Goal: Task Accomplishment & Management: Use online tool/utility

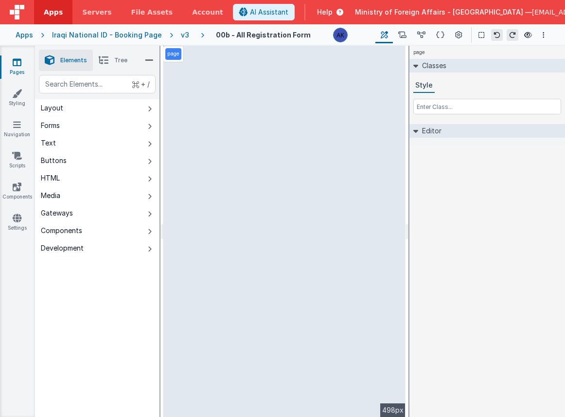
click at [181, 38] on div "v3" at bounding box center [187, 35] width 12 height 10
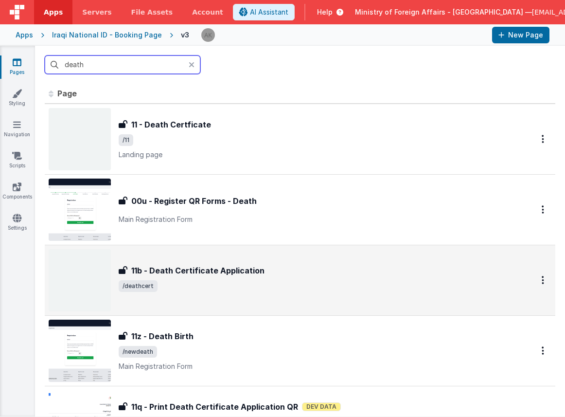
type input "death"
click at [89, 275] on img at bounding box center [80, 280] width 62 height 62
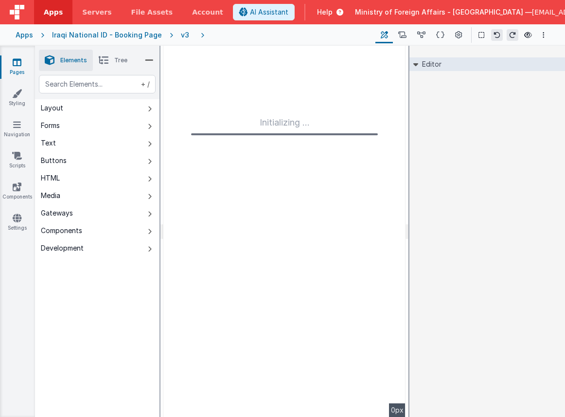
click at [181, 36] on div "v3" at bounding box center [187, 35] width 12 height 10
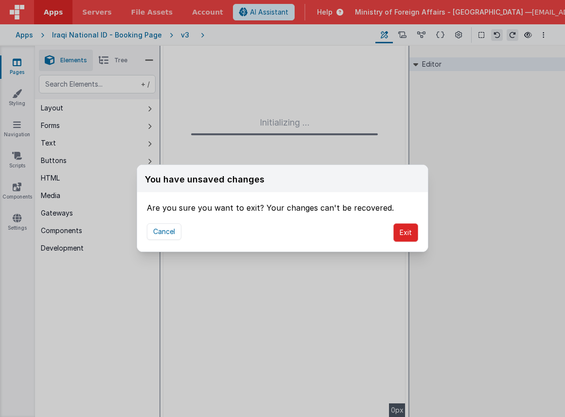
click at [413, 236] on button "Exit" at bounding box center [405, 232] width 25 height 18
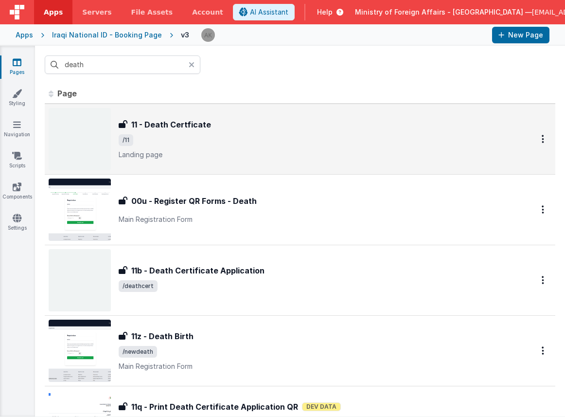
click at [81, 139] on img at bounding box center [80, 139] width 62 height 62
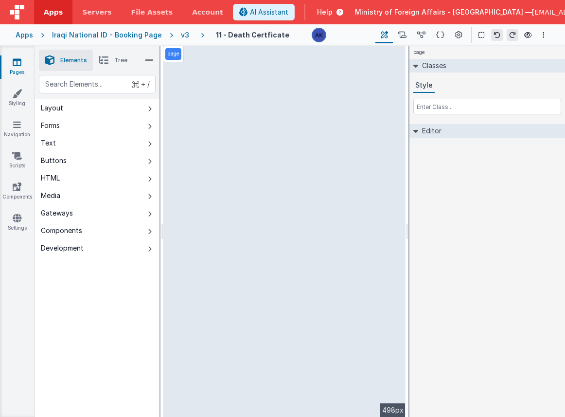
click at [181, 35] on div "v3" at bounding box center [187, 35] width 12 height 10
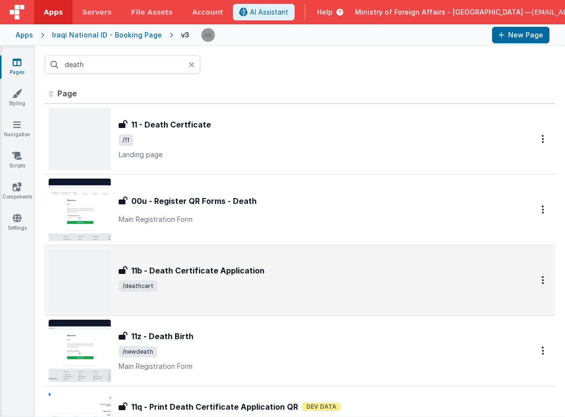
click at [98, 267] on img at bounding box center [80, 280] width 62 height 62
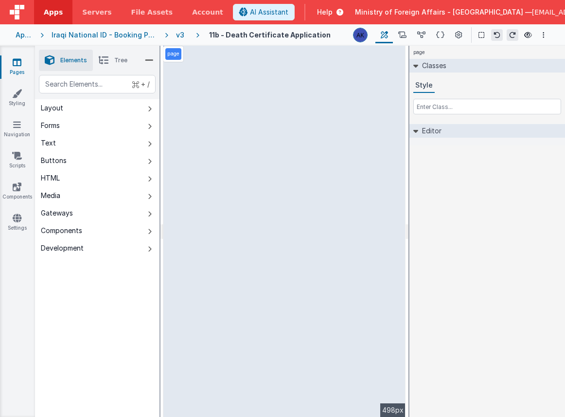
select select "regexp"
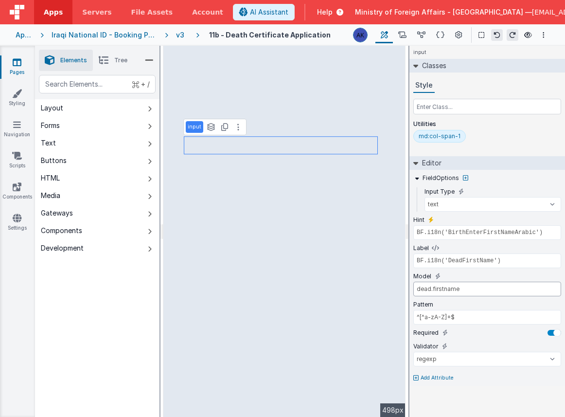
click at [449, 290] on input "dead.firstname" at bounding box center [487, 289] width 148 height 15
type input "BF.i18n('BirthPleaseEnterFatherNameArabic')"
type input "BF.i18n('DeadFatherName')"
type input "dead.fathername"
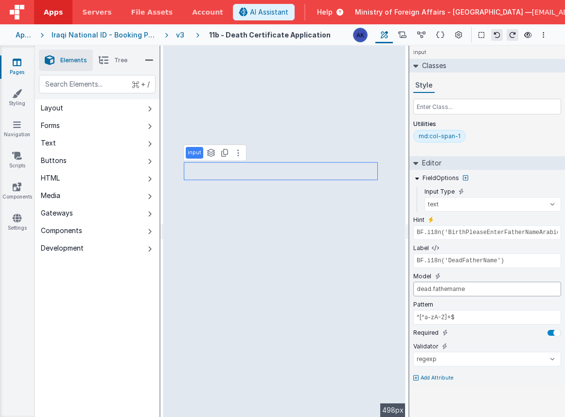
click at [458, 286] on input "dead.fathername" at bounding box center [487, 289] width 148 height 15
type input "BF.i18n('BirthPleaseEnterGrandfatherNameArabic')"
type input "BF.i18n('DeadGrandfatherName')"
type input "dead.grandname"
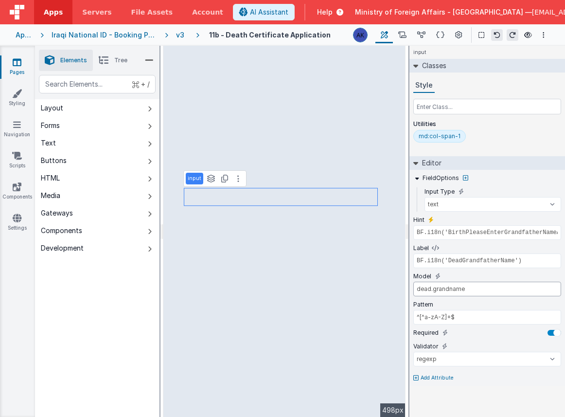
click at [457, 289] on input "dead.grandname" at bounding box center [487, 289] width 148 height 15
type input "BF.i18n('BirthEnterFirstNameArabic')"
type input "BF.i18n('DeadMotherFirstName')"
type input "dead.motherfirstname"
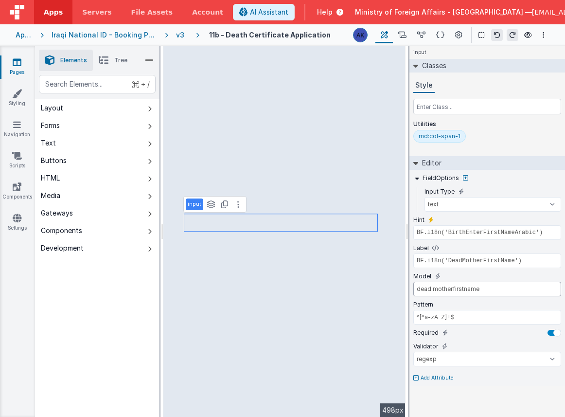
click at [472, 289] on input "dead.motherfirstname" at bounding box center [487, 289] width 148 height 15
type input "BF.i18n('BirthPleaseEnterFatherNameArabic')"
type input "BF.i18n('DeadMotherFatherName')"
type input "dead.motherfathername"
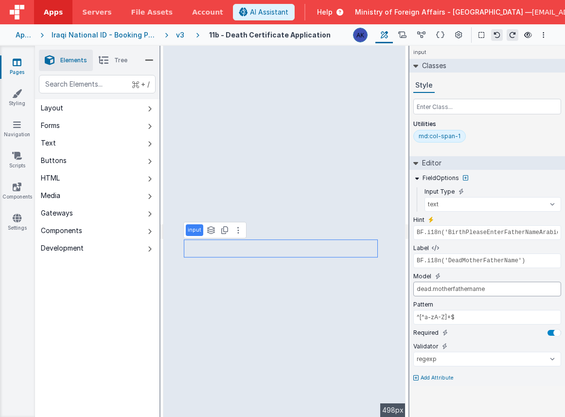
click at [465, 290] on input "dead.motherfathername" at bounding box center [487, 289] width 148 height 15
type input "BF.i18n('BirthPleaseEnterGrandfatherNameArabic')"
type input "BF.i18n('DeadMotherGrandName')"
type input "dead.mothergrandname"
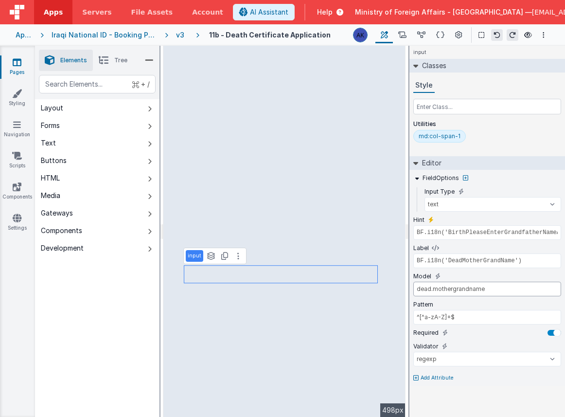
click at [465, 291] on input "dead.mothergrandname" at bounding box center [487, 289] width 148 height 15
type input "app.i18n.langSelected == 'ar' || app.i18n.langSelected == 'kr' ? 'name_ar' : 'n…"
select select "required"
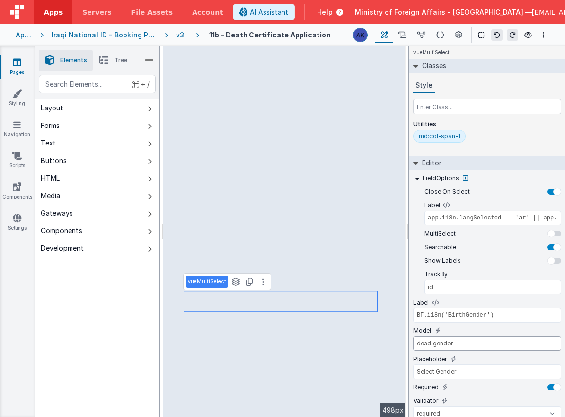
click at [442, 344] on input "dead.gender" at bounding box center [487, 343] width 148 height 15
drag, startPoint x: 483, startPoint y: 218, endPoint x: 561, endPoint y: 218, distance: 77.8
click at [561, 218] on div "FieldOptions Close On Select Label app.i18n.langSelected == 'ar' || app.i18n.la…" at bounding box center [488, 328] width 156 height 317
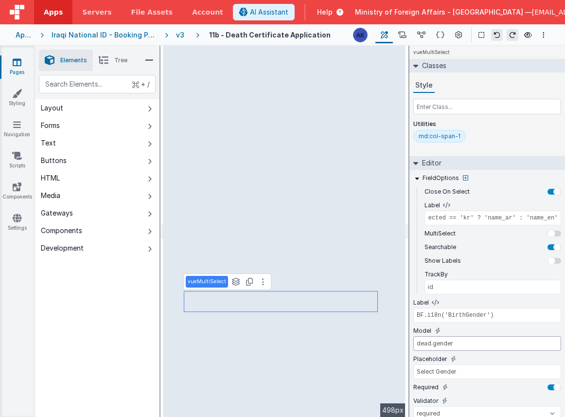
click at [441, 342] on input "dead.gender" at bounding box center [487, 343] width 148 height 15
type input "BF.i18n('visapersonalCOB')"
type input "dead.countryOfBirth"
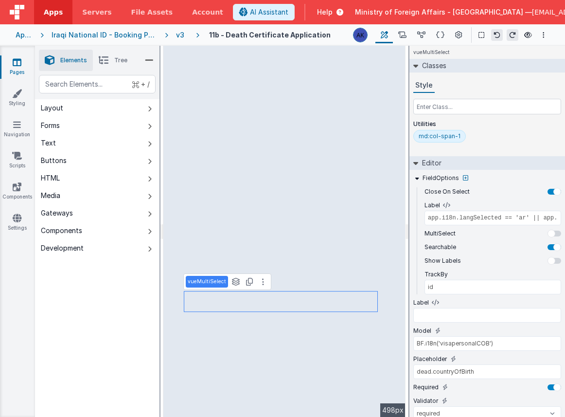
select select "required"
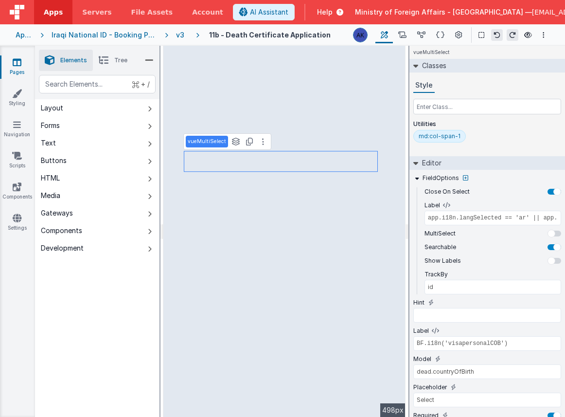
type input "BF.i18n('DeathReligion')"
type input "dead.religion"
type input "Select"
select select "required"
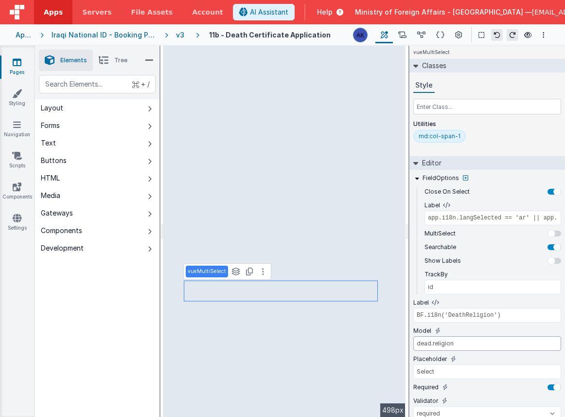
click at [447, 342] on input "dead.religion" at bounding box center [487, 343] width 148 height 15
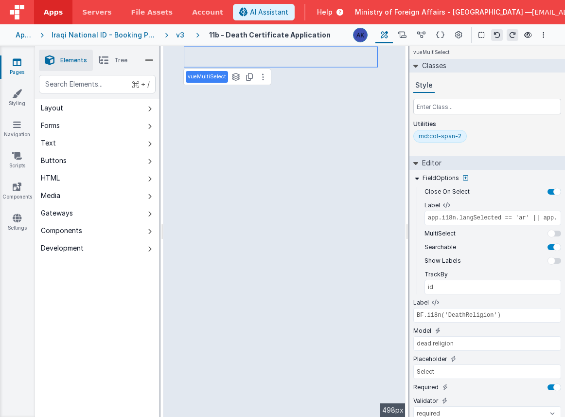
type input "BF.i18n('BirthNationality')"
type input "dead.nationality"
type input "Select Nationality"
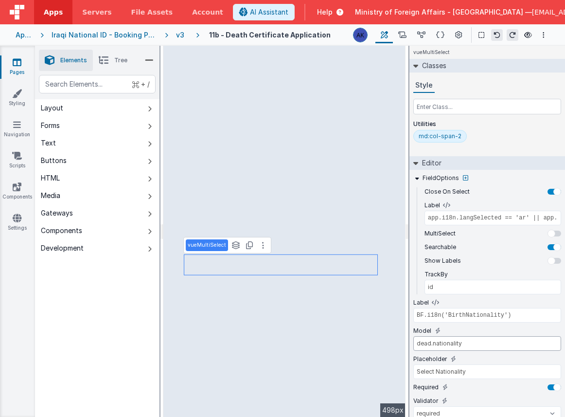
click at [450, 340] on input "dead.nationality" at bounding box center [487, 343] width 148 height 15
drag, startPoint x: 480, startPoint y: 217, endPoint x: 539, endPoint y: 218, distance: 59.3
click at [539, 218] on input "app.i18n.langSelected == 'ar' || app.i18n.langSelected == 'kr' ? 'name_ar' : 'n…" at bounding box center [493, 218] width 137 height 15
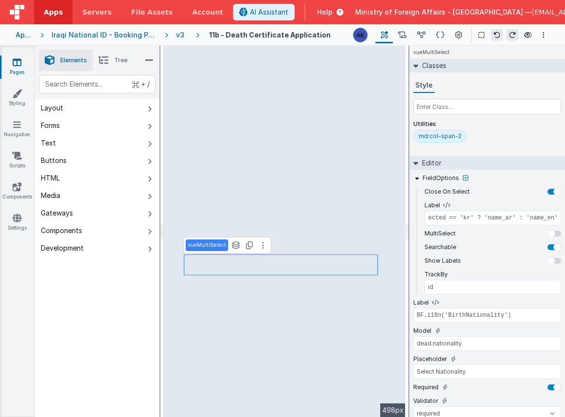
scroll to position [0, 0]
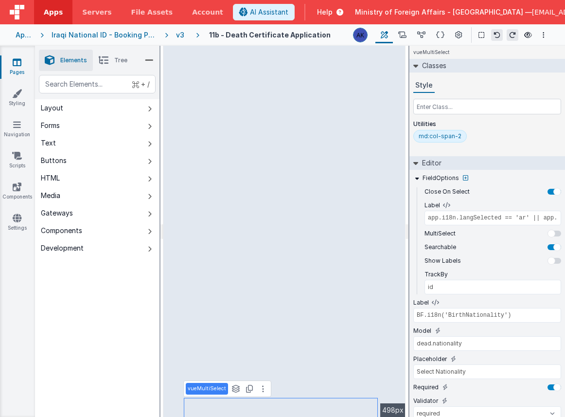
type input "BF.i18n('DeathReligion')"
type input "dead.religion"
type input "Select"
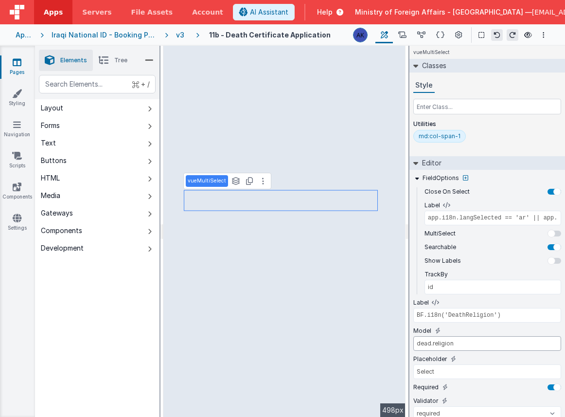
click at [442, 342] on input "dead.religion" at bounding box center [487, 343] width 148 height 15
type input "model.dead.gender.id === '02'"
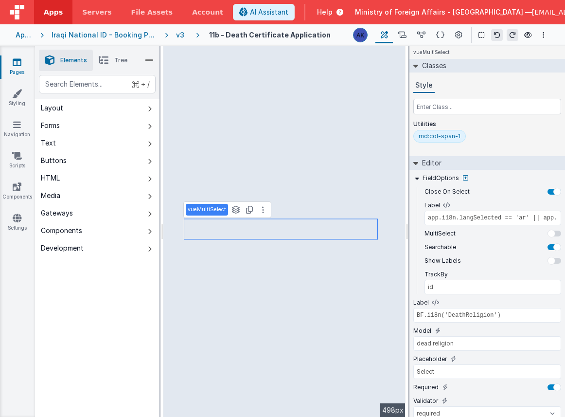
type input "BF.i18n('DeathPleaseEnterinArabic')"
select select "regexp"
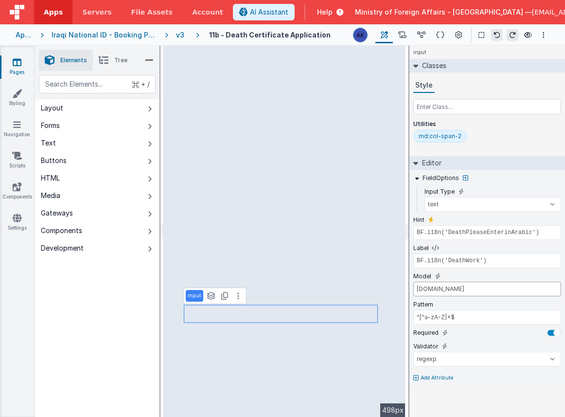
click at [435, 288] on input "dead.work" at bounding box center [487, 289] width 148 height 15
type input "app.i18n.langSelected == 'ar' || app.i18n.langSelected == 'kr' ? 'name_ar' : 'n…"
select select "required"
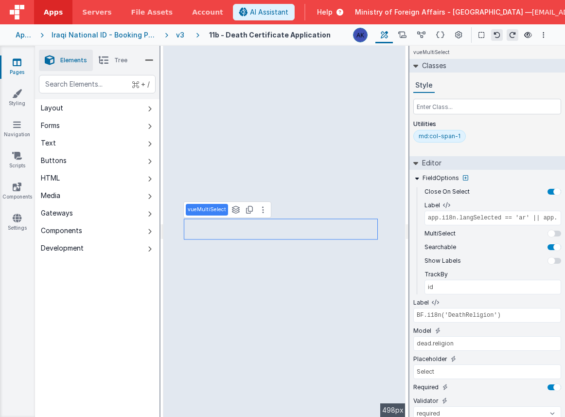
type input "BF.i18n('DeathMarried')"
type input "dead.married"
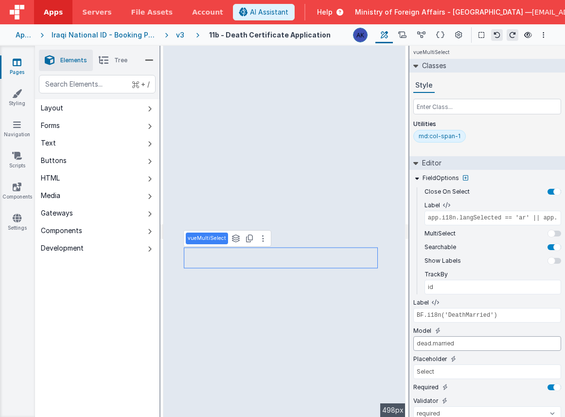
click at [449, 343] on input "dead.married" at bounding box center [487, 343] width 148 height 15
type input "model.dead.gender.id === '02'"
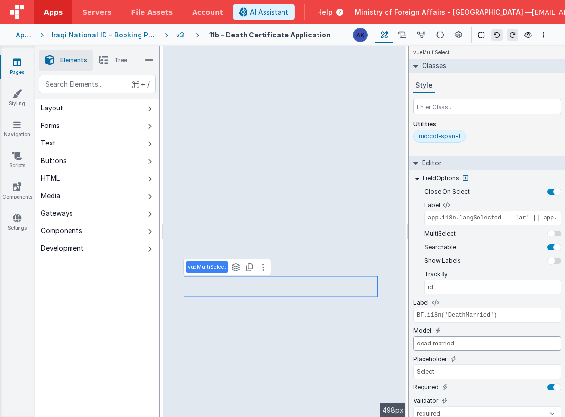
click at [443, 342] on input "dead.married" at bounding box center [487, 343] width 148 height 15
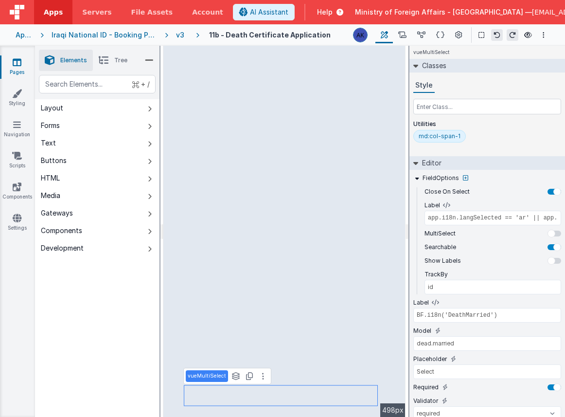
type input "dead.dob"
type input "^(0[1-9]|[12][0-9]|3[01])/(0[1-9]|1[0-2])/([0-9]{4})$"
type input "BF.i18n('BirthDateOfBirth')"
select select "regexp"
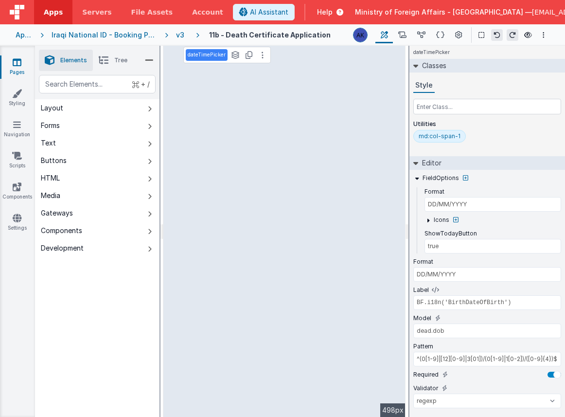
type input "BF.i18n('DeathDateOfDeath')"
type input "dead.date"
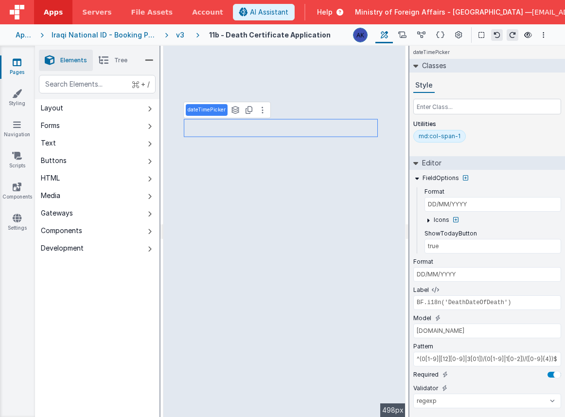
type input "dead.time"
type input "$"
type input "HH:mm"
select select "regexp"
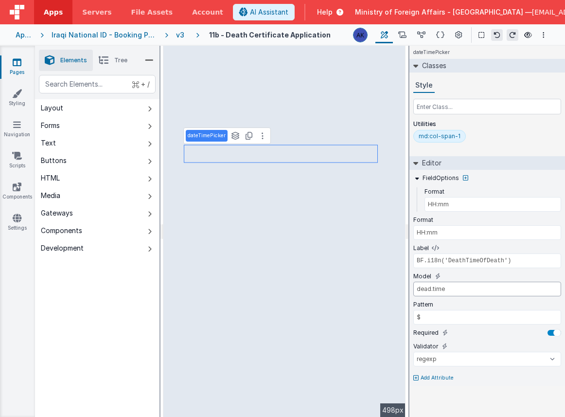
click at [436, 286] on input "dead.time" at bounding box center [487, 289] width 148 height 15
type input "DD/MM/YYYY"
type input "true"
type input "DD/MM/YYYY"
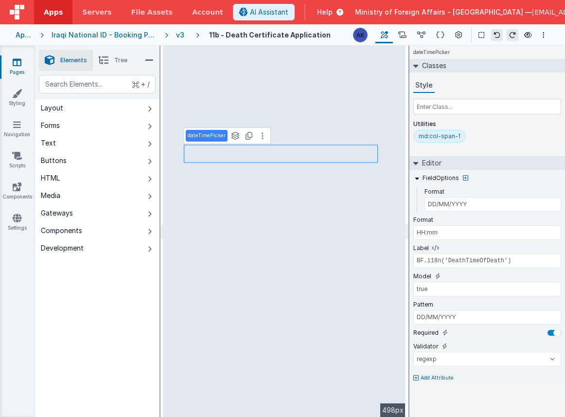
select select "regexp"
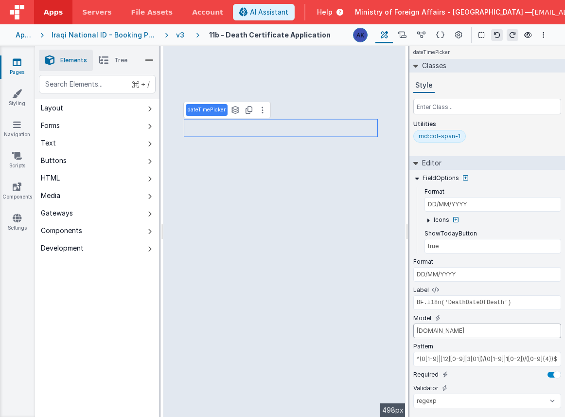
click at [440, 332] on input "dead.date" at bounding box center [487, 330] width 148 height 15
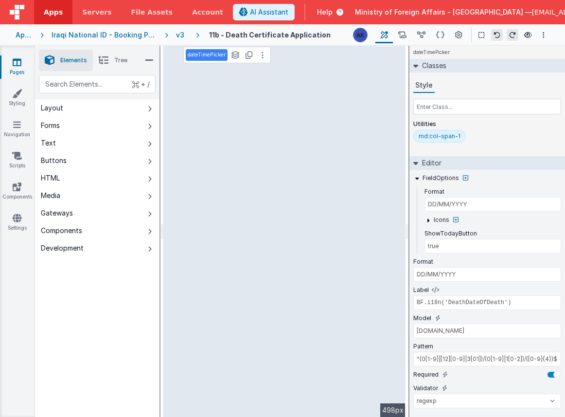
type input "reason.reason1"
type input "^[^a-zA-Z]+$"
select select "regexp"
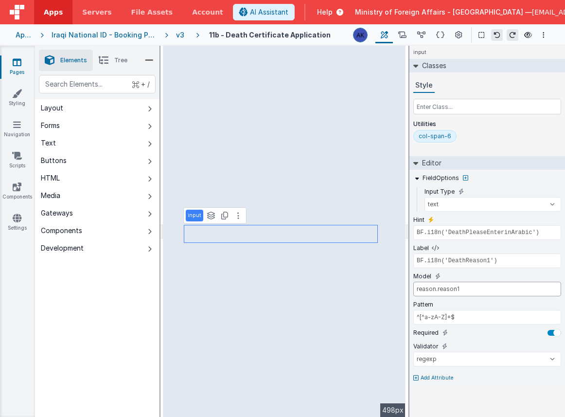
click at [455, 288] on input "reason.reason1" at bounding box center [487, 289] width 148 height 15
type input "Yes"
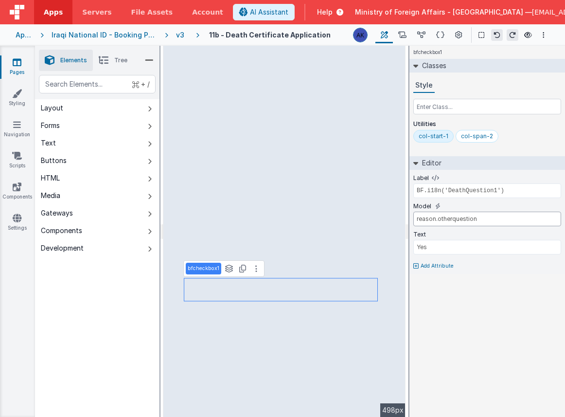
click at [468, 221] on input "reason.otherquestion" at bounding box center [487, 219] width 148 height 15
type input "reason.otherquestion"
click at [457, 216] on input "reason.otherquestion" at bounding box center [487, 219] width 148 height 15
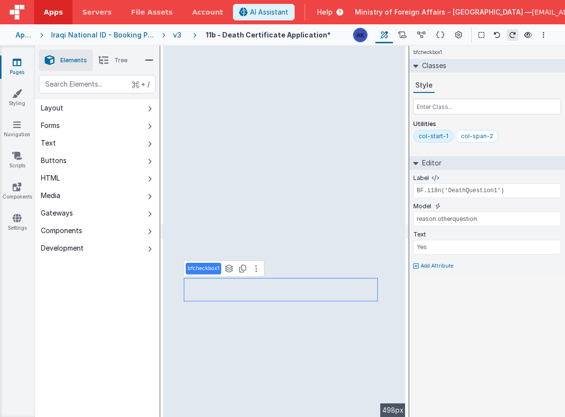
click at [471, 261] on div "Label BF.i18n('DeathQuestion1') Model reason.otherquestion Text Yes Add Attribu…" at bounding box center [488, 222] width 156 height 104
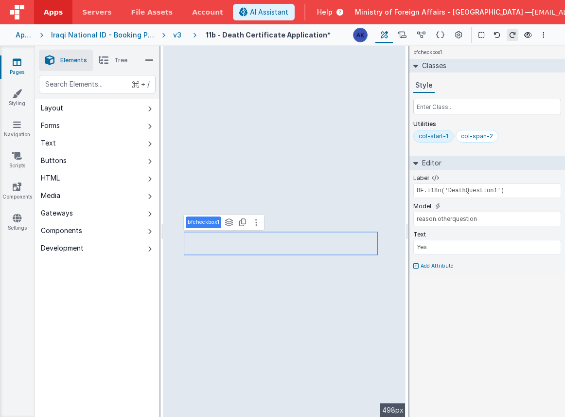
select select "required"
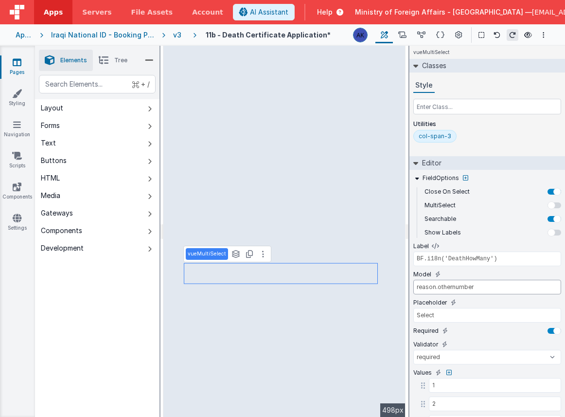
click at [455, 286] on input "reason.othernumber" at bounding box center [487, 287] width 148 height 15
type input "^[^a-zA-Z]+$"
select select "regexp"
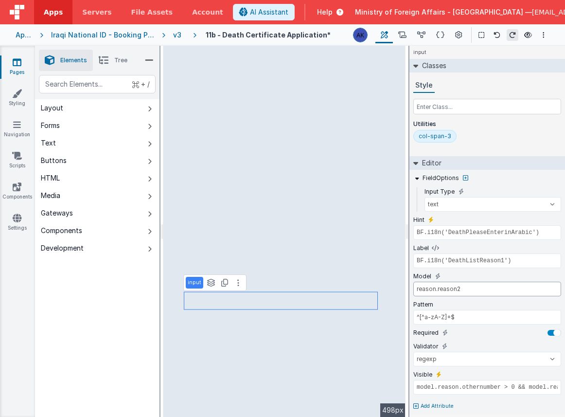
click at [450, 289] on input "reason.reason2" at bounding box center [487, 289] width 148 height 15
type input "^([1-9]|[1-3][0-9]|4[0-5])$"
type input "BF.i18n('DeathOtherReasonTime')"
type input "reason.reason2time"
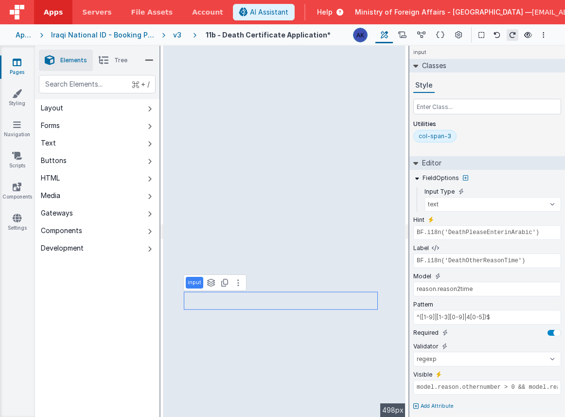
select select "number"
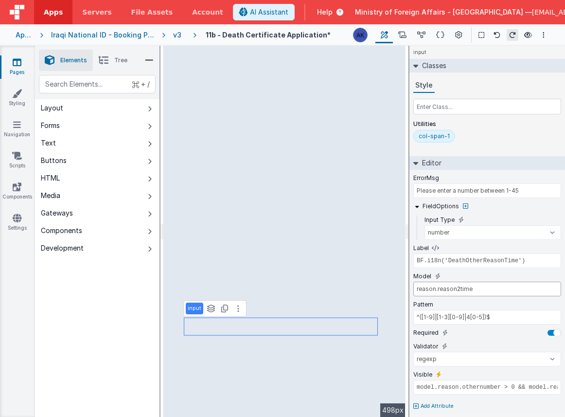
click at [464, 287] on input "reason.reason2time" at bounding box center [487, 289] width 148 height 15
select select "required"
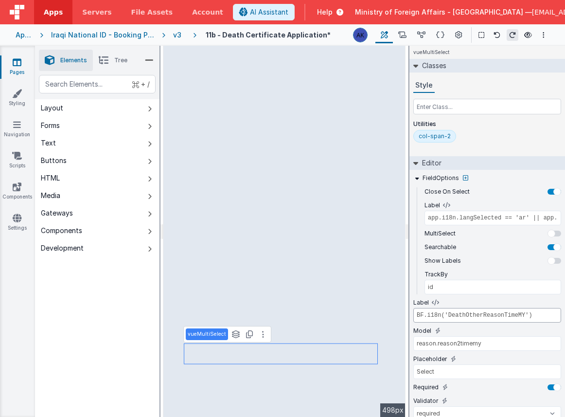
click at [490, 315] on input "BF.i18n('DeathOtherReasonTimeMY')" at bounding box center [487, 315] width 148 height 15
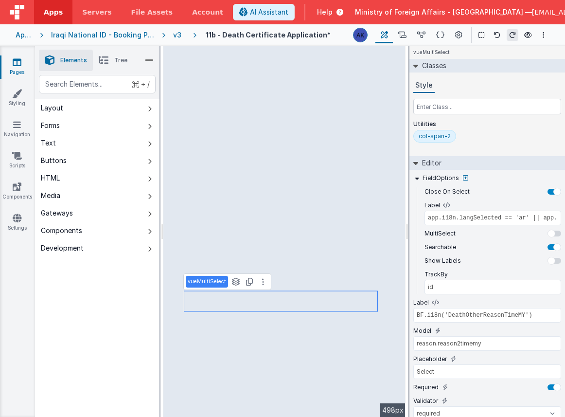
type input "BF.i18n('DeathPleaseEnterinArabic')"
select select "regexp"
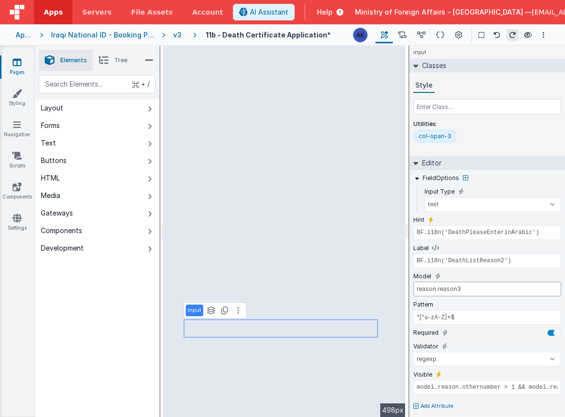
click at [450, 291] on input "reason.reason3" at bounding box center [487, 289] width 148 height 15
type input "BF.i18n('DeathOtherReasonTime')"
type input "reason.reason3time"
type input "^([1-9]|[1-3][0-9]|4[0-5])$"
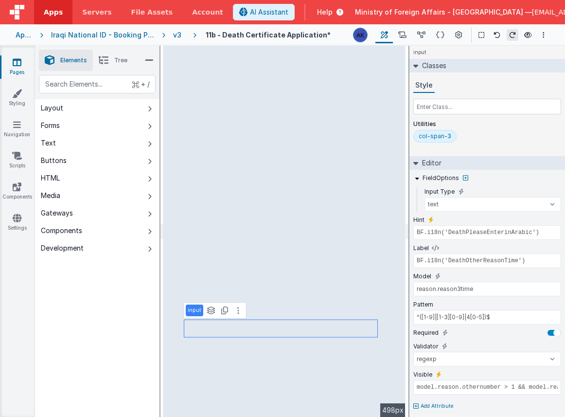
select select "number"
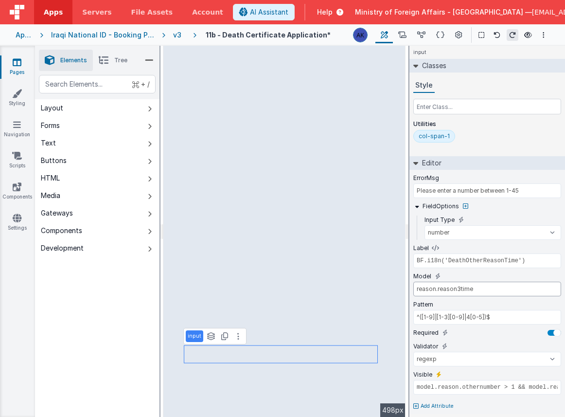
click at [441, 289] on input "reason.reason3time" at bounding box center [487, 289] width 148 height 15
select select "required"
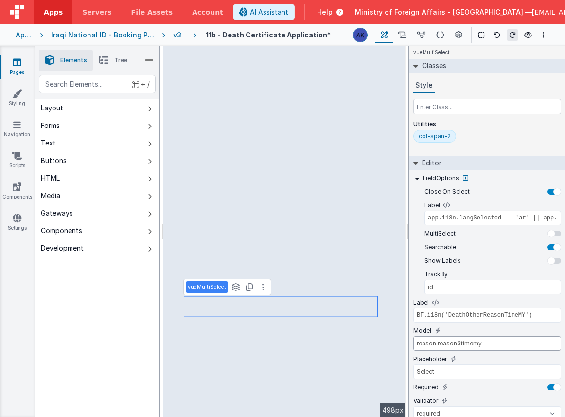
click at [455, 342] on input "reason.reason3timemy" at bounding box center [487, 343] width 148 height 15
click at [454, 341] on input "reason.reason3timemy" at bounding box center [487, 343] width 148 height 15
type input "reason.reason2timemy"
type input "model.reason.othernumber > 0 && model.reason.otherquestion === true"
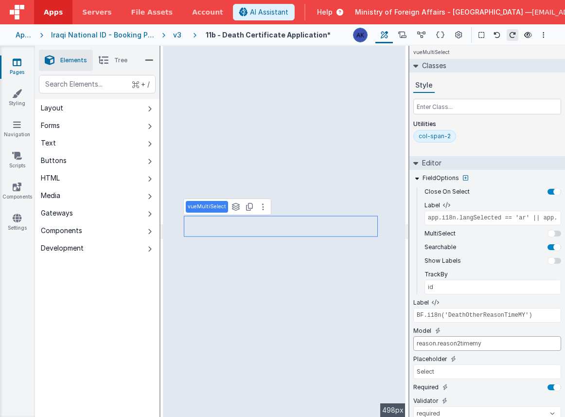
click at [474, 341] on input "reason.reason2timemy" at bounding box center [487, 343] width 148 height 15
type input "BF.i18n('DeathPleaseEnterinArabic')"
select select "regexp"
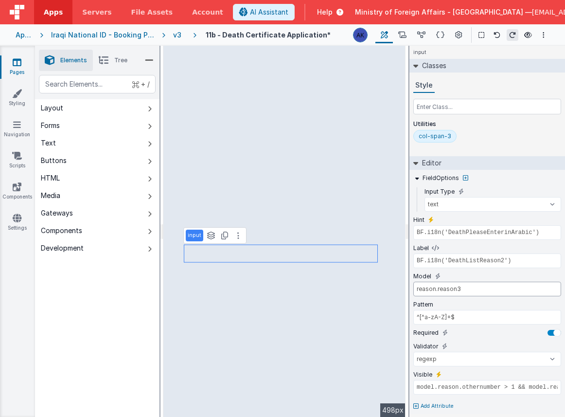
click at [451, 289] on input "reason.reason3" at bounding box center [487, 289] width 148 height 15
type input "BF.i18n('DeathOtherReasonTime')"
type input "reason.reason3time"
type input "^([1-9]|[1-3][0-9]|4[0-5])$"
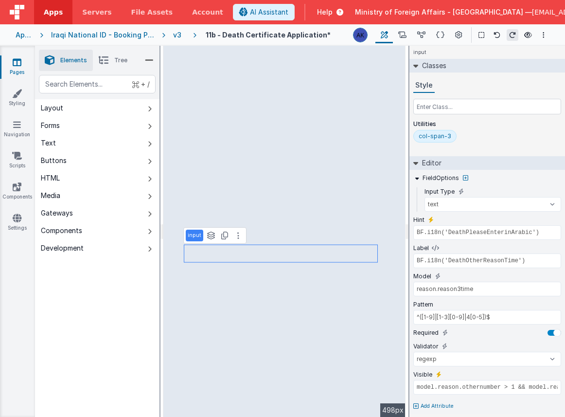
select select "number"
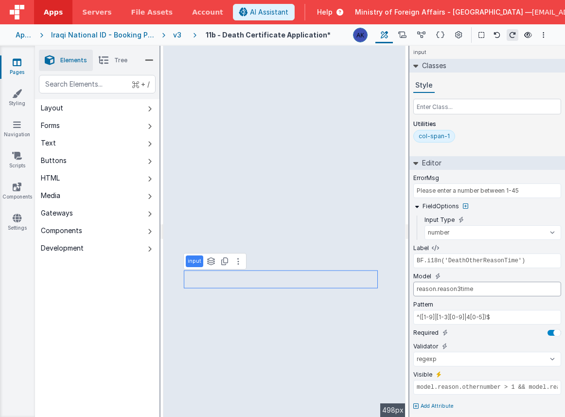
click at [445, 289] on input "reason.reason3time" at bounding box center [487, 289] width 148 height 15
select select "required"
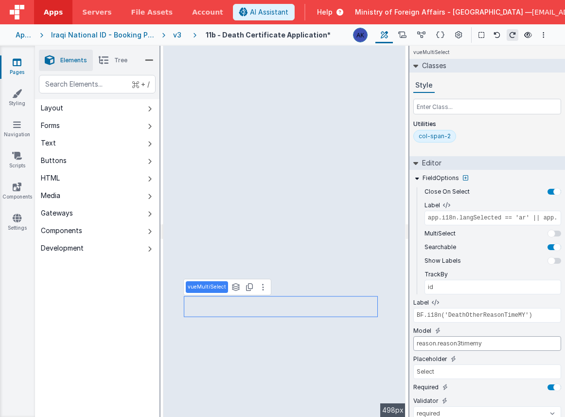
click at [452, 345] on input "reason.reason3timemy" at bounding box center [487, 343] width 148 height 15
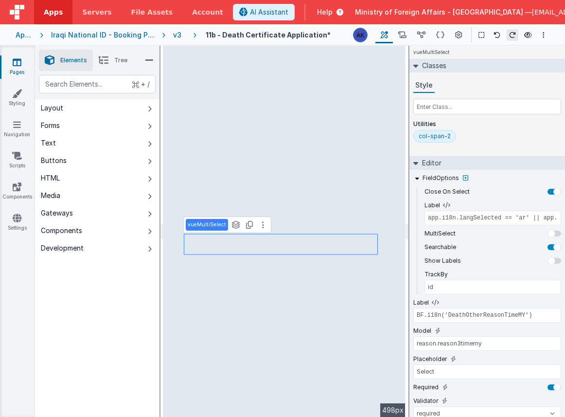
type input "BF.i18n('DeathPleaseEnterinArabic')"
select select "regexp"
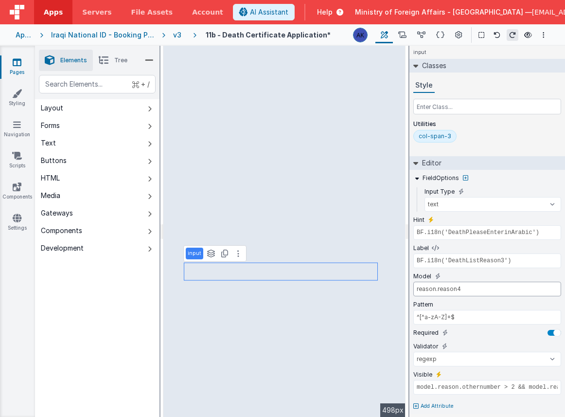
click at [454, 288] on input "reason.reason4" at bounding box center [487, 289] width 148 height 15
type input "BF.i18n('DeathOtherReasonTime')"
type input "reason.reason3time"
type input "^([1-9]|[1-3][0-9]|4[0-5])$"
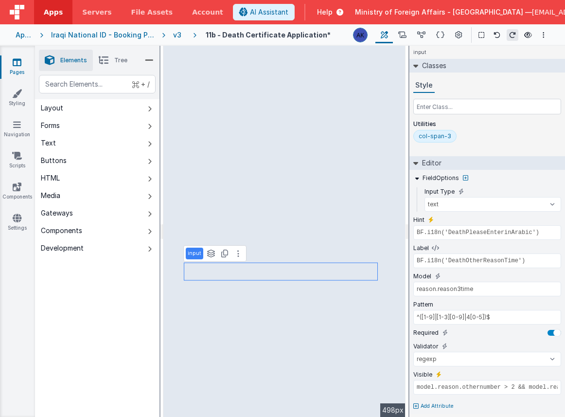
select select "number"
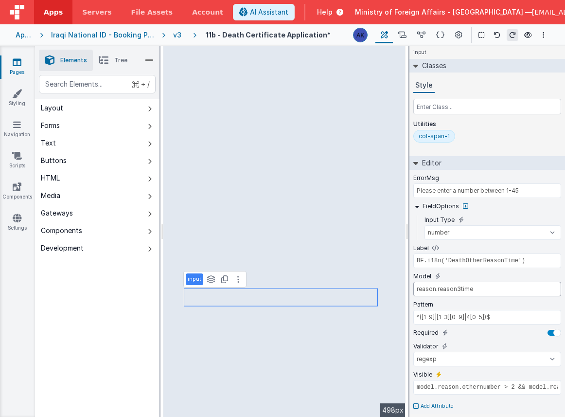
click at [456, 290] on input "reason.reason3time" at bounding box center [487, 289] width 148 height 15
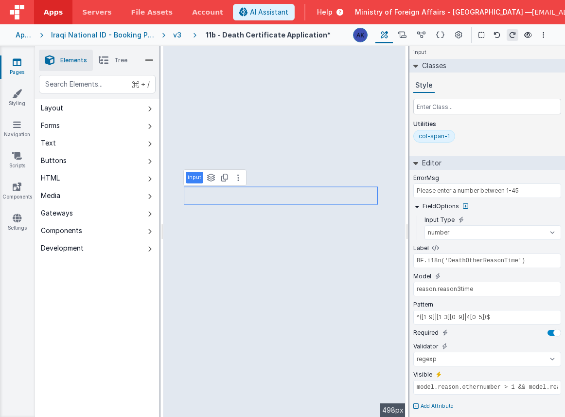
type input "model.reason.othernumber > 0 && model.reason.otherquestion === true"
type input "reason.reason2time"
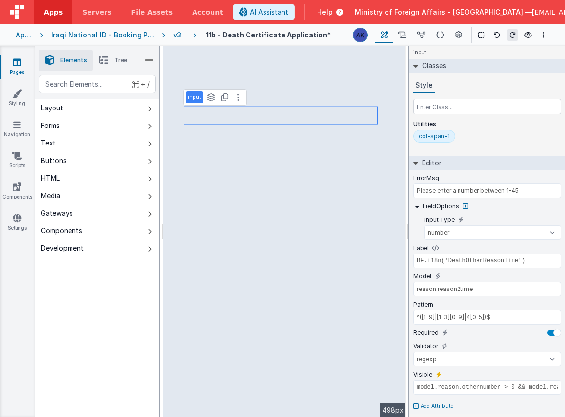
type input "BF.i18n('DeathListReason1')"
type input "reason.reason2"
type input "^[^a-zA-Z]+$"
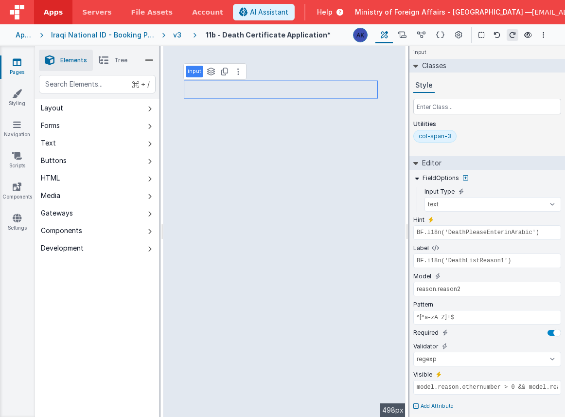
type input "BF.i18n('DeathOtherReasonTime')"
type input "reason.reason2time"
type input "^([1-9]|[1-3][0-9]|4[0-5])$"
select select "number"
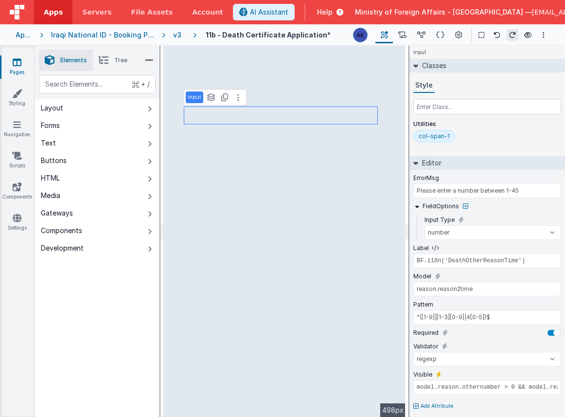
type input "model.reason.othernumber > 1 && model.reason.otherquestion === true"
type input "BF.i18n('DeathListReason2')"
type input "reason.reason3"
type input "^[^a-zA-Z]+$"
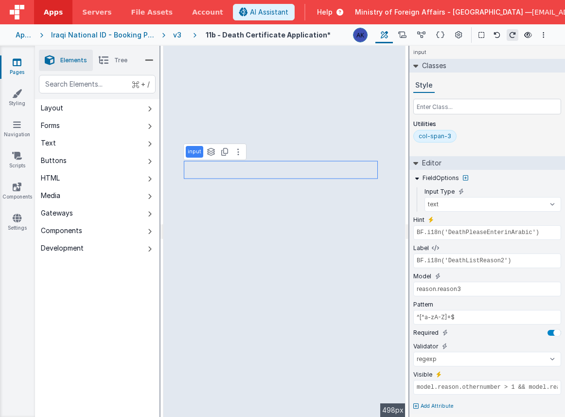
type input "BF.i18n('DeathOtherReasonTime')"
type input "reason.reason3time"
type input "^([1-9]|[1-3][0-9]|4[0-5])$"
select select "number"
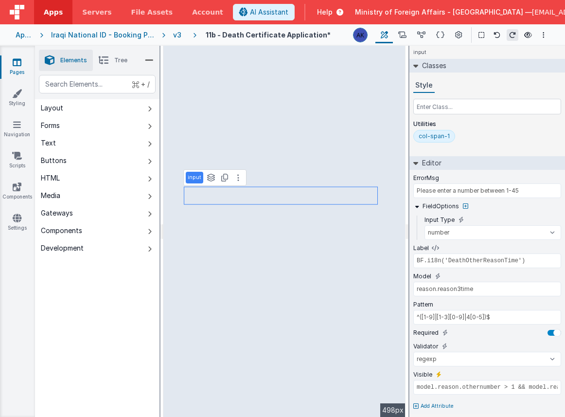
select select "required"
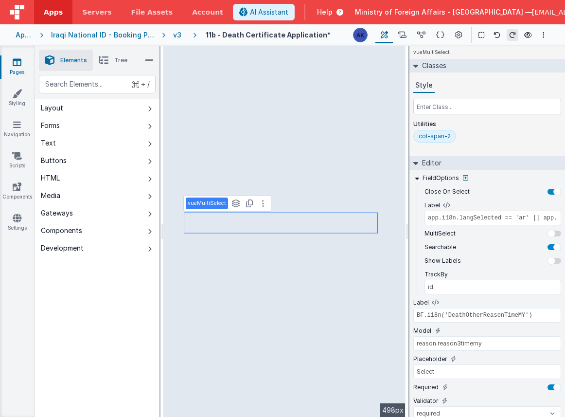
type input "BF.i18n('DeathPleaseEnterinArabic')"
select select "regexp"
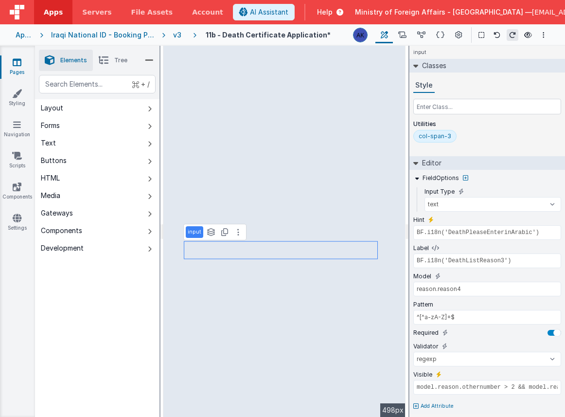
type input "BF.i18n('DeathOtherReasonTime')"
type input "reason.reason3time"
type input "^([1-9]|[1-3][0-9]|4[0-5])$"
select select "number"
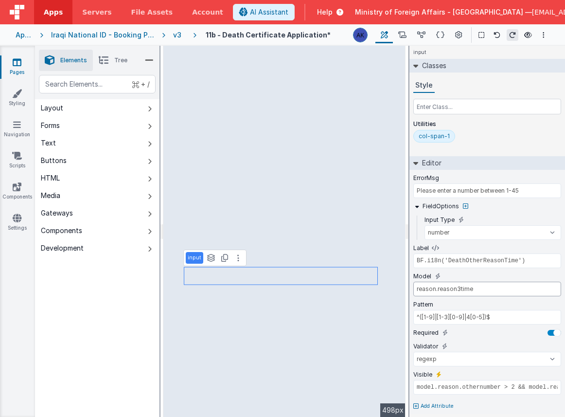
click at [458, 289] on input "reason.reason3time" at bounding box center [487, 289] width 148 height 15
type input "reason.reason4time"
select select "required"
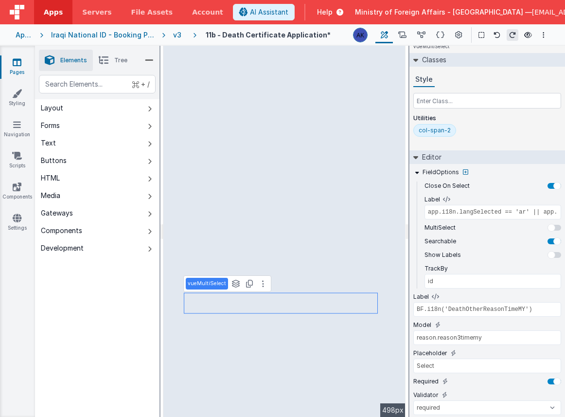
scroll to position [7, 0]
click at [459, 335] on input "reason.reason3timemy" at bounding box center [487, 336] width 148 height 15
click at [459, 337] on input "reason.reason4timemy" at bounding box center [487, 336] width 148 height 15
type input "reason.reason4timemy"
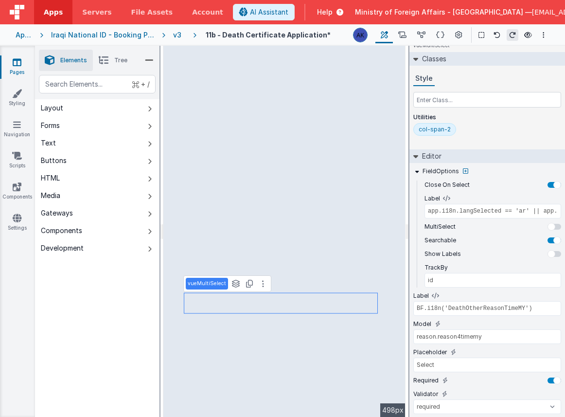
select select "regexp"
select select "number"
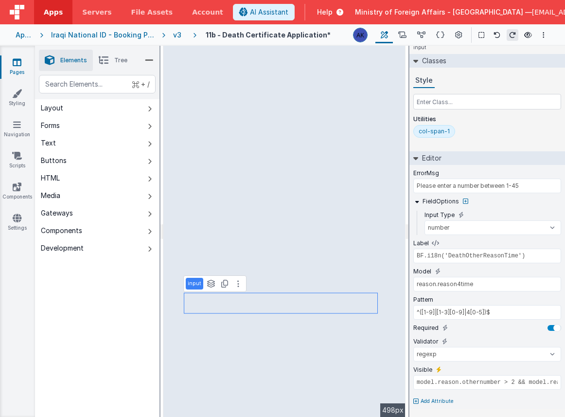
scroll to position [0, 0]
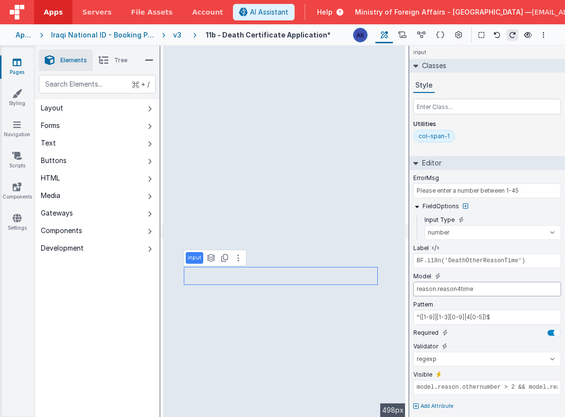
click at [456, 290] on input "reason.reason4time" at bounding box center [487, 289] width 148 height 15
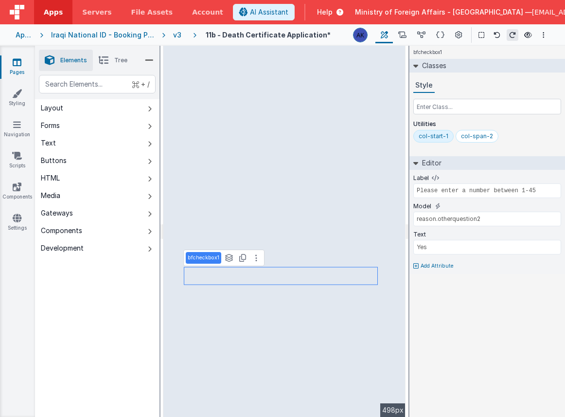
type input "BF.i18n('DeathQuestion2')"
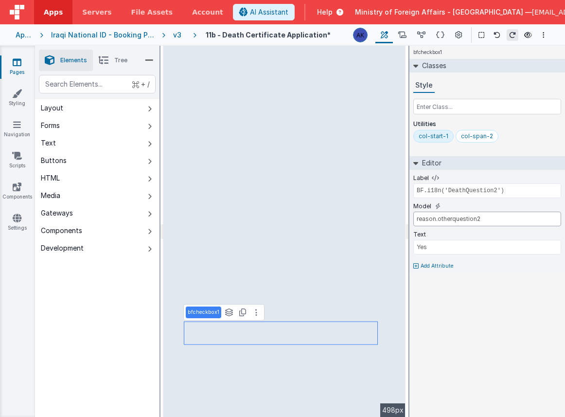
click at [465, 219] on input "reason.otherquestion2" at bounding box center [487, 219] width 148 height 15
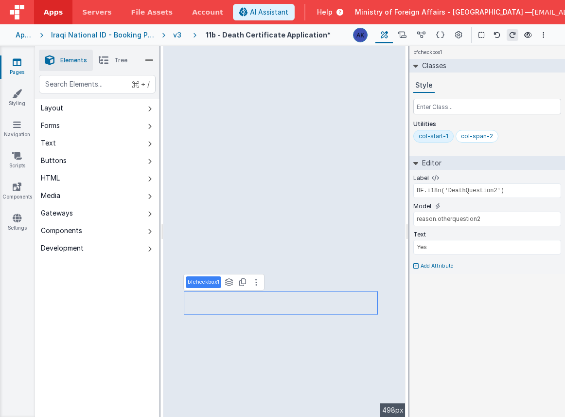
type input "BF.i18n('DeathListReason4')"
select select "regexp"
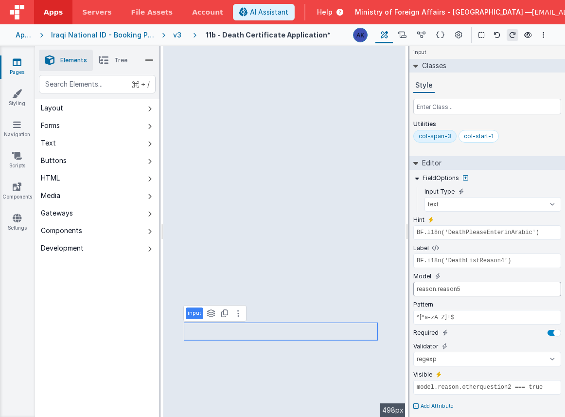
click at [454, 292] on input "reason.reason5" at bounding box center [487, 289] width 148 height 15
click at [453, 292] on input "reason.reason5" at bounding box center [487, 289] width 148 height 15
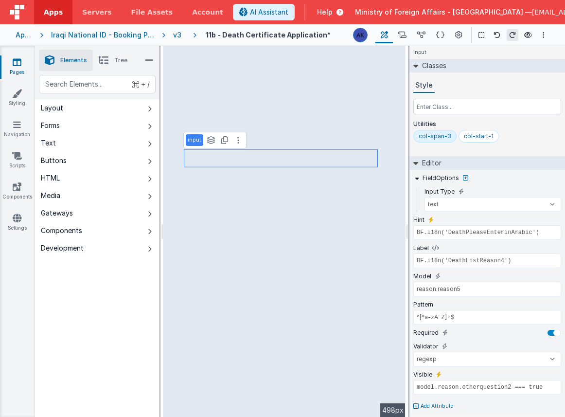
type input "Yes"
type input "model.dead.gender.id === '02'"
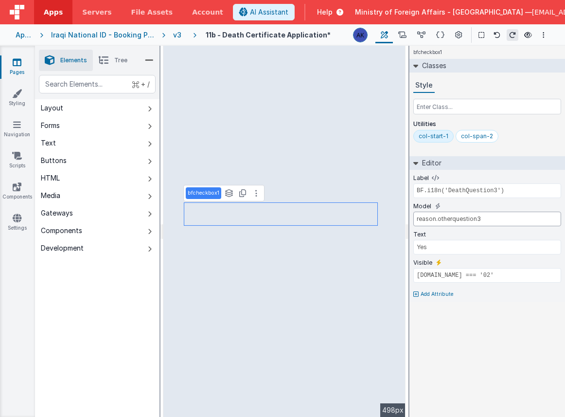
click at [468, 220] on input "reason.otherquestion3" at bounding box center [487, 219] width 148 height 15
select select "required"
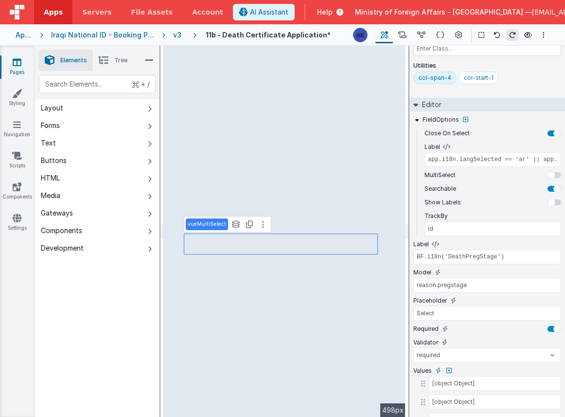
scroll to position [59, 0]
click at [452, 284] on input "reason.pregstage" at bounding box center [487, 284] width 148 height 15
click at [455, 285] on input "reason.pregstage" at bounding box center [487, 284] width 148 height 15
click at [455, 284] on input "reason.pregstage" at bounding box center [487, 284] width 148 height 15
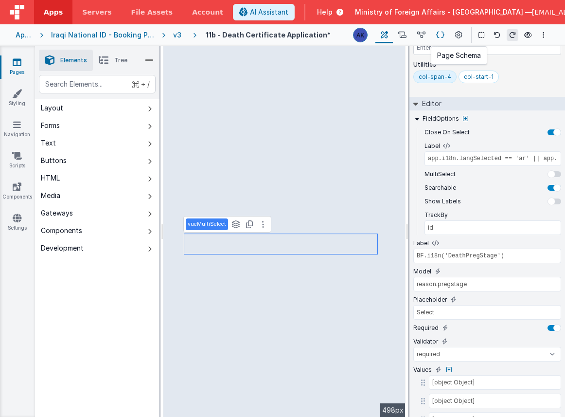
click at [437, 34] on icon at bounding box center [440, 35] width 8 height 10
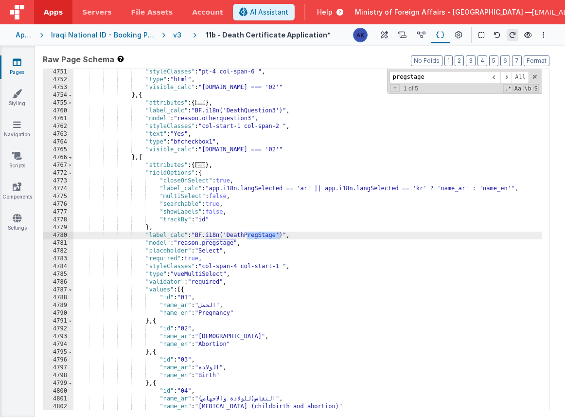
scroll to position [14483, 0]
type input "pregstage"
click at [389, 38] on button at bounding box center [384, 35] width 18 height 17
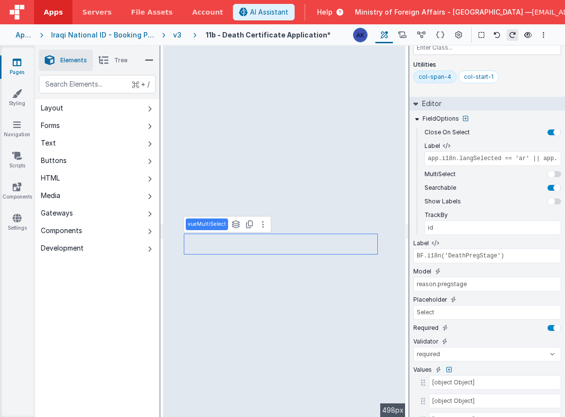
type input "^([1-9]|[1-3][0-9]|4[0-5])$"
select select "regexp"
select select "number"
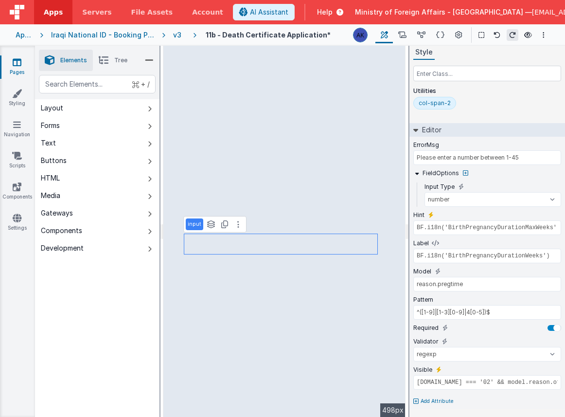
scroll to position [33, 0]
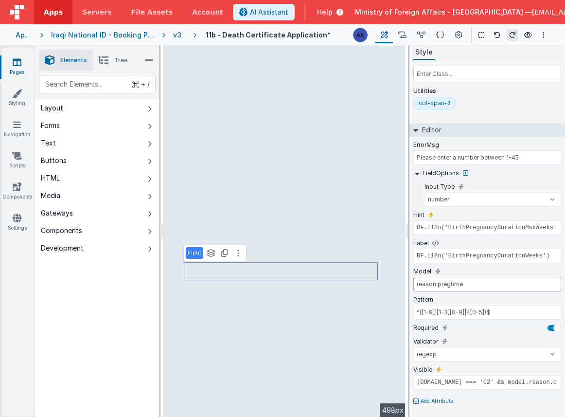
click at [448, 281] on input "reason.pregtime" at bounding box center [487, 284] width 148 height 15
click at [447, 281] on input "reason.pregtime" at bounding box center [487, 284] width 148 height 15
click at [439, 35] on icon at bounding box center [440, 35] width 8 height 10
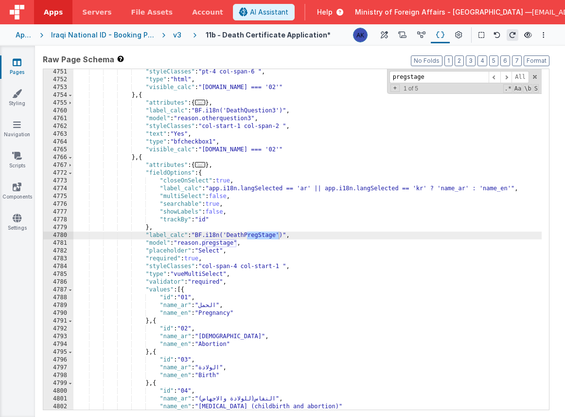
click at [219, 344] on div ""styleClasses" : "pt-4 col-span-6 " , "type" : "html" , "visible_calc" : "model…" at bounding box center [307, 246] width 468 height 356
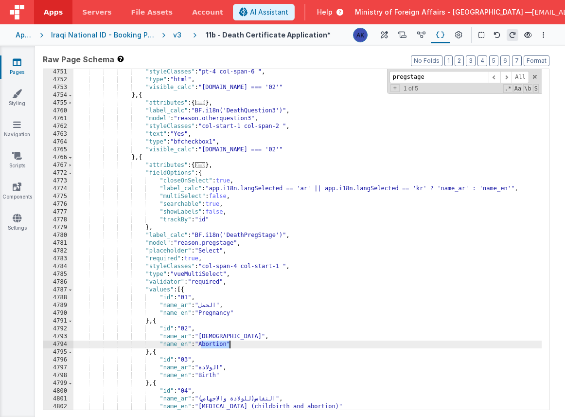
click at [219, 344] on div ""styleClasses" : "pt-4 col-span-6 " , "type" : "html" , "visible_calc" : "model…" at bounding box center [307, 246] width 468 height 356
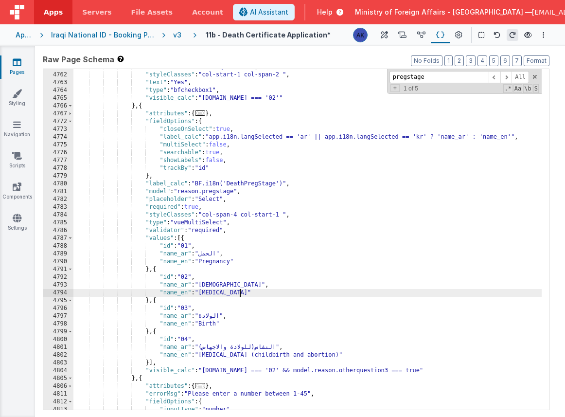
scroll to position [14512, 0]
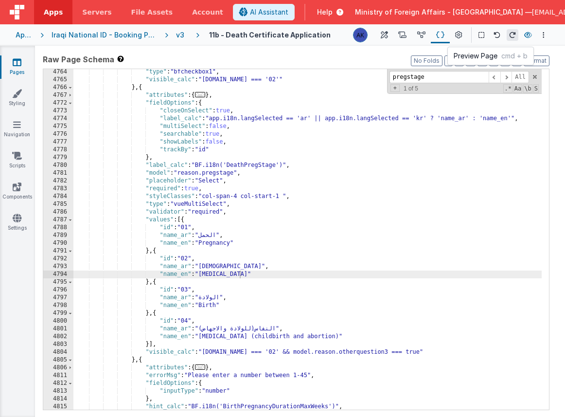
click at [524, 34] on icon at bounding box center [528, 35] width 8 height 7
click at [388, 36] on icon at bounding box center [384, 35] width 7 height 10
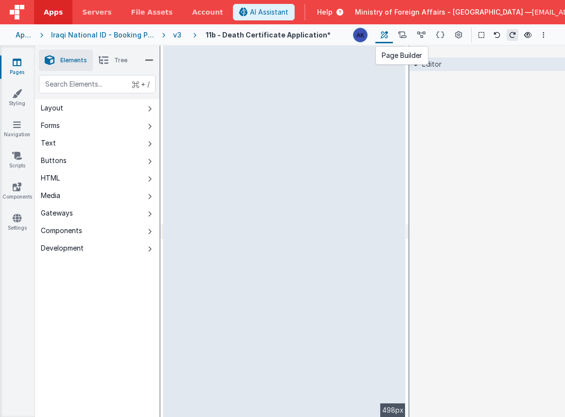
scroll to position [0, 0]
select select "required"
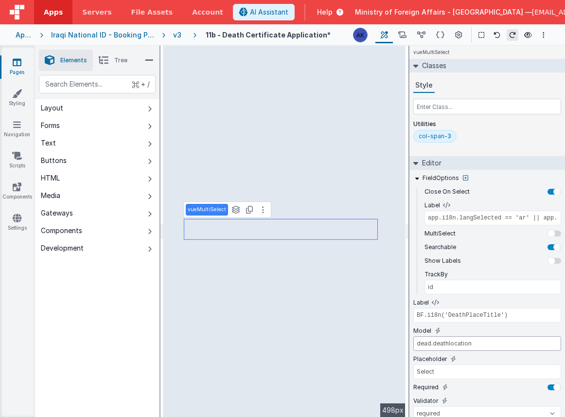
click at [462, 340] on input "dead.deathlocation" at bounding box center [487, 343] width 148 height 15
type input "BF.i18n('DeathPleaseEnterinArabic')"
select select "regexp"
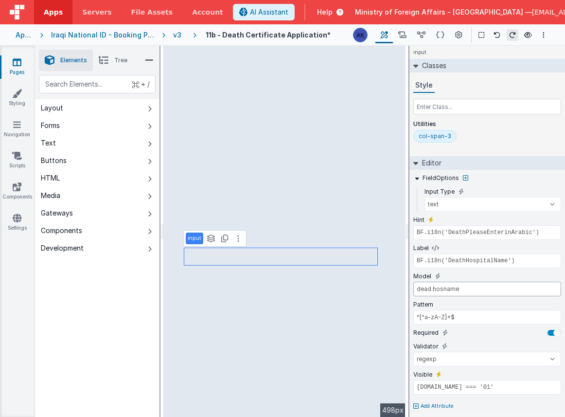
click at [441, 291] on input "dead.hosname" at bounding box center [487, 289] width 148 height 15
type input "BF.i18n('BirthPleaseEnterProvinceArabic')"
type input "BF.i18n('DeathPlaceProvince')"
type input "dead.deathstate"
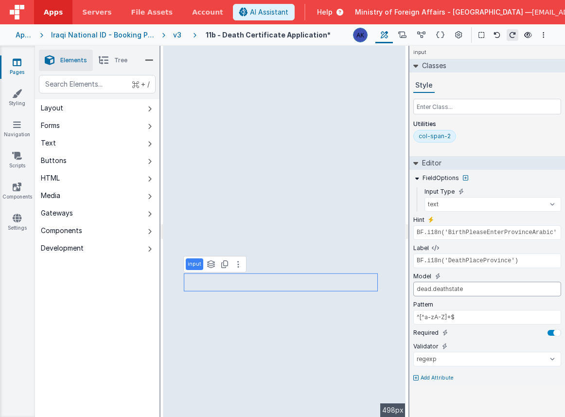
click at [442, 290] on input "dead.deathstate" at bounding box center [487, 289] width 148 height 15
type input "app.i18n.langSelected == 'ar' || app.i18n.langSelected == 'kr' ? 'name_ar' : 'n…"
select select "required"
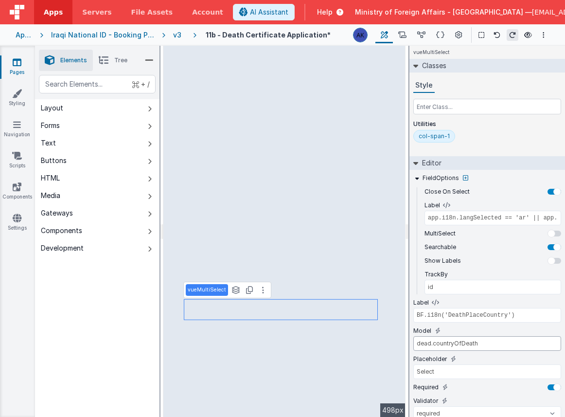
click at [468, 342] on input "dead.countryOfDeath" at bounding box center [487, 343] width 148 height 15
select select "regexp"
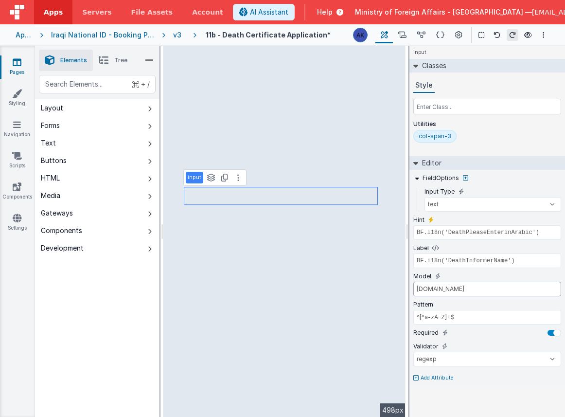
click at [447, 288] on input "informer.name" at bounding box center [487, 289] width 148 height 15
type input "app.i18n.langSelected == 'ar' || app.i18n.langSelected == 'kr' ? 'name_ar' : 'n…"
select select "required"
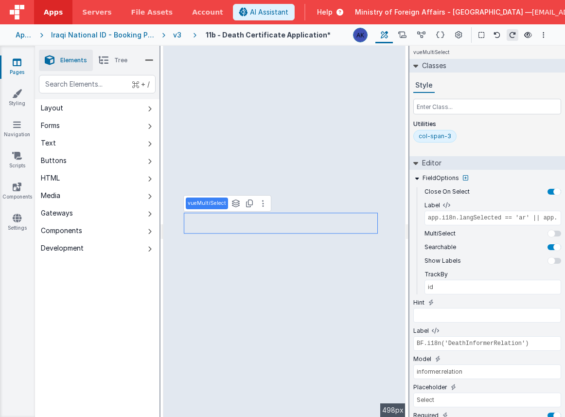
type input "BF.i18n('DeathPleaseEnterinArabic')"
type input "model.informer.relation.id === '07'"
select select "regexp"
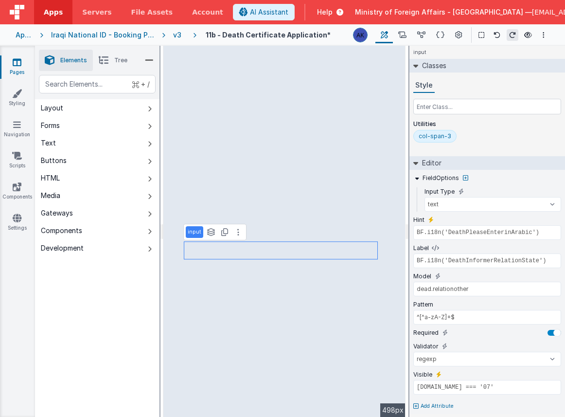
type input "app.i18n.langSelected == 'ar' || app.i18n.langSelected == 'kr' ? 'name_ar' : 'n…"
type input "Select"
select select "required"
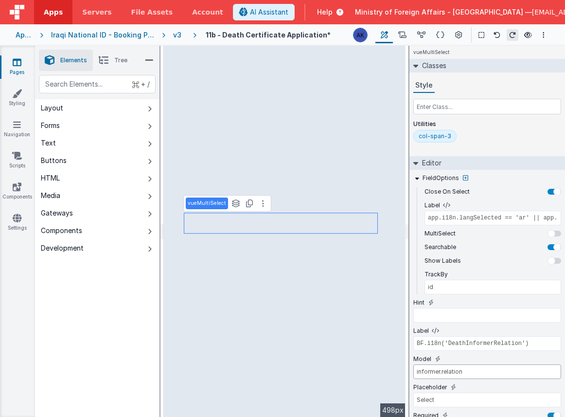
click at [452, 373] on input "informer.relation" at bounding box center [487, 371] width 148 height 15
type input "BF.i18n('DeathPleaseEnterinArabic')"
type input "model.informer.relation.id === '07'"
select select "regexp"
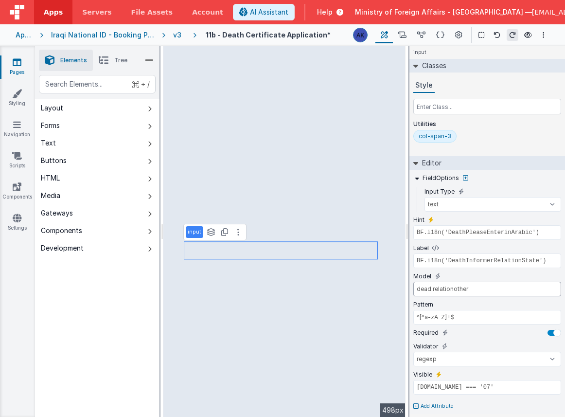
click at [446, 287] on input "dead.relationother" at bounding box center [487, 289] width 148 height 15
type input "app.i18n.langSelected == 'ar' || app.i18n.langSelected == 'kr' ? 'name_ar' : 'n…"
type input "Select"
select select "required"
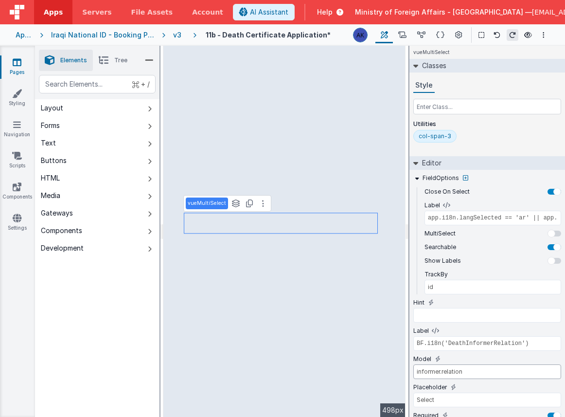
click at [458, 371] on input "informer.relation" at bounding box center [487, 371] width 148 height 15
type input "BF.i18n('BirthPleaseEnterCityArabic')"
select select "regexp"
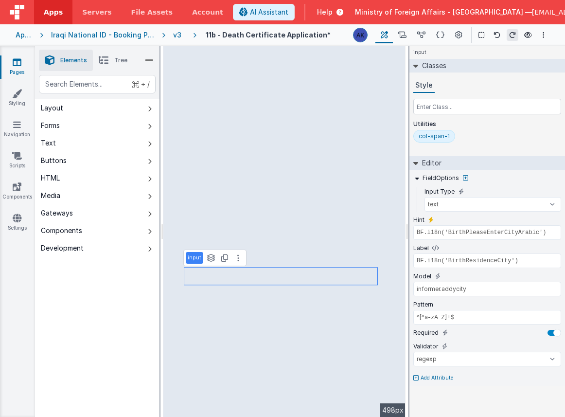
type input "BF.i18n('DeathPleaseEnterinArabic')"
type input "BF.i18n('DeathInformerRelationState')"
type input "dead.relationother"
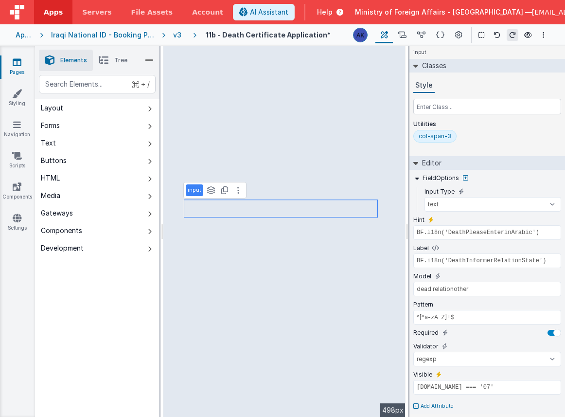
type input "BF.i18n('gsemail')"
type input "informer.email"
type input "model.verify === 1"
select select "email"
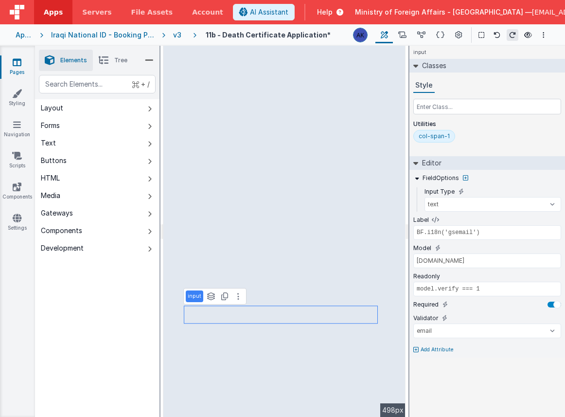
type input "BF.i18n('gsphoneno')"
type input "informer.phoneno"
select select "string"
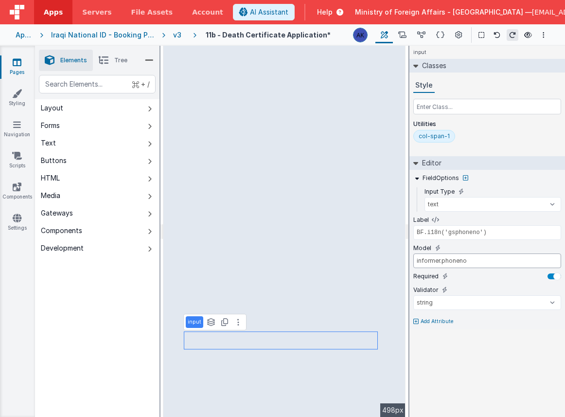
click at [460, 263] on input "informer.phoneno" at bounding box center [487, 260] width 148 height 15
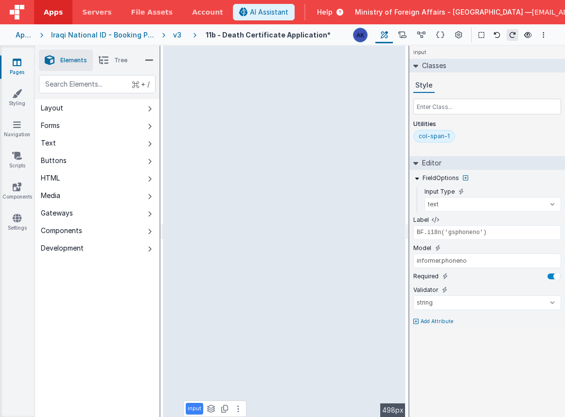
type input "app.i18n.langSelected == 'ar' || app.i18n.langSelected == 'kr' ? 'name_ar' : 'n…"
select select "required"
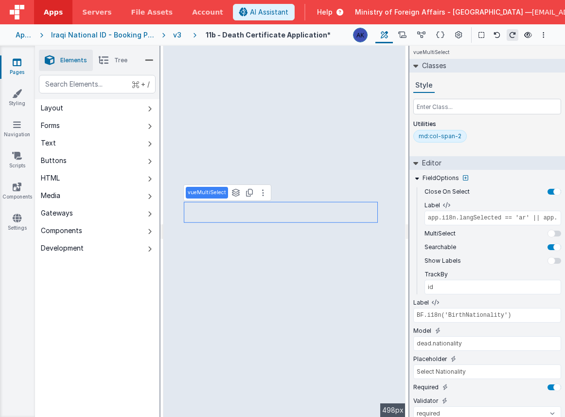
type input "BF.i18n('BirthDocumentType')"
type input "dead.doctype"
type input "Select"
type input "model.dead.nationality.id === 'IQ'"
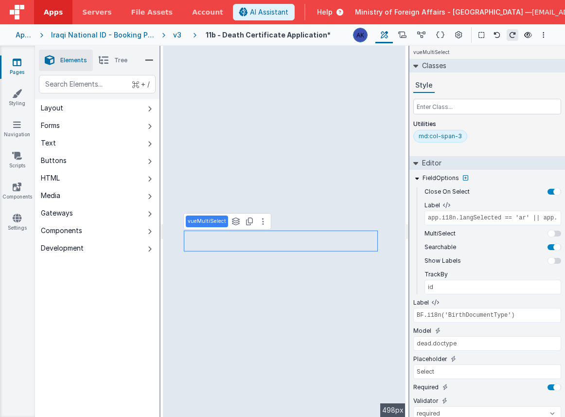
type input "Number must be exactly 12 digits"
type input "\d{12}"
select select "regexp"
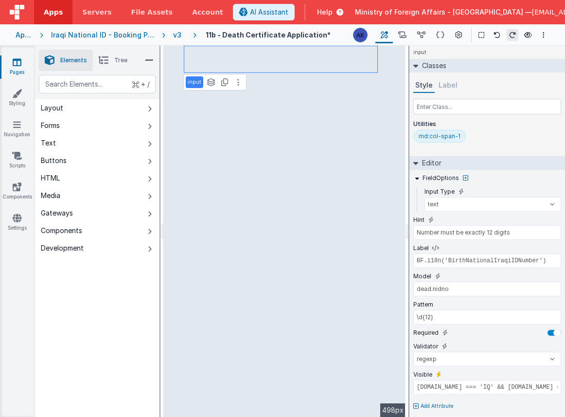
type input "BF.i18n('BirthCivilOfficeHint')"
type input "BF.i18n('BirthCivilOfficeNID')"
type input "dead.civiloffice"
type input "^[^a-zA-Z]+$"
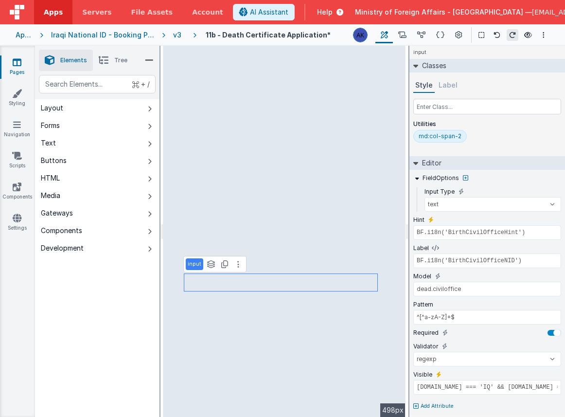
type input "app.i18n.langSelected == 'ar' || app.i18n.langSelected == 'kr' ? 'name_ar' : 'n…"
type input "id"
select select "required"
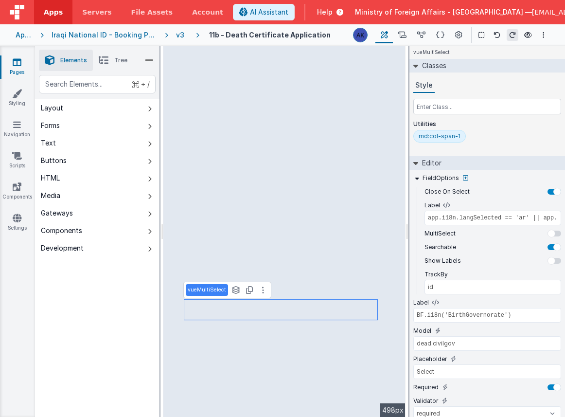
click at [180, 36] on div "v3" at bounding box center [182, 35] width 12 height 10
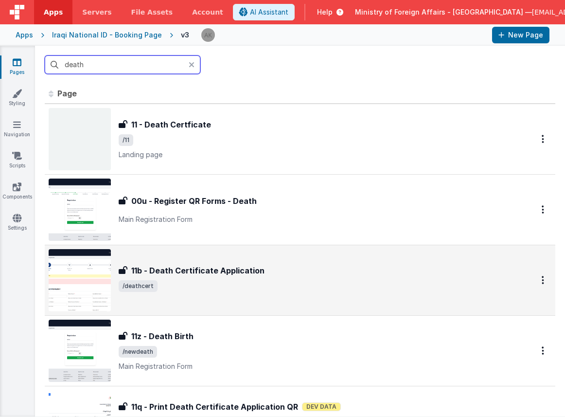
scroll to position [4, 0]
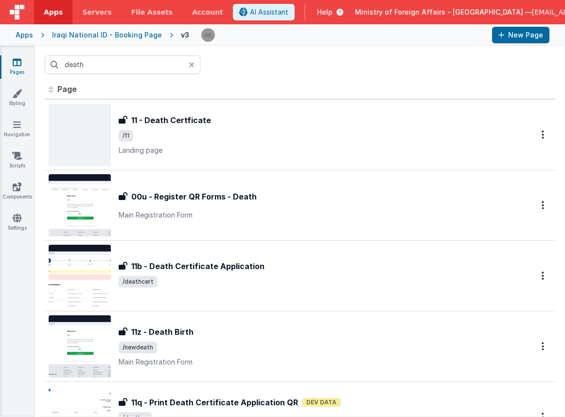
click at [194, 69] on div at bounding box center [195, 64] width 12 height 18
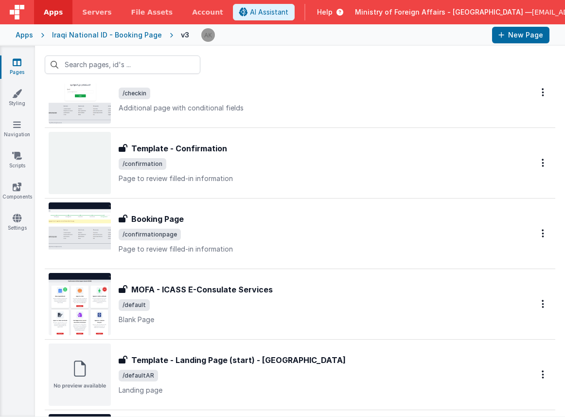
scroll to position [1752, 0]
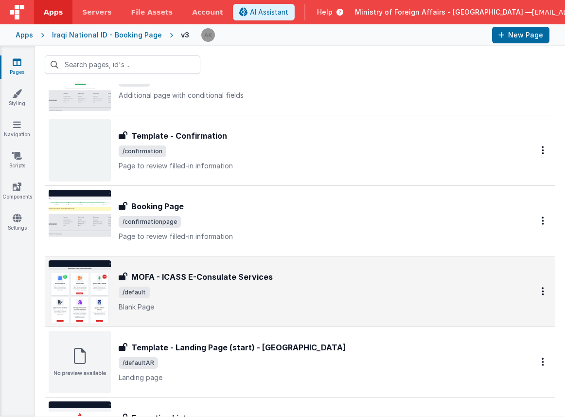
click at [96, 283] on img at bounding box center [80, 291] width 62 height 62
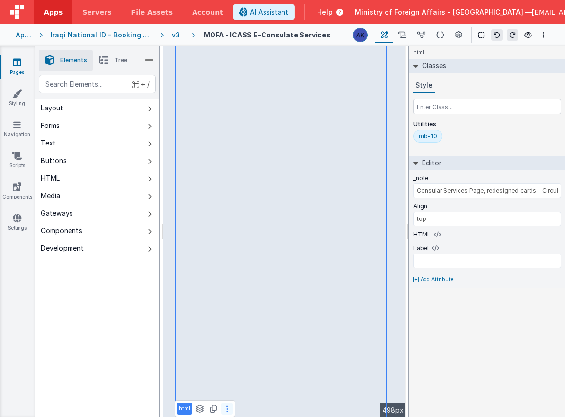
click at [227, 404] on button at bounding box center [227, 409] width 12 height 12
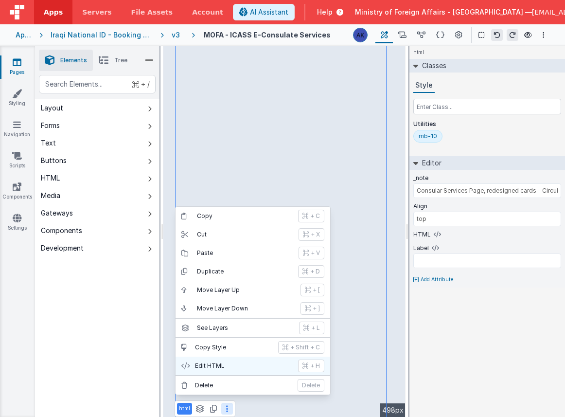
click at [230, 359] on button "Edit HTML + H" at bounding box center [253, 366] width 155 height 18
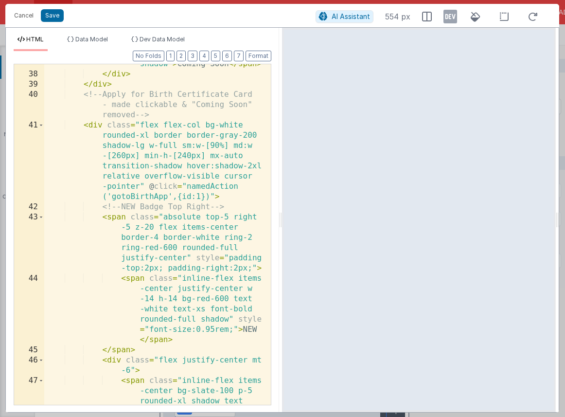
scroll to position [1087, 0]
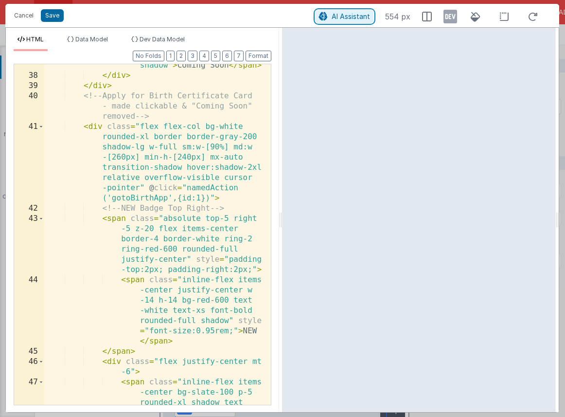
click at [362, 18] on span "AI Assistant" at bounding box center [351, 16] width 38 height 8
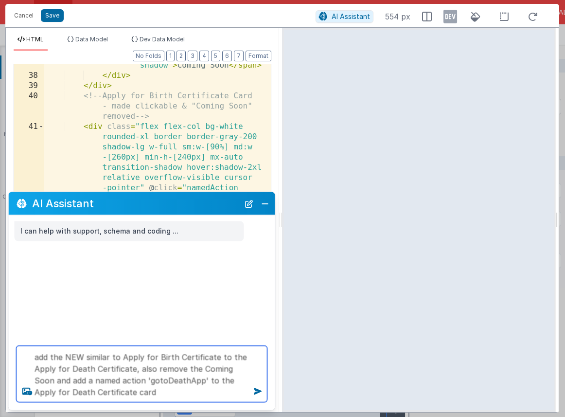
type textarea "add the NEW similar to Apply for Birth Certificate to the Apply for Death Certi…"
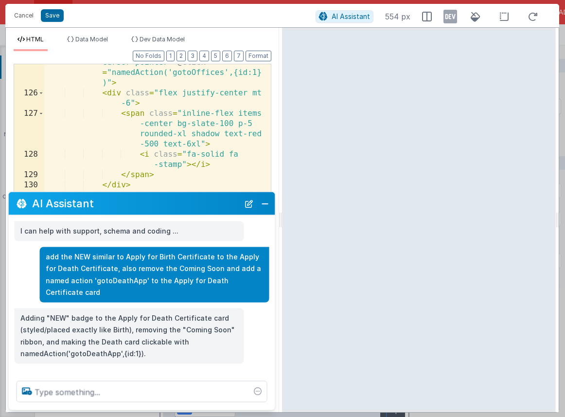
scroll to position [3551, 0]
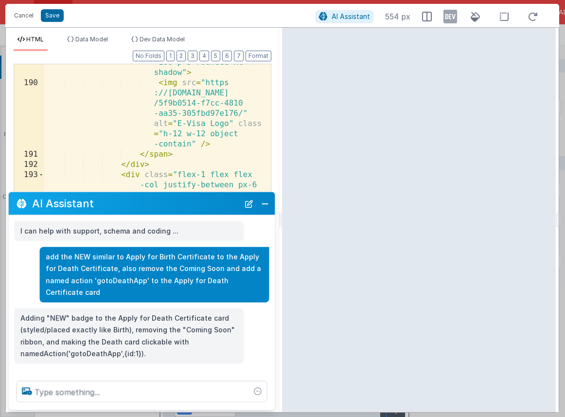
scroll to position [5277, 0]
click at [49, 16] on button "Save" at bounding box center [52, 15] width 23 height 13
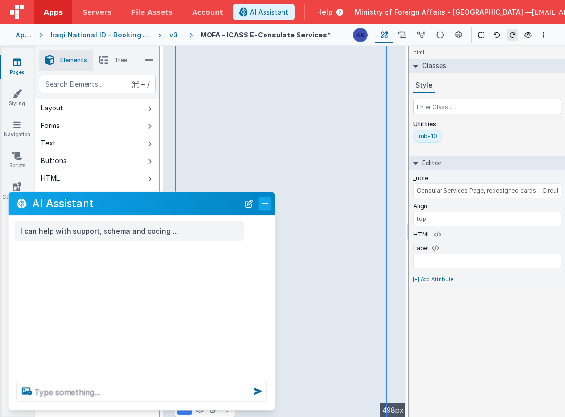
click at [265, 204] on button "Close" at bounding box center [265, 203] width 13 height 14
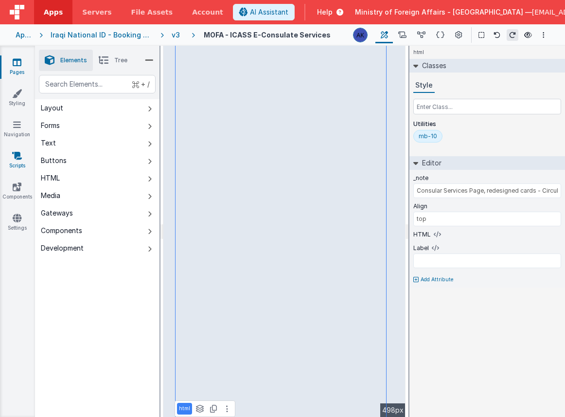
click at [26, 161] on link "Scripts" at bounding box center [17, 160] width 35 height 19
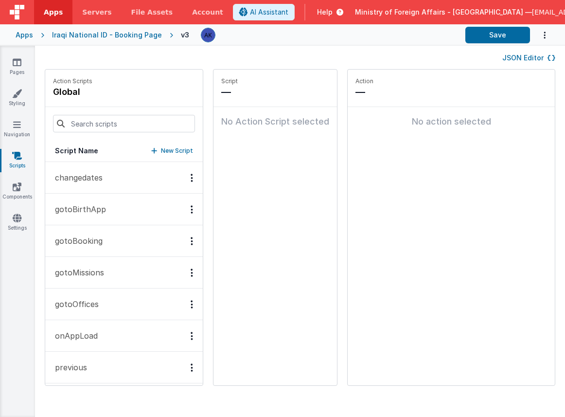
click at [113, 212] on button "gotoBirthApp" at bounding box center [124, 210] width 158 height 32
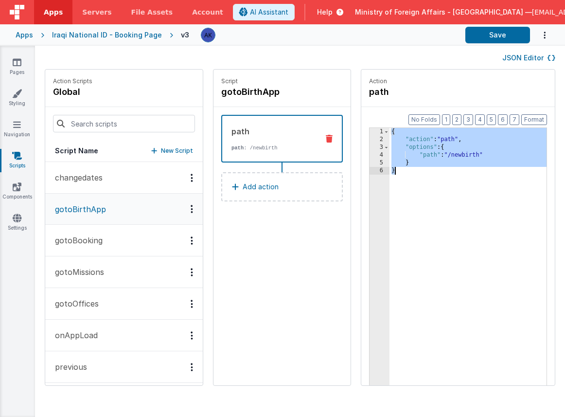
drag, startPoint x: 367, startPoint y: 133, endPoint x: 393, endPoint y: 201, distance: 73.2
click at [393, 201] on div "{ "action" : "path" , "options" : { "path" : "/newbirth" } }" at bounding box center [481, 279] width 182 height 303
click at [161, 150] on p "New Script" at bounding box center [177, 151] width 32 height 10
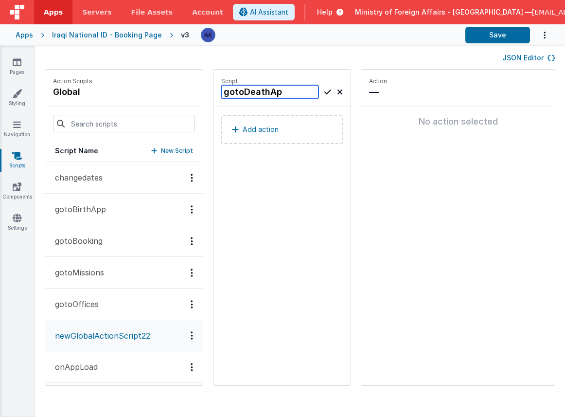
type input "gotoDeathApp"
click at [324, 88] on icon at bounding box center [327, 92] width 7 height 12
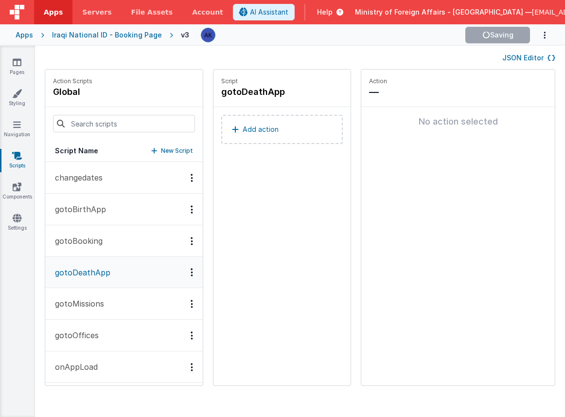
click at [297, 121] on button "Add action" at bounding box center [282, 129] width 122 height 29
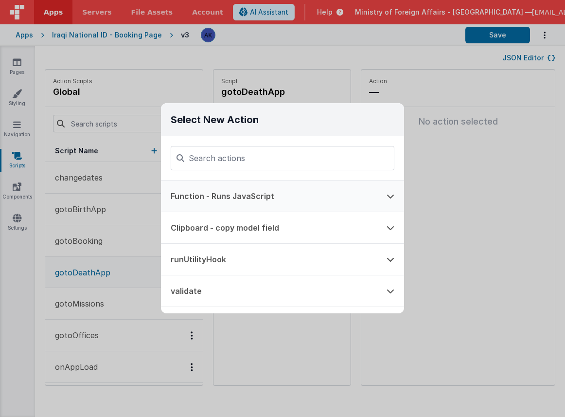
click at [283, 195] on button "Function - Runs JavaScript" at bounding box center [269, 195] width 216 height 31
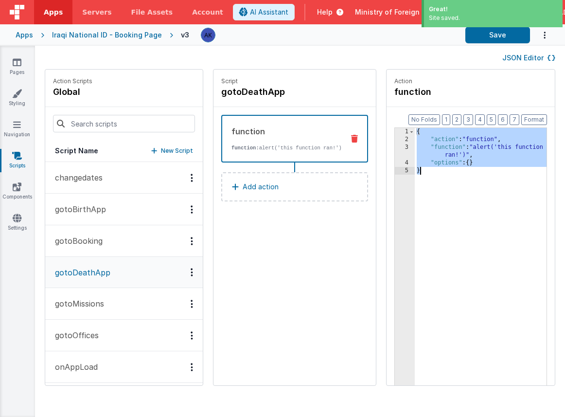
drag, startPoint x: 395, startPoint y: 132, endPoint x: 437, endPoint y: 198, distance: 78.3
click at [437, 198] on div "{ "action" : "function" , "function" : "alert('this function ran!')" , "options…" at bounding box center [492, 279] width 154 height 303
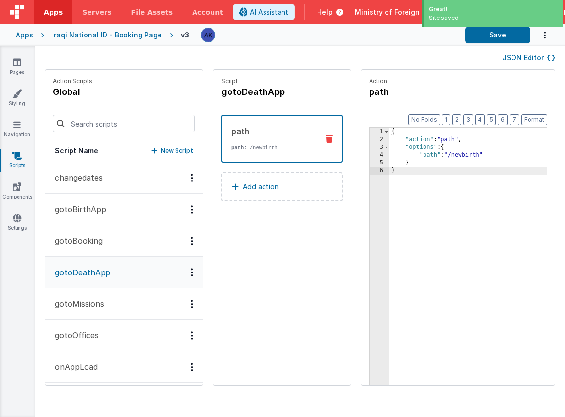
click at [454, 155] on div "{ "action" : "path" , "options" : { "path" : "/newbirth" } }" at bounding box center [468, 279] width 157 height 303
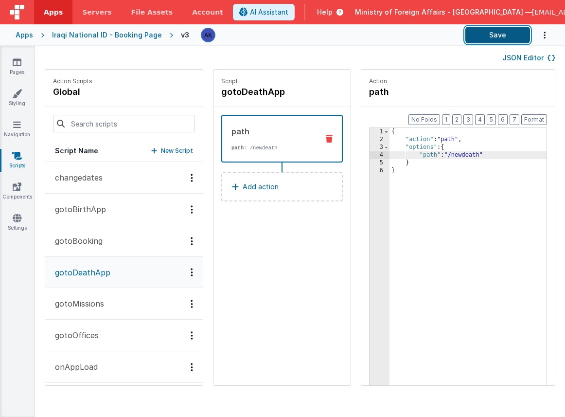
click at [506, 39] on button "Save" at bounding box center [497, 35] width 65 height 17
click at [13, 68] on link "Pages" at bounding box center [17, 66] width 35 height 19
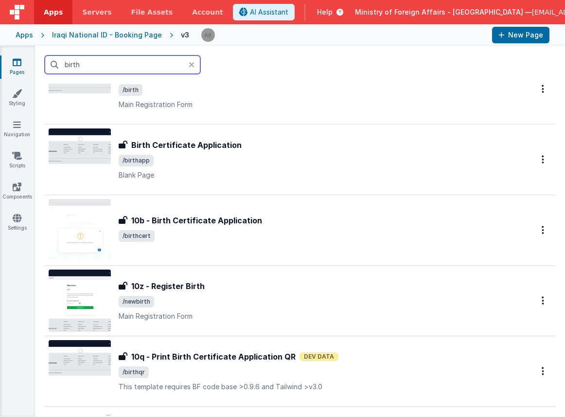
scroll to position [122, 0]
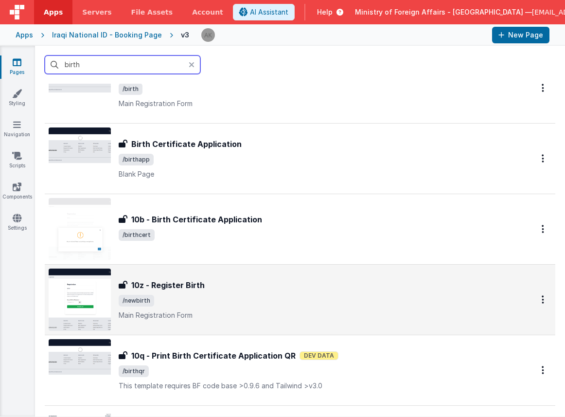
type input "birth"
click at [89, 294] on img at bounding box center [80, 299] width 62 height 62
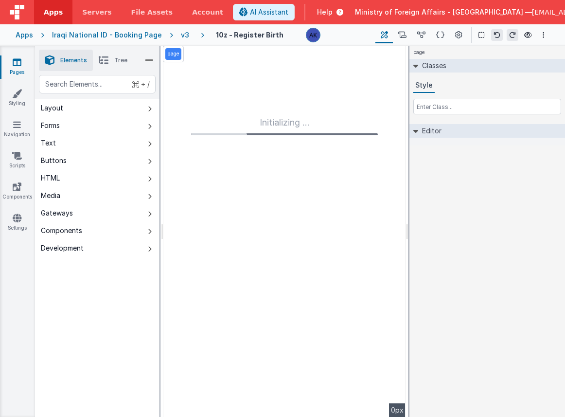
click at [181, 37] on div "v3" at bounding box center [187, 35] width 12 height 10
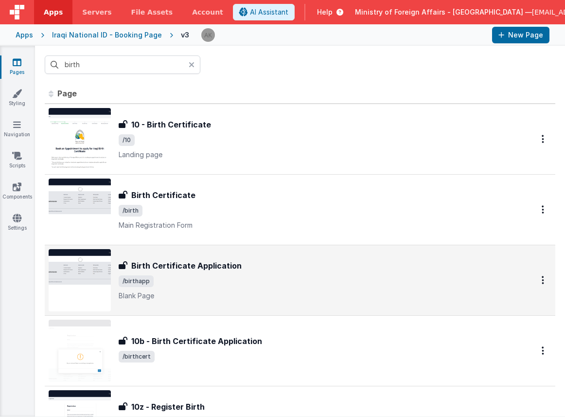
click at [101, 268] on img at bounding box center [80, 280] width 62 height 62
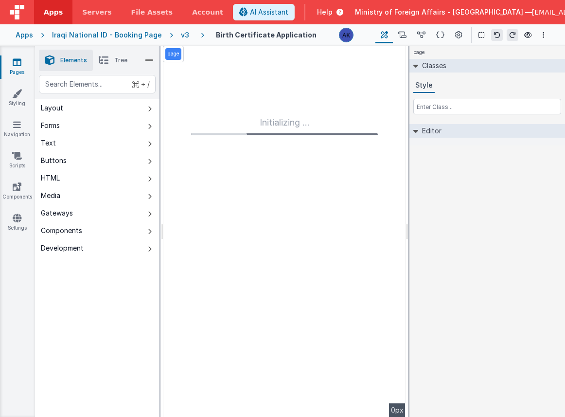
click at [181, 34] on div "v3" at bounding box center [187, 35] width 12 height 10
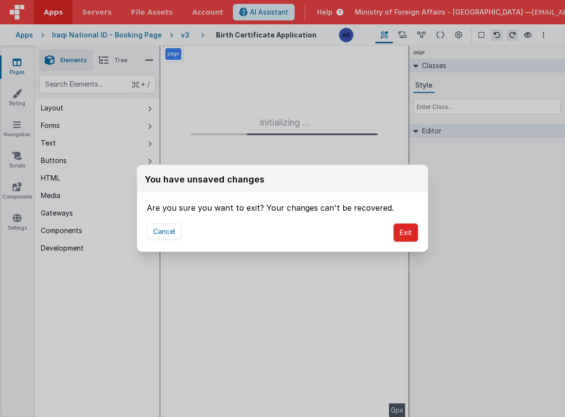
click at [404, 233] on button "Exit" at bounding box center [405, 232] width 25 height 18
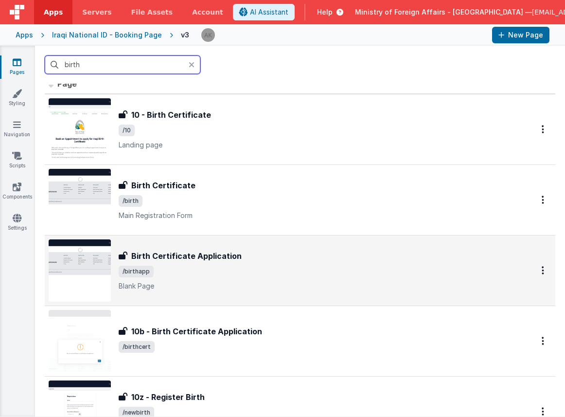
scroll to position [19, 0]
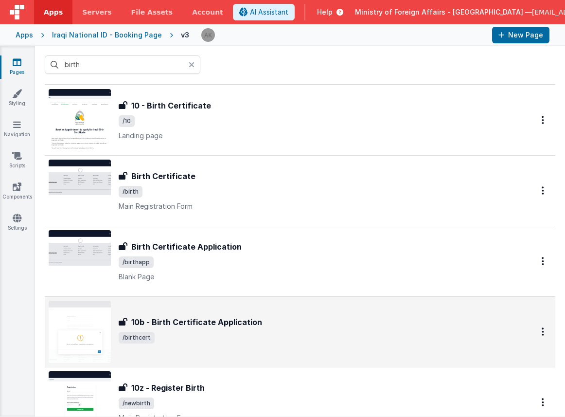
click at [105, 317] on img at bounding box center [80, 332] width 62 height 62
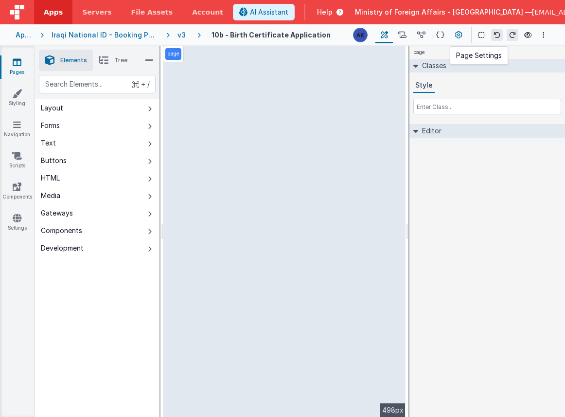
click at [461, 31] on icon at bounding box center [458, 35] width 7 height 10
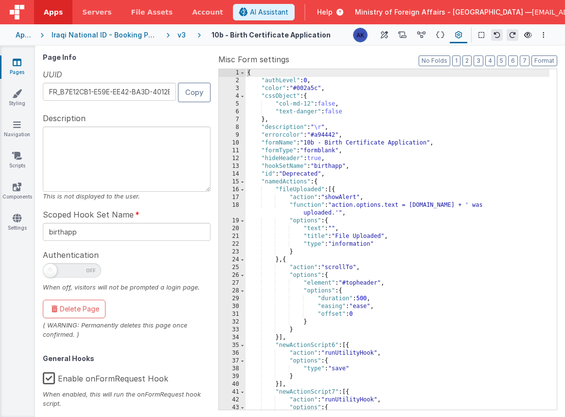
click at [179, 36] on div "v3" at bounding box center [184, 35] width 12 height 10
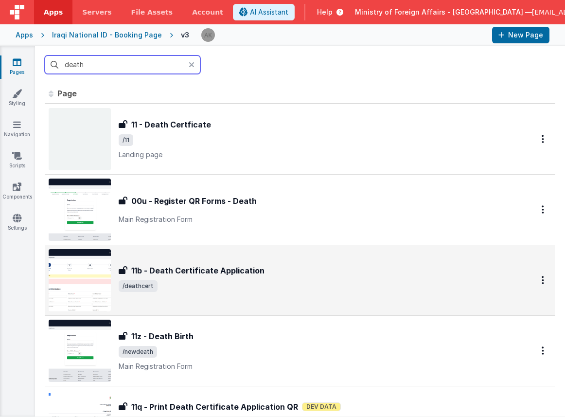
type input "death"
click at [80, 286] on img at bounding box center [80, 280] width 62 height 62
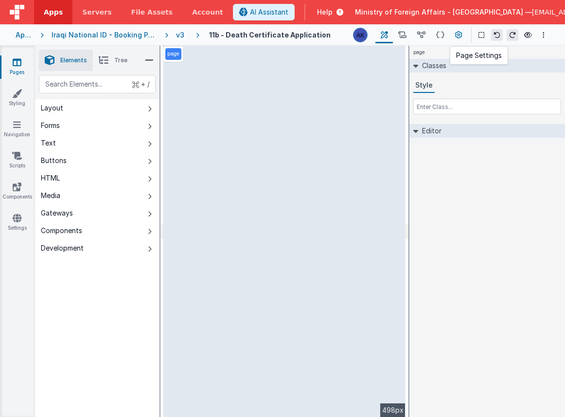
click at [456, 34] on icon at bounding box center [458, 35] width 7 height 10
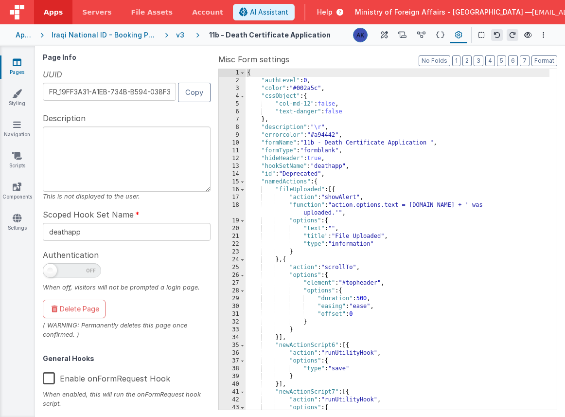
click at [47, 376] on label "Enable onFormRequest Hook" at bounding box center [106, 376] width 127 height 21
click at [0, 0] on input "Enable onFormRequest Hook" at bounding box center [0, 0] width 0 height 0
click at [406, 37] on icon at bounding box center [402, 35] width 8 height 10
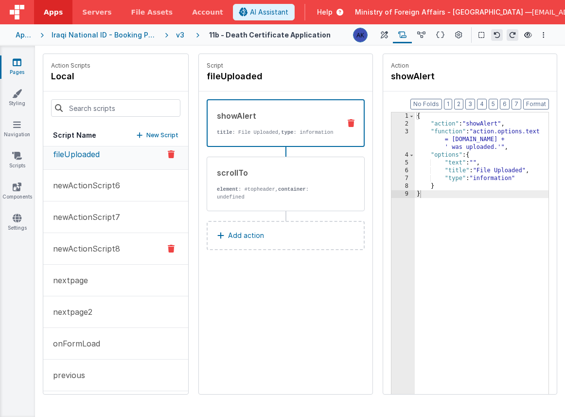
scroll to position [10, 0]
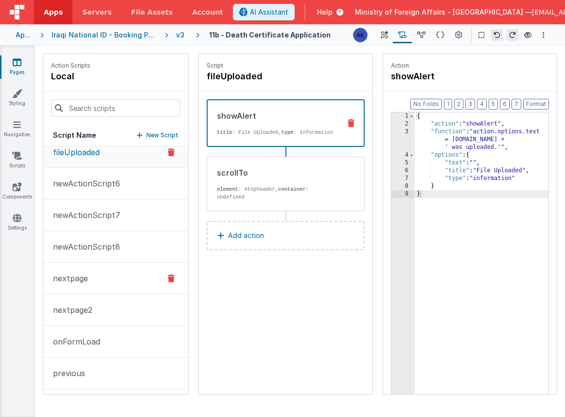
click at [125, 279] on button "nextpage" at bounding box center [115, 279] width 145 height 32
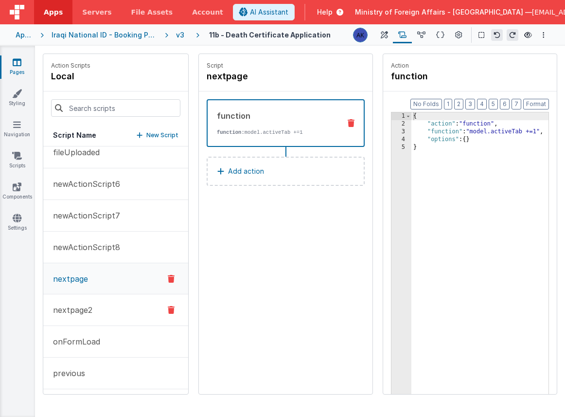
click at [124, 304] on button "nextpage2" at bounding box center [115, 310] width 145 height 32
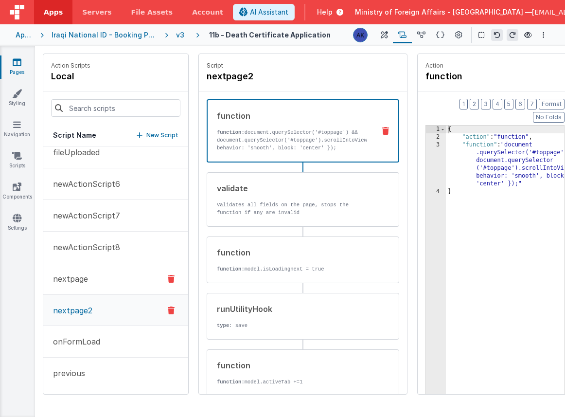
click at [95, 284] on button "nextpage" at bounding box center [115, 279] width 145 height 32
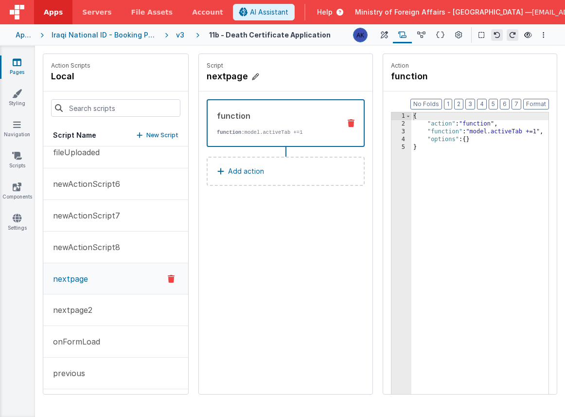
click at [256, 76] on icon at bounding box center [255, 77] width 7 height 10
click at [256, 77] on input "nextpage" at bounding box center [255, 77] width 97 height 14
type input "nextpage3"
click at [315, 76] on icon at bounding box center [313, 77] width 7 height 12
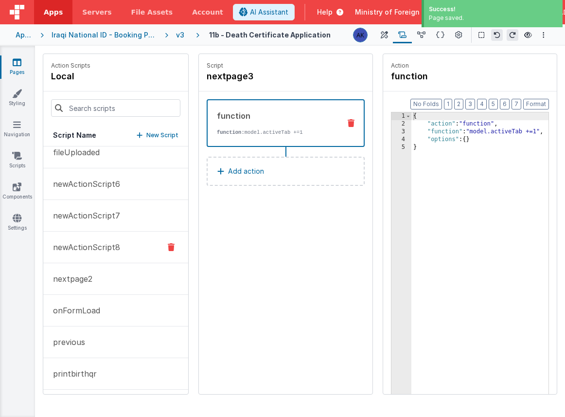
scroll to position [0, 0]
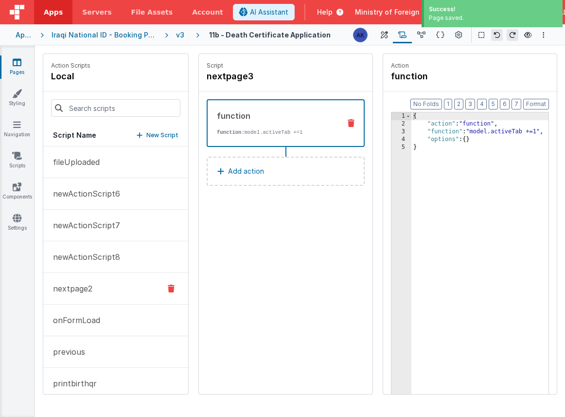
click at [116, 291] on button "nextpage2" at bounding box center [115, 289] width 145 height 32
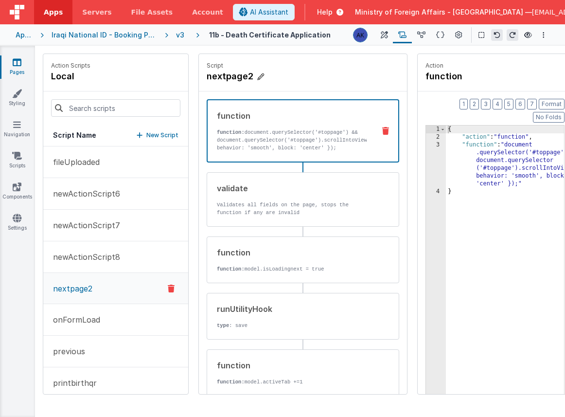
click at [260, 75] on icon at bounding box center [260, 77] width 7 height 10
click at [261, 77] on input "nextpage2" at bounding box center [255, 77] width 97 height 14
type input "nextpage"
click at [313, 77] on icon at bounding box center [313, 77] width 7 height 12
click at [178, 35] on div "v3" at bounding box center [182, 35] width 12 height 10
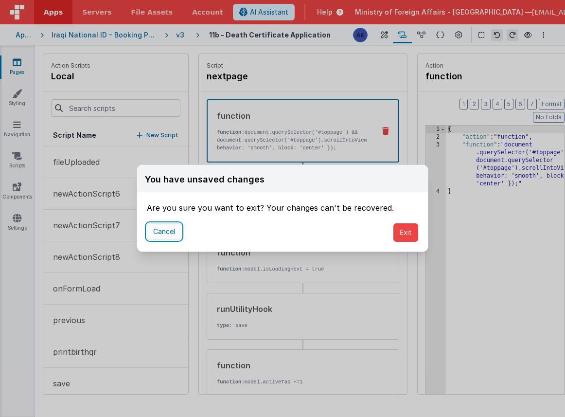
click at [175, 227] on button "Cancel" at bounding box center [164, 231] width 35 height 17
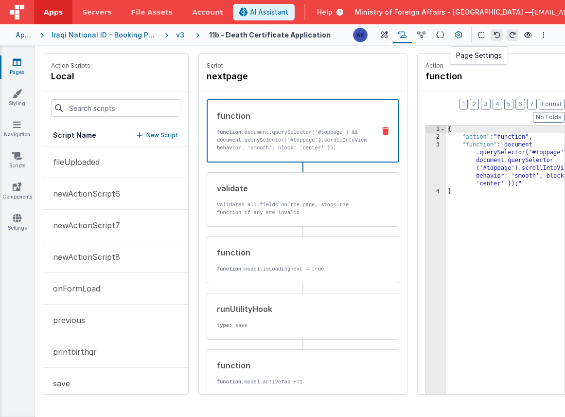
click at [461, 35] on icon at bounding box center [458, 35] width 7 height 10
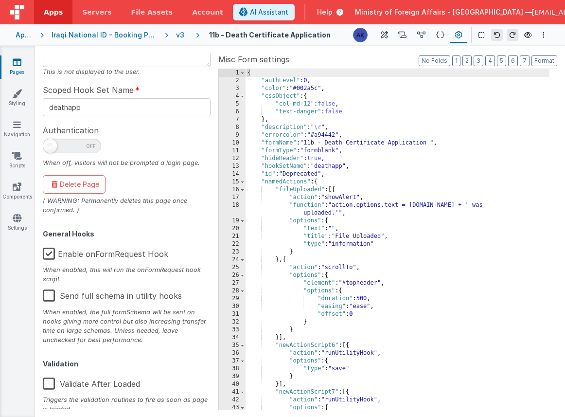
scroll to position [179, 0]
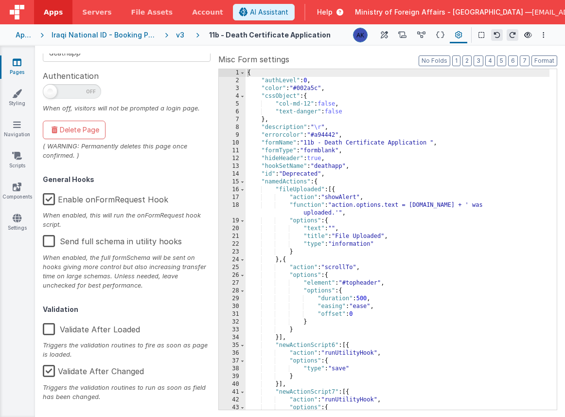
click at [180, 33] on div "v3" at bounding box center [182, 35] width 12 height 10
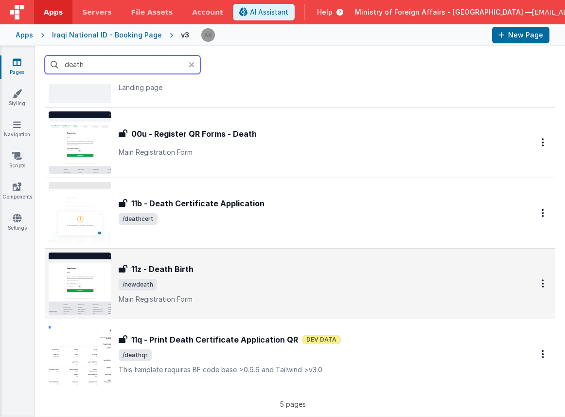
scroll to position [8, 0]
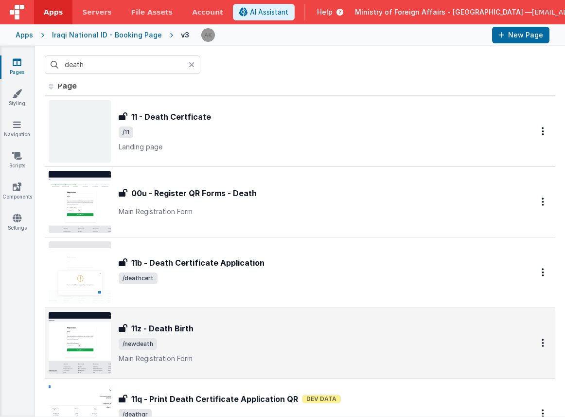
click at [79, 281] on img at bounding box center [80, 272] width 62 height 62
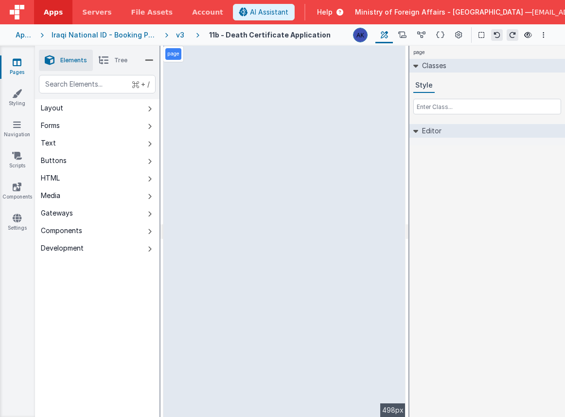
click at [178, 37] on div "v3" at bounding box center [182, 35] width 12 height 10
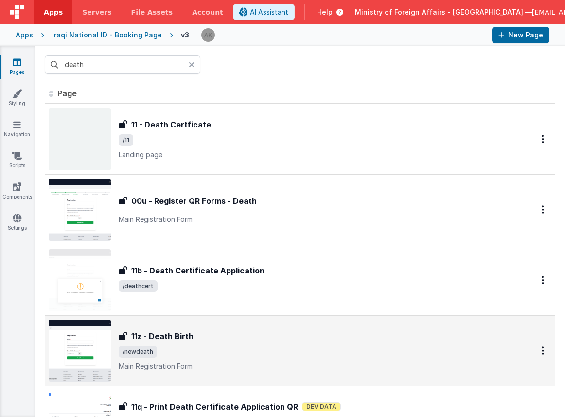
click at [100, 337] on img at bounding box center [80, 351] width 62 height 62
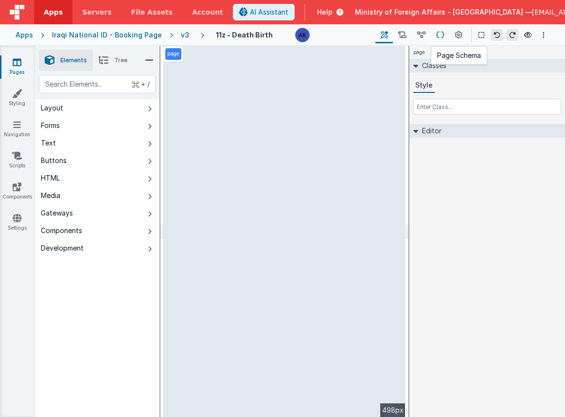
click at [438, 35] on icon at bounding box center [440, 35] width 8 height 10
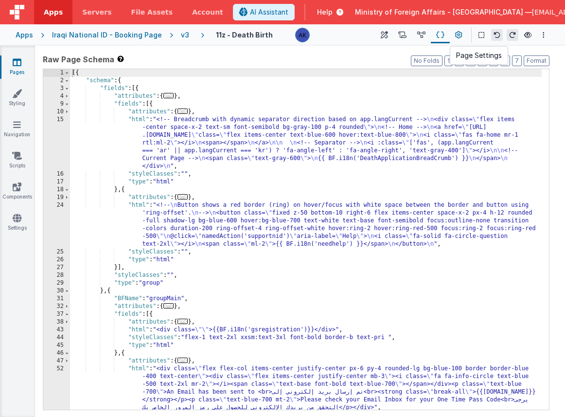
click at [456, 36] on icon at bounding box center [458, 35] width 7 height 10
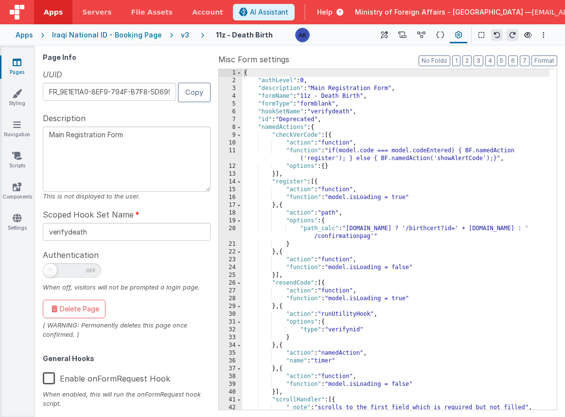
click at [181, 31] on div "v3" at bounding box center [187, 35] width 12 height 10
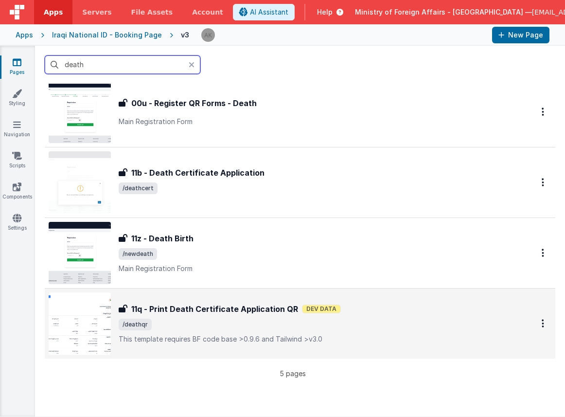
scroll to position [99, 0]
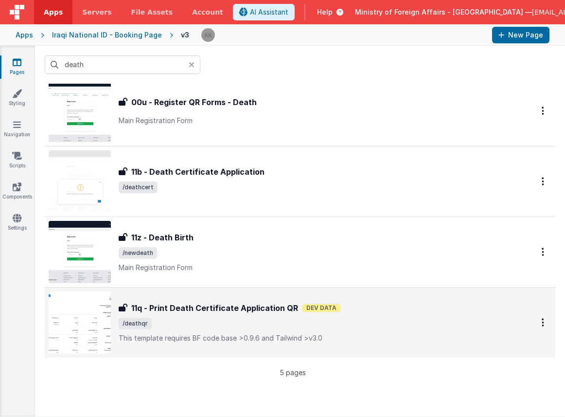
click at [94, 314] on img at bounding box center [80, 322] width 62 height 62
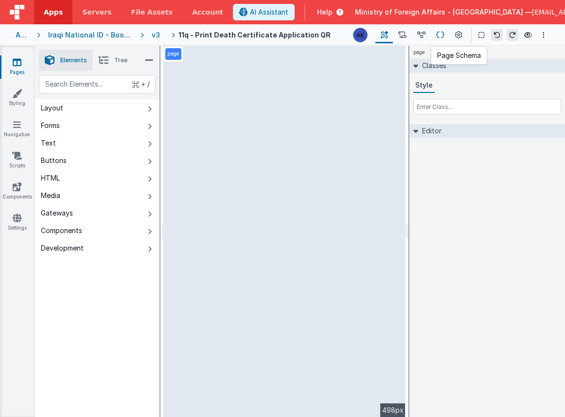
click at [439, 36] on icon at bounding box center [440, 35] width 8 height 10
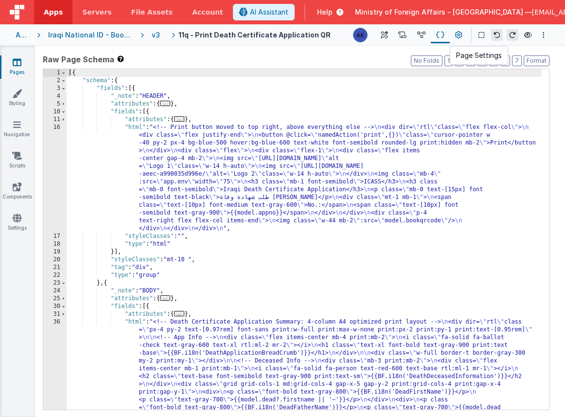
click at [460, 33] on icon at bounding box center [458, 35] width 7 height 10
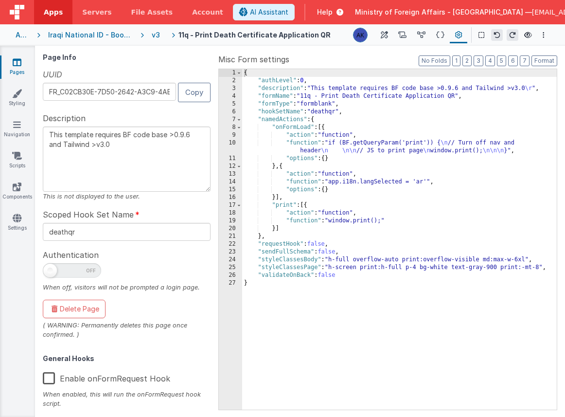
click at [50, 378] on label "Enable onFormRequest Hook" at bounding box center [106, 376] width 127 height 21
click at [0, 0] on input "Enable onFormRequest Hook" at bounding box center [0, 0] width 0 height 0
type textarea "This template requires BF code base >0.9.6 and Tailwind >v3.0"
click at [164, 35] on div "v3" at bounding box center [158, 35] width 12 height 10
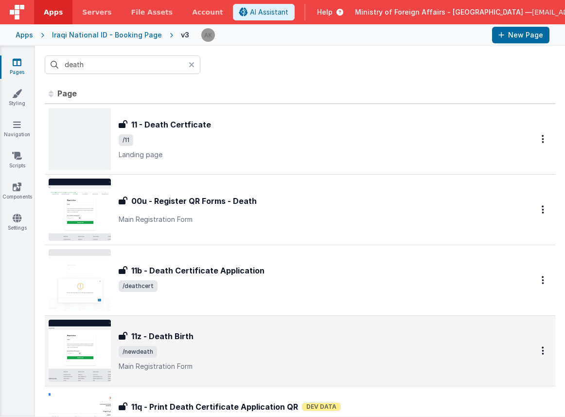
click at [99, 341] on img at bounding box center [80, 351] width 62 height 62
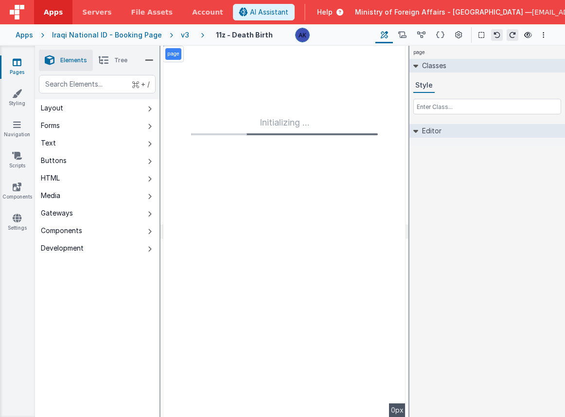
click at [181, 36] on div "v3" at bounding box center [187, 35] width 12 height 10
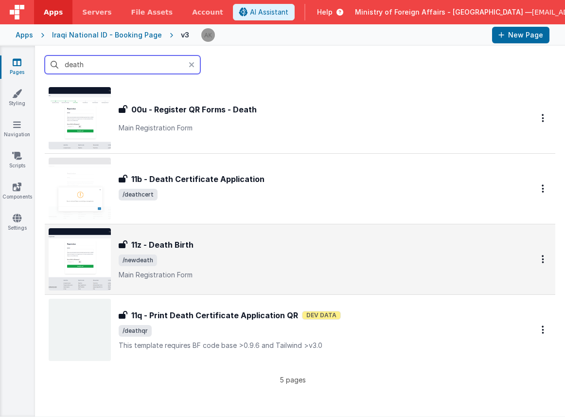
scroll to position [92, 0]
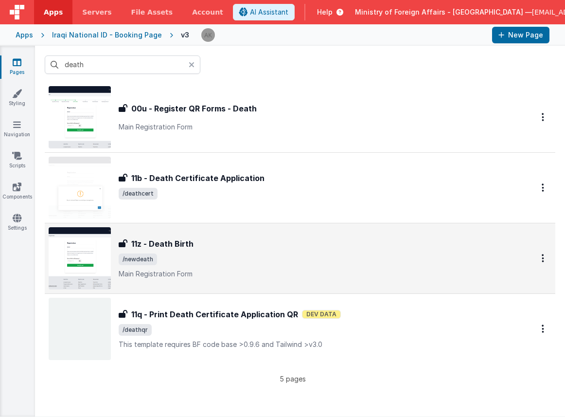
click at [88, 259] on img at bounding box center [80, 258] width 62 height 62
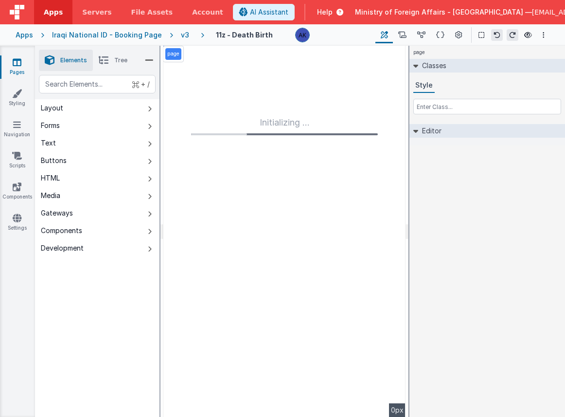
click at [181, 36] on div "v3" at bounding box center [187, 35] width 12 height 10
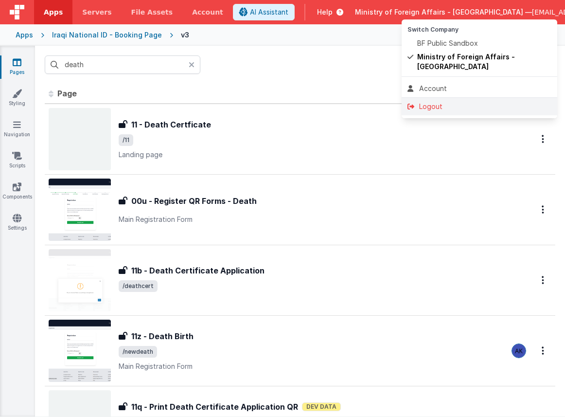
click at [491, 102] on div "Logout" at bounding box center [480, 107] width 144 height 10
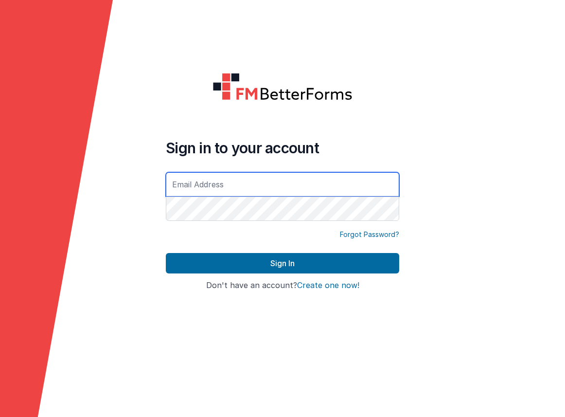
click at [321, 188] on input "text" at bounding box center [282, 184] width 233 height 24
type input "[EMAIL_ADDRESS][DOMAIN_NAME]"
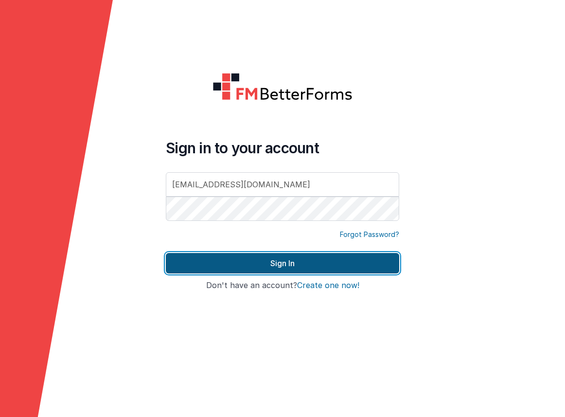
click at [317, 268] on button "Sign In" at bounding box center [282, 263] width 233 height 20
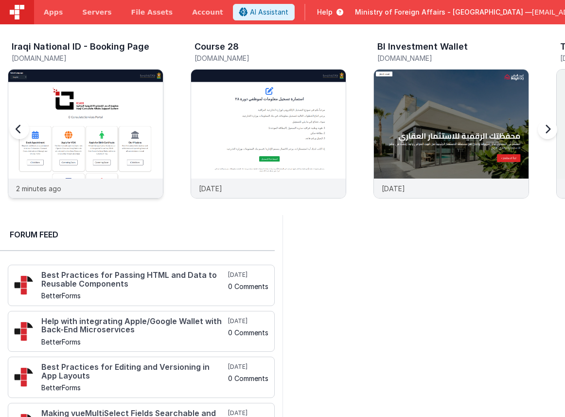
click at [150, 111] on img at bounding box center [85, 147] width 155 height 155
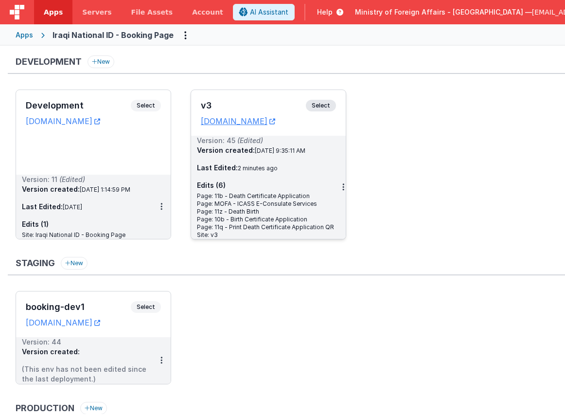
click at [324, 104] on span "Select" at bounding box center [321, 106] width 30 height 12
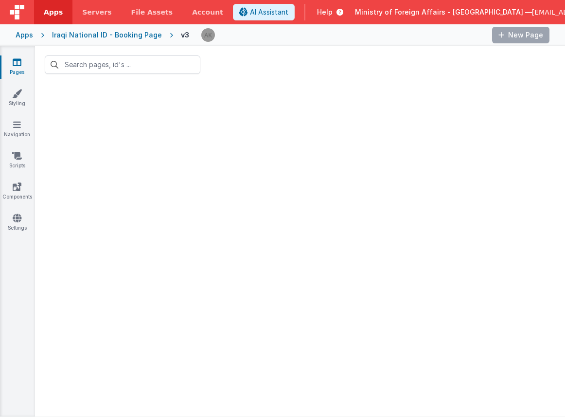
type input "death"
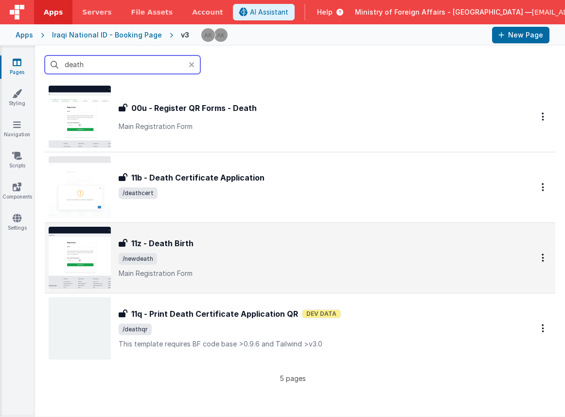
scroll to position [104, 0]
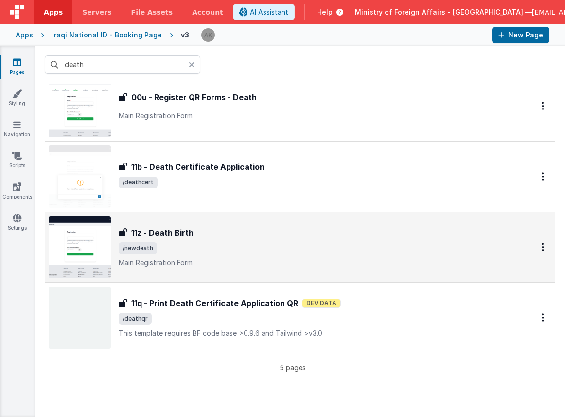
click at [80, 237] on img at bounding box center [80, 247] width 62 height 62
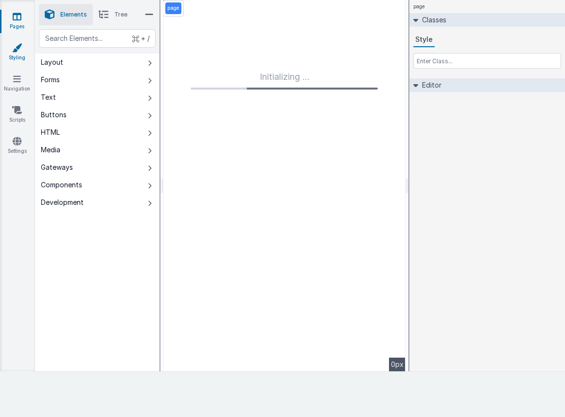
click at [22, 55] on link "Styling" at bounding box center [17, 52] width 35 height 19
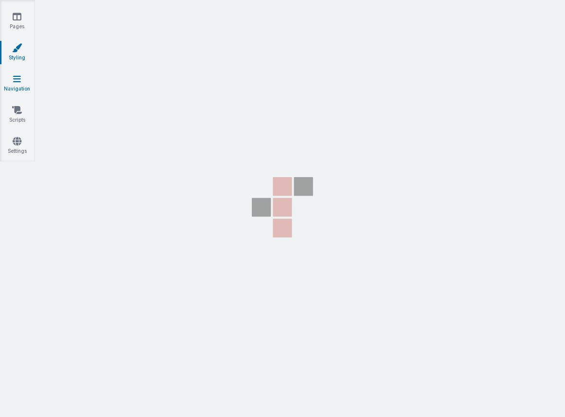
click at [22, 87] on link "Navigation" at bounding box center [17, 83] width 35 height 19
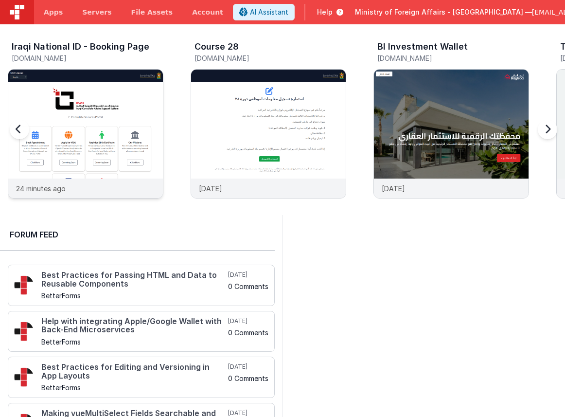
click at [121, 91] on img at bounding box center [85, 147] width 155 height 155
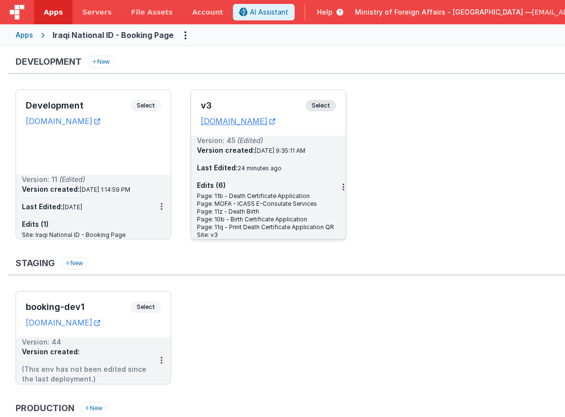
click at [331, 107] on span "Select" at bounding box center [321, 106] width 30 height 12
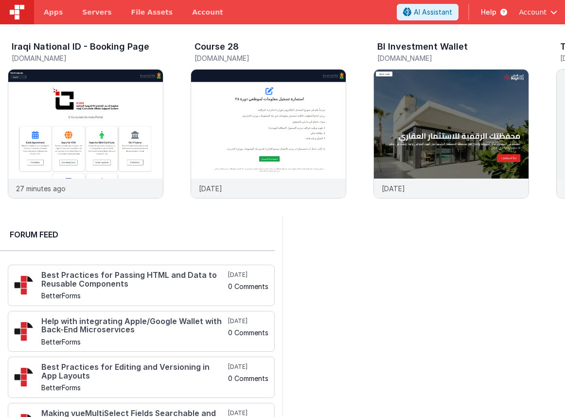
click at [541, 12] on span "Account" at bounding box center [533, 12] width 28 height 10
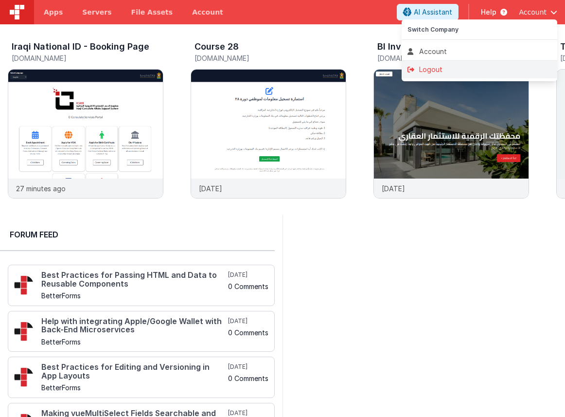
click at [529, 68] on div "Logout" at bounding box center [480, 70] width 144 height 10
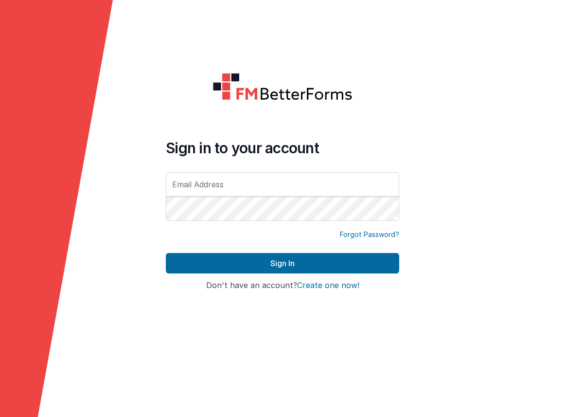
type input "[EMAIL_ADDRESS][DOMAIN_NAME]"
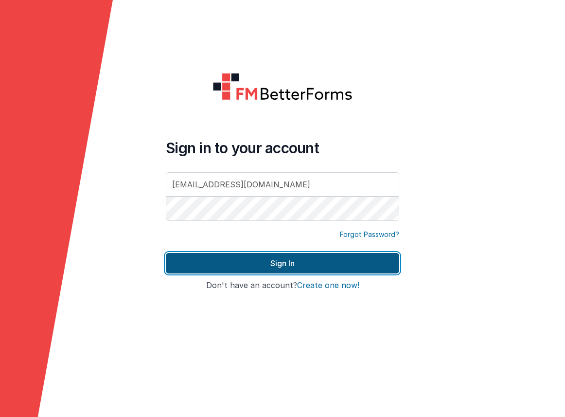
click at [372, 260] on button "Sign In" at bounding box center [282, 263] width 233 height 20
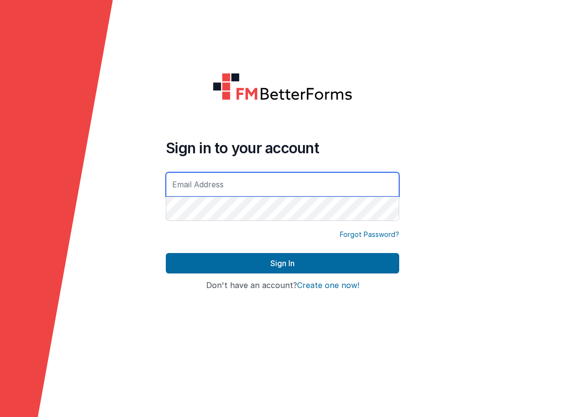
click at [289, 185] on input "text" at bounding box center [282, 184] width 233 height 24
type input "[EMAIL_ADDRESS][DOMAIN_NAME]"
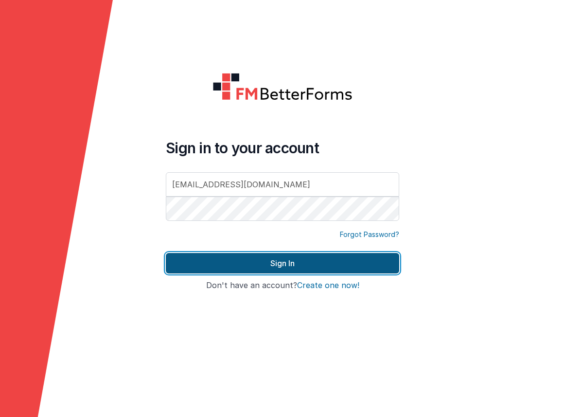
click at [321, 263] on button "Sign In" at bounding box center [282, 263] width 233 height 20
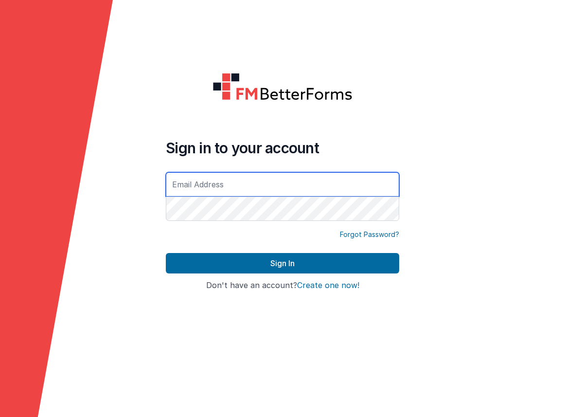
click at [376, 186] on input "text" at bounding box center [282, 184] width 233 height 24
type input "[EMAIL_ADDRESS][DOMAIN_NAME]"
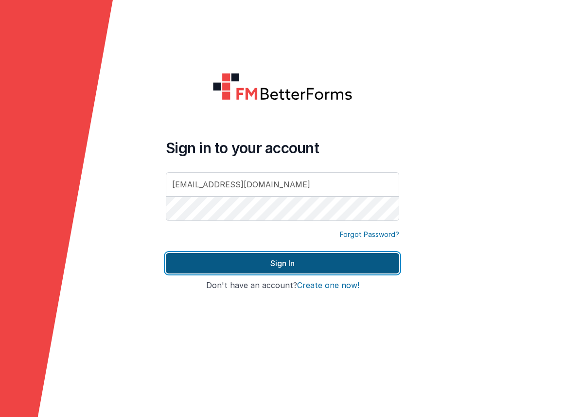
click at [336, 260] on button "Sign In" at bounding box center [282, 263] width 233 height 20
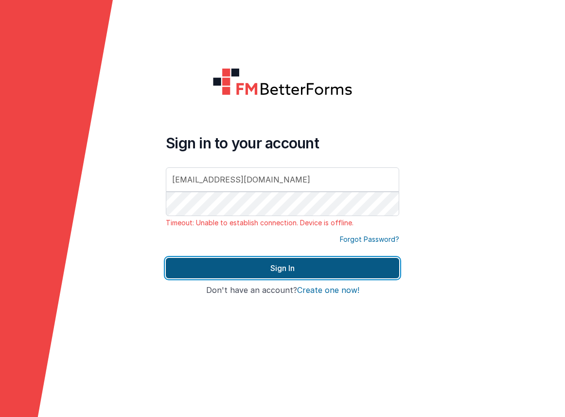
click at [320, 268] on button "Sign In" at bounding box center [282, 268] width 233 height 20
click at [296, 263] on button "Sign In" at bounding box center [282, 268] width 233 height 20
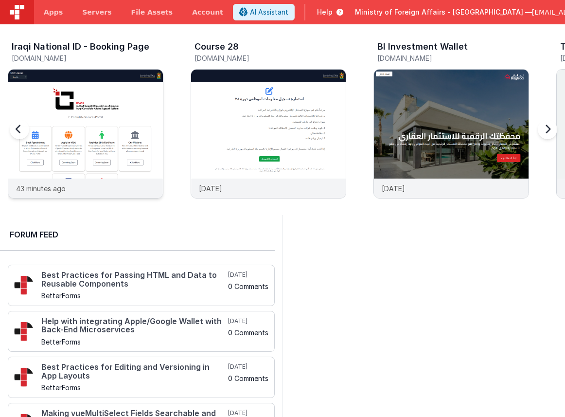
click at [95, 108] on img at bounding box center [85, 147] width 155 height 155
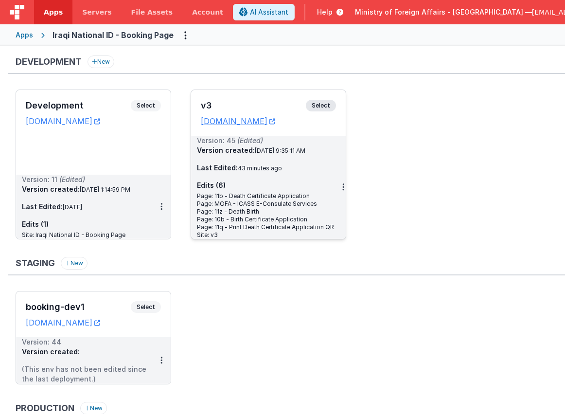
click at [321, 106] on span "Select" at bounding box center [321, 106] width 30 height 12
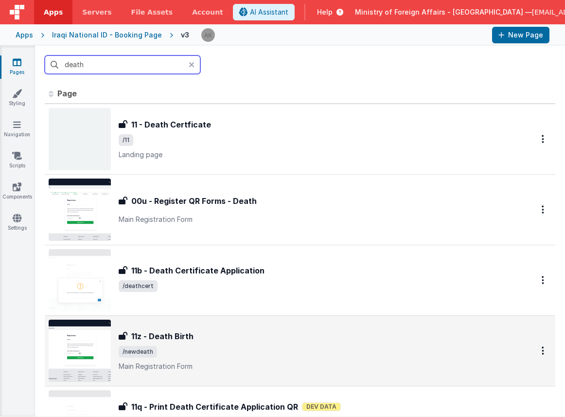
type input "death"
click at [84, 344] on img at bounding box center [80, 351] width 62 height 62
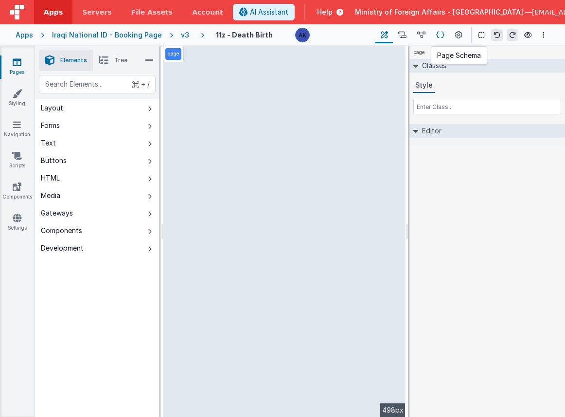
click at [443, 30] on icon at bounding box center [440, 35] width 8 height 10
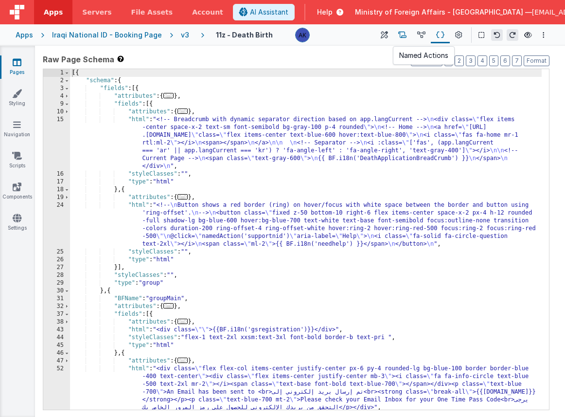
click at [410, 36] on button at bounding box center [402, 35] width 19 height 17
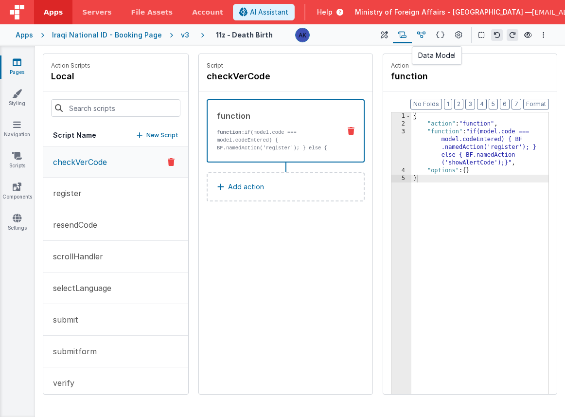
click at [422, 34] on icon at bounding box center [421, 35] width 8 height 10
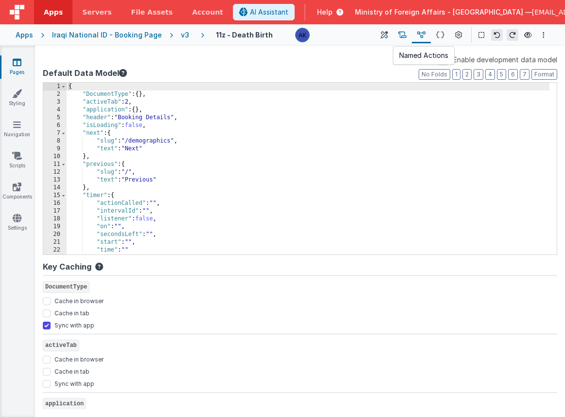
click at [410, 35] on button at bounding box center [402, 35] width 19 height 17
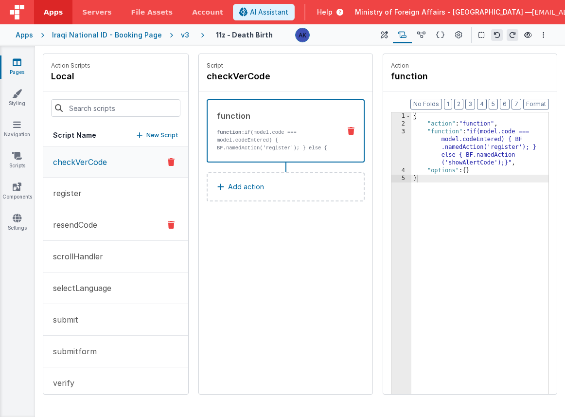
scroll to position [13, 0]
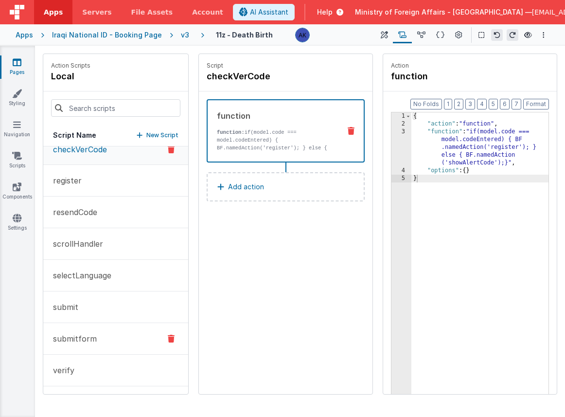
click at [107, 324] on button "submitform" at bounding box center [115, 339] width 145 height 32
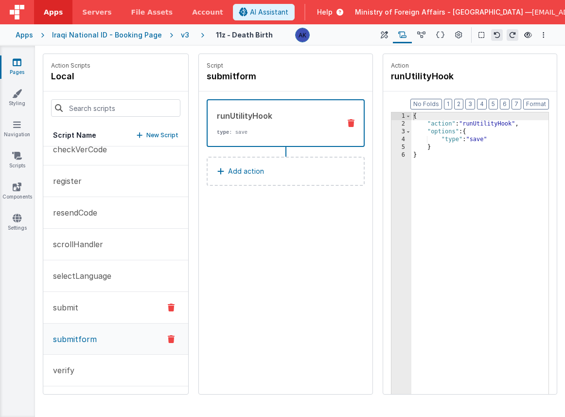
click at [110, 309] on button "submit" at bounding box center [115, 308] width 145 height 32
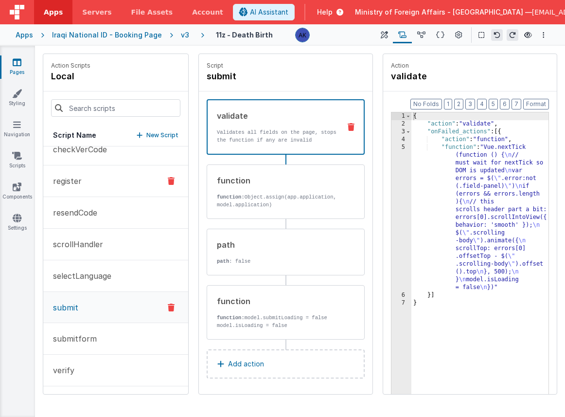
click at [108, 173] on button "register" at bounding box center [115, 181] width 145 height 32
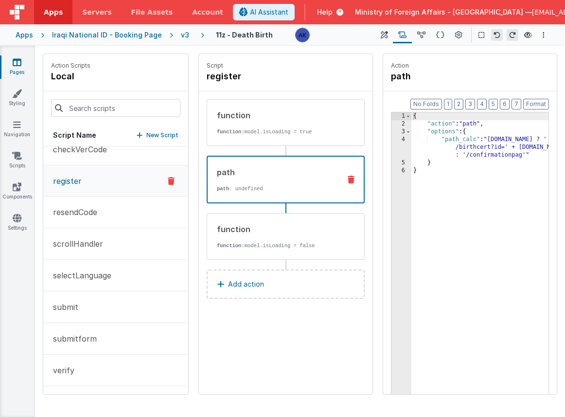
click at [274, 188] on p "path : undefined" at bounding box center [277, 189] width 121 height 8
click at [492, 148] on div "{ "action" : "path" , "options" : { "path_calc" : "model.id ? ' /birthcert?id='…" at bounding box center [479, 275] width 137 height 327
click at [181, 36] on div "v3" at bounding box center [187, 35] width 12 height 10
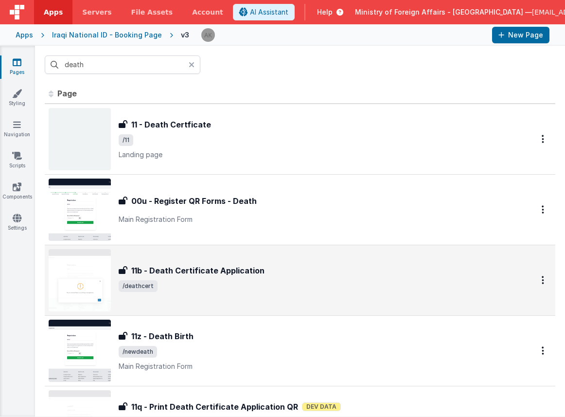
click at [71, 277] on img at bounding box center [80, 280] width 62 height 62
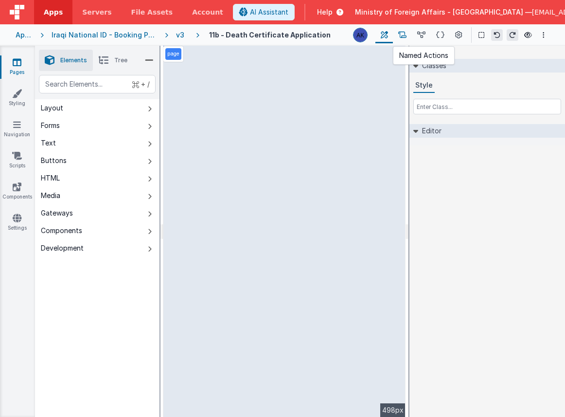
click at [410, 34] on button at bounding box center [402, 35] width 19 height 17
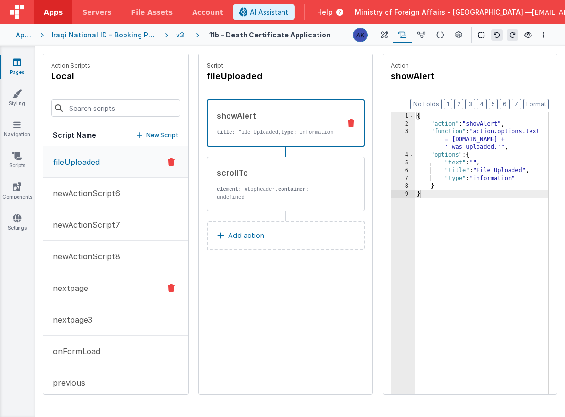
click at [116, 283] on button "nextpage" at bounding box center [115, 288] width 145 height 32
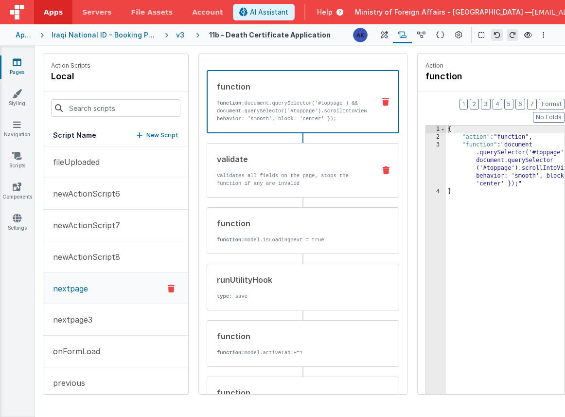
scroll to position [62, 0]
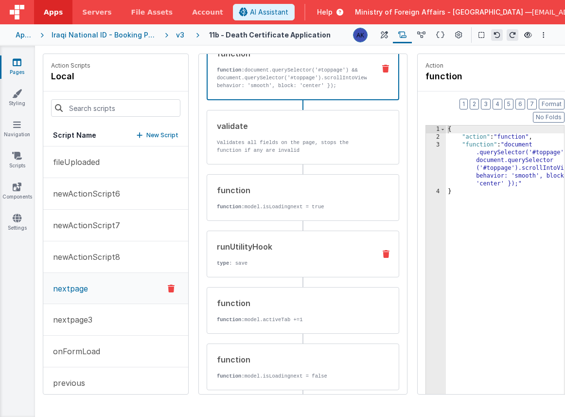
click at [324, 239] on div "runUtilityHook type : save" at bounding box center [303, 254] width 193 height 47
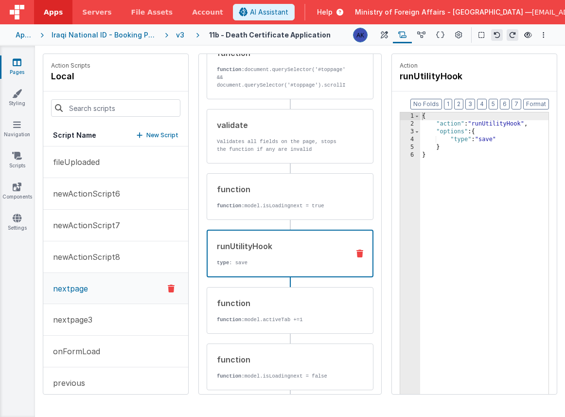
scroll to position [115, 0]
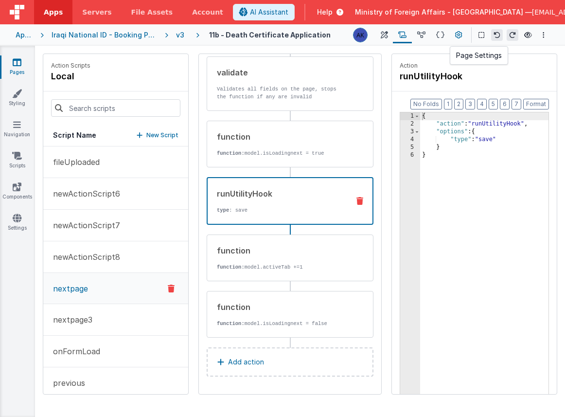
click at [462, 36] on icon at bounding box center [458, 35] width 7 height 10
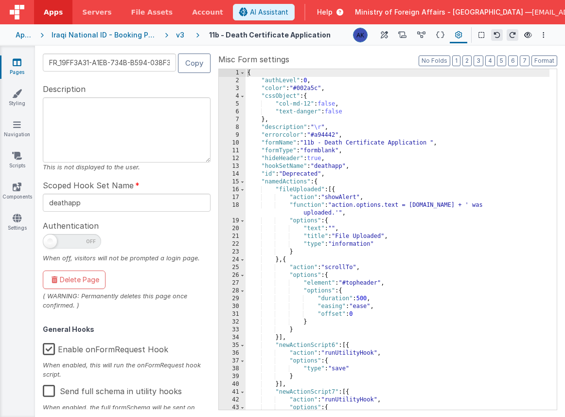
scroll to position [0, 0]
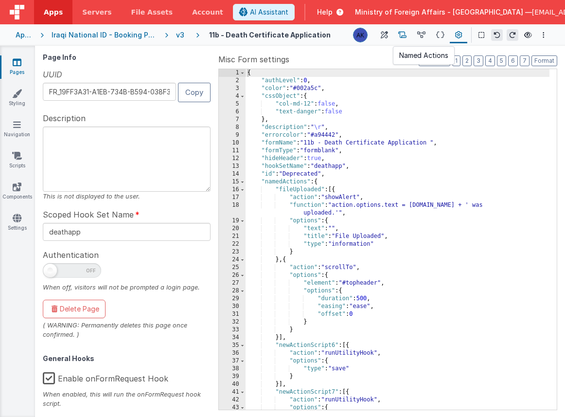
click at [401, 36] on icon at bounding box center [402, 35] width 8 height 10
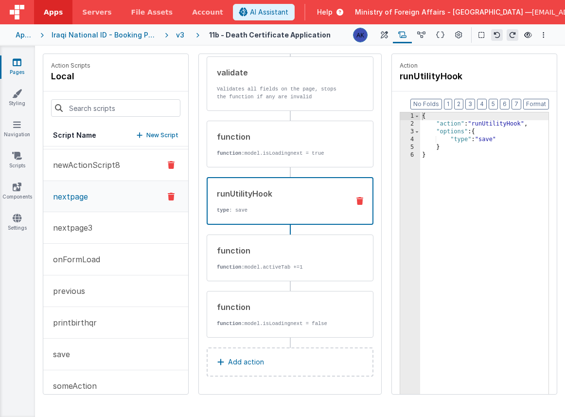
scroll to position [94, 0]
click at [96, 315] on button "printbirthqr" at bounding box center [115, 321] width 145 height 32
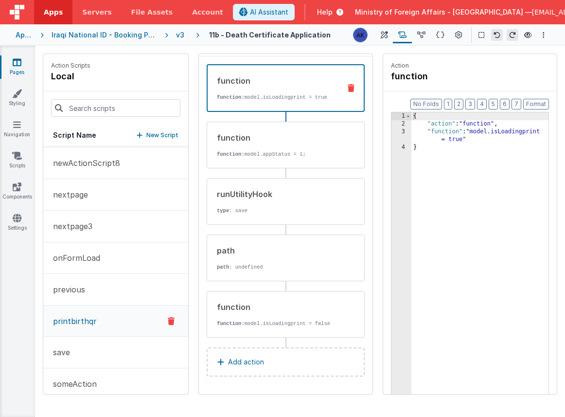
scroll to position [43, 0]
click at [267, 152] on div "function function: model.appStatus = 1;" at bounding box center [286, 145] width 158 height 47
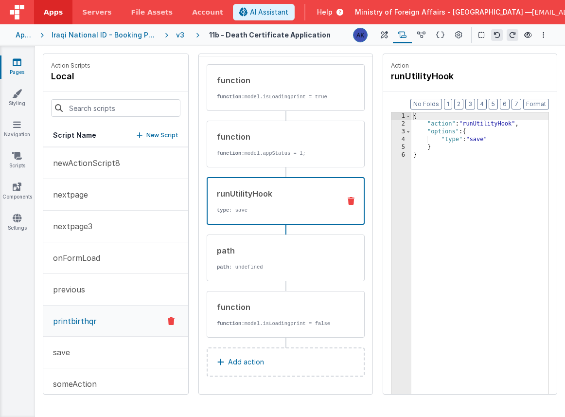
click at [257, 188] on div "runUtilityHook" at bounding box center [277, 194] width 121 height 12
click at [260, 234] on div "path path : undefined" at bounding box center [286, 257] width 158 height 47
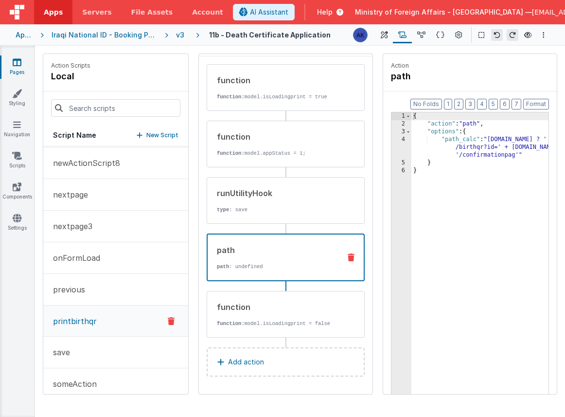
click at [475, 147] on div "{ "action" : "path" , "options" : { "path_calc" : "model.id ? ' /birthqr?id=' +…" at bounding box center [479, 275] width 137 height 327
click at [176, 36] on div "v3" at bounding box center [182, 35] width 12 height 10
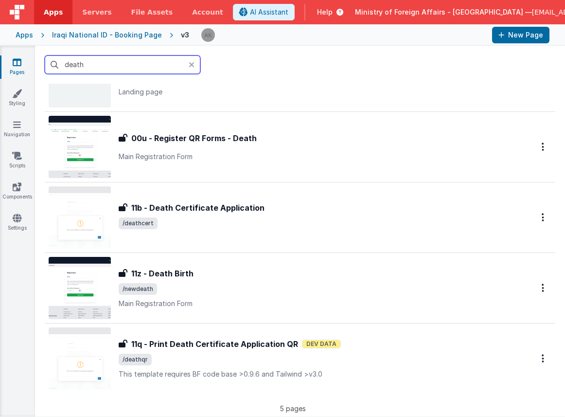
scroll to position [192, 0]
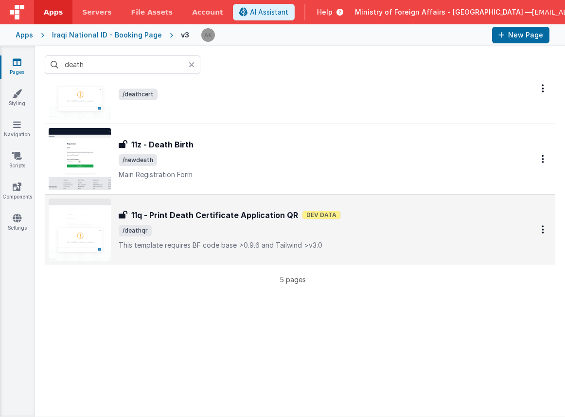
click at [91, 248] on img at bounding box center [80, 229] width 62 height 62
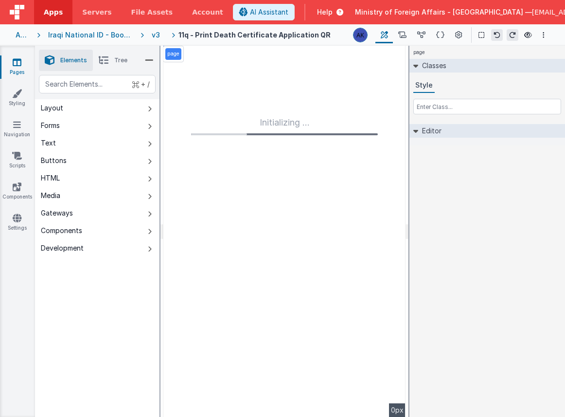
click at [164, 34] on div "v3" at bounding box center [158, 35] width 12 height 10
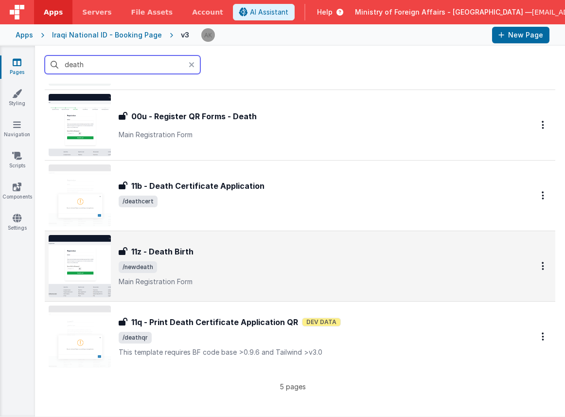
scroll to position [98, 0]
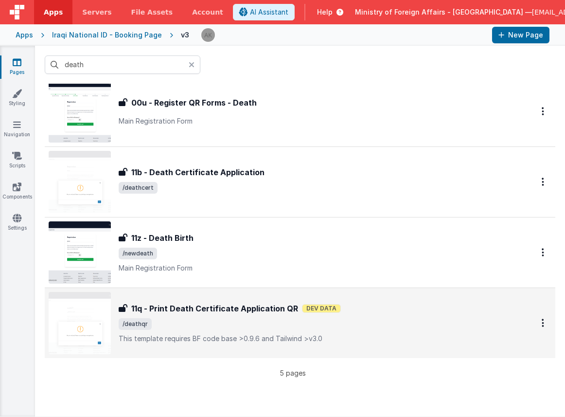
click at [86, 319] on img at bounding box center [80, 323] width 62 height 62
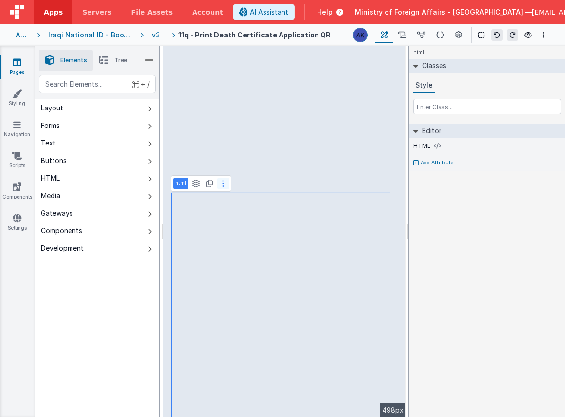
click at [226, 184] on button at bounding box center [223, 184] width 12 height 12
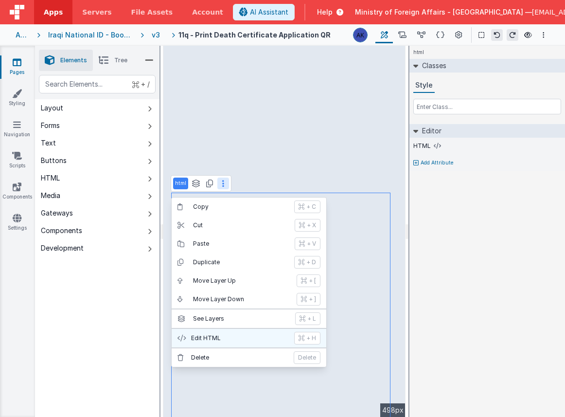
click at [235, 343] on button "Edit HTML + H" at bounding box center [249, 338] width 155 height 18
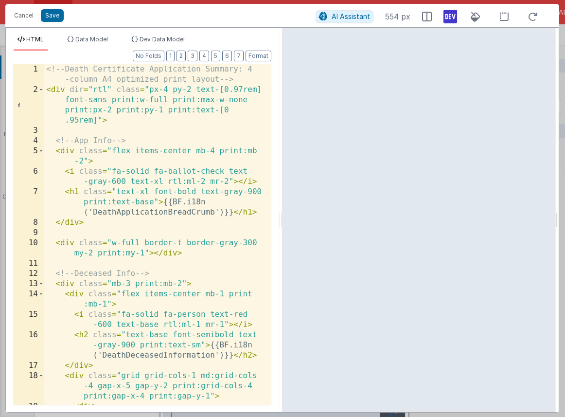
click at [160, 148] on div "<!-- Death Certificate Application Summary: 4 -column A4 optimized print layout…" at bounding box center [153, 254] width 219 height 381
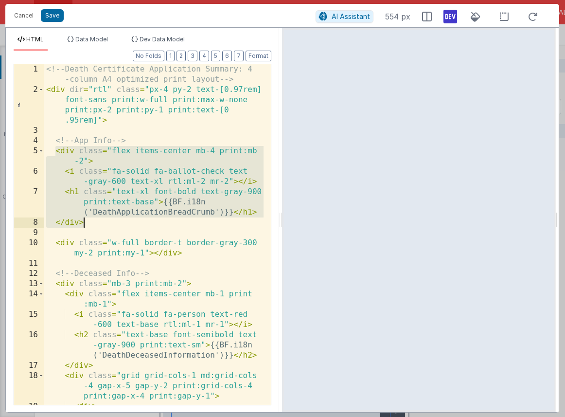
drag, startPoint x: 55, startPoint y: 152, endPoint x: 101, endPoint y: 220, distance: 82.0
click at [101, 220] on div "<!-- Death Certificate Application Summary: 4 -column A4 optimized print layout…" at bounding box center [153, 254] width 219 height 381
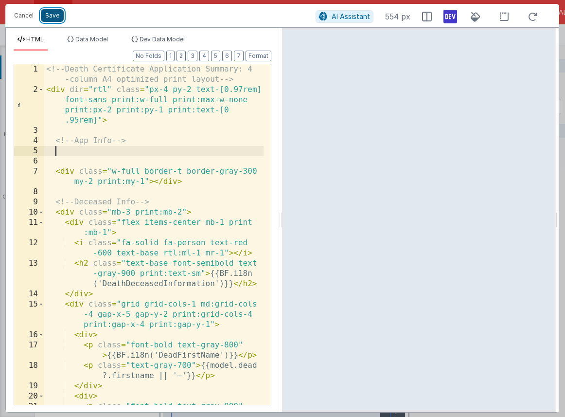
click at [55, 16] on button "Save" at bounding box center [52, 15] width 23 height 13
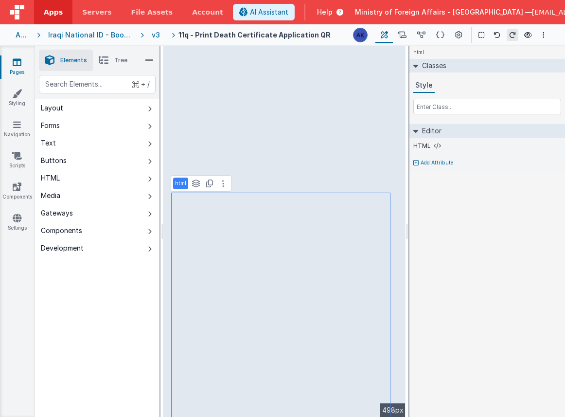
click at [164, 36] on div "v3" at bounding box center [158, 35] width 12 height 10
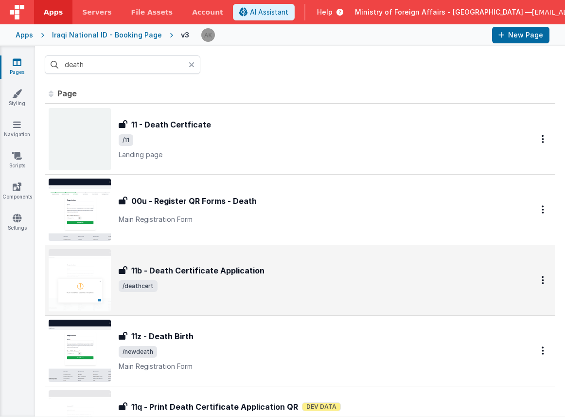
click at [105, 262] on img at bounding box center [80, 280] width 62 height 62
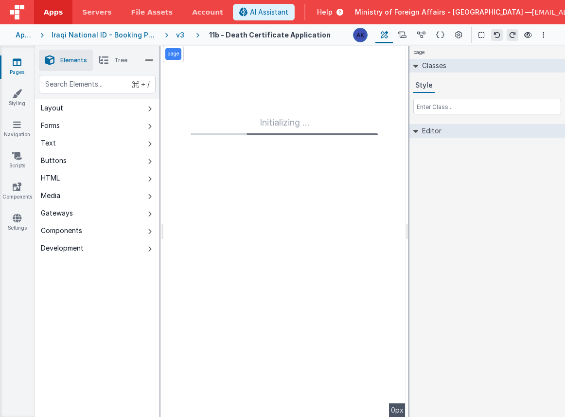
click at [178, 36] on div "v3" at bounding box center [182, 35] width 12 height 10
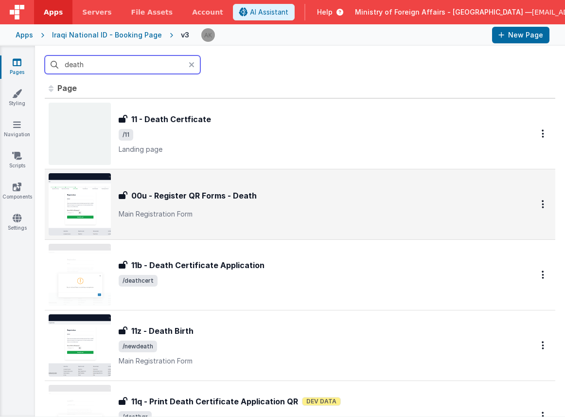
scroll to position [8, 0]
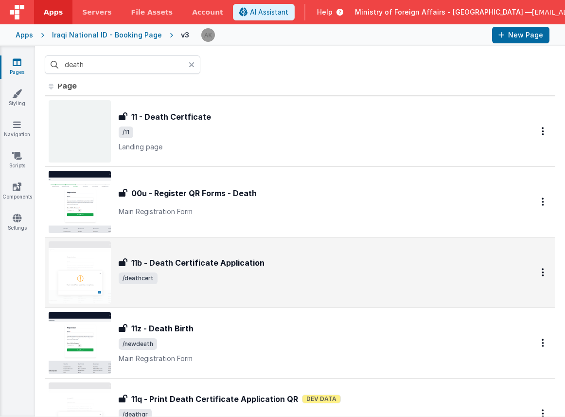
click at [99, 270] on img at bounding box center [80, 272] width 62 height 62
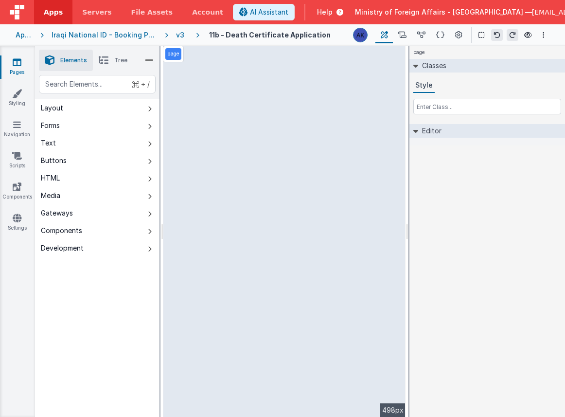
select select "regexp"
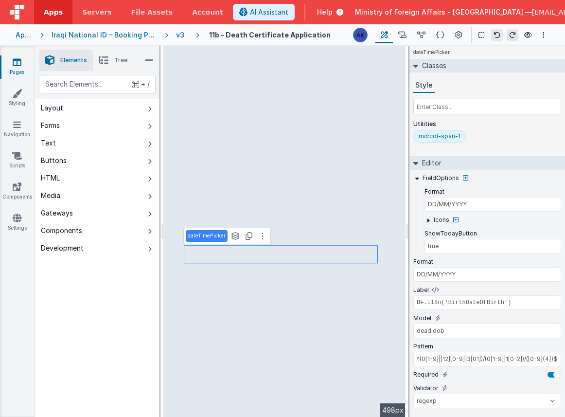
scroll to position [18, 0]
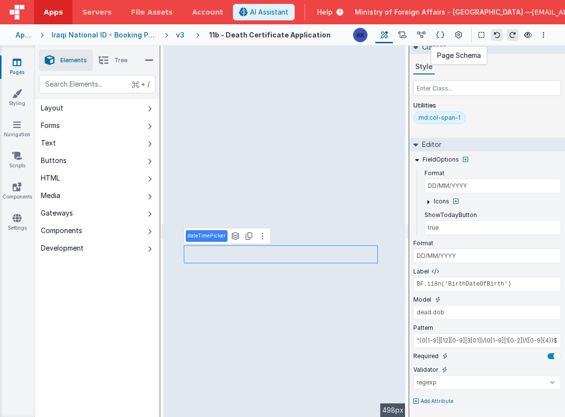
click at [444, 35] on icon at bounding box center [440, 35] width 8 height 10
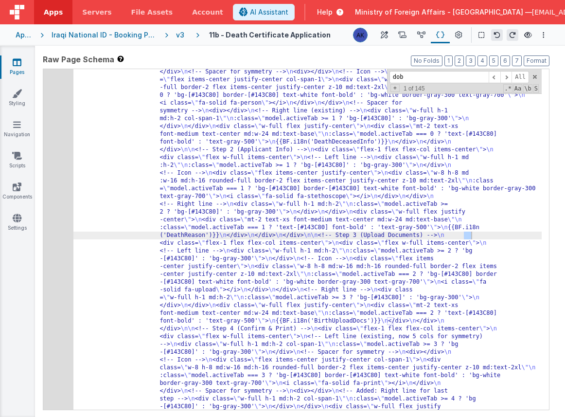
scroll to position [4083, 0]
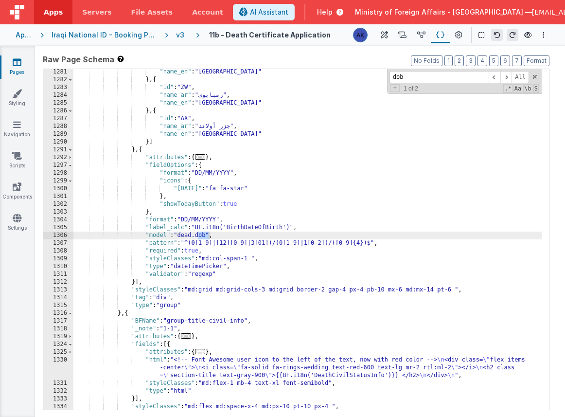
type input "dob"
click at [397, 244] on div ""name_en" : "Zambia" } , { "id" : "ZW" , "name_ar" : "زمبابوي" , "name_en" : "Z…" at bounding box center [307, 246] width 468 height 356
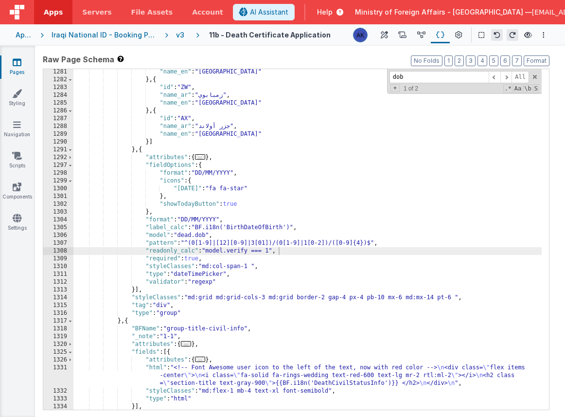
click at [178, 31] on div "v3" at bounding box center [182, 35] width 12 height 10
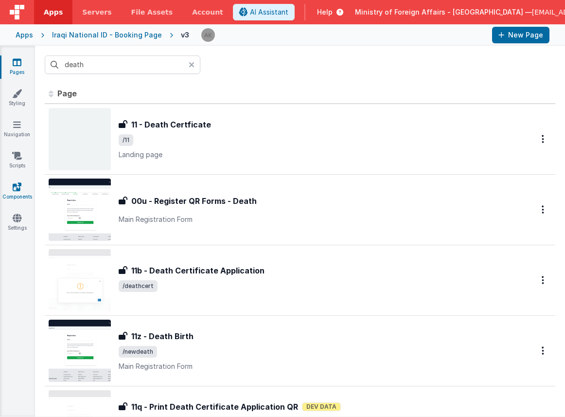
click at [19, 188] on icon at bounding box center [17, 187] width 9 height 10
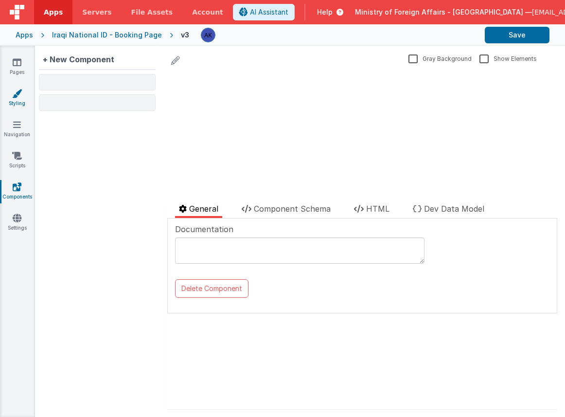
click at [21, 93] on icon at bounding box center [17, 94] width 10 height 10
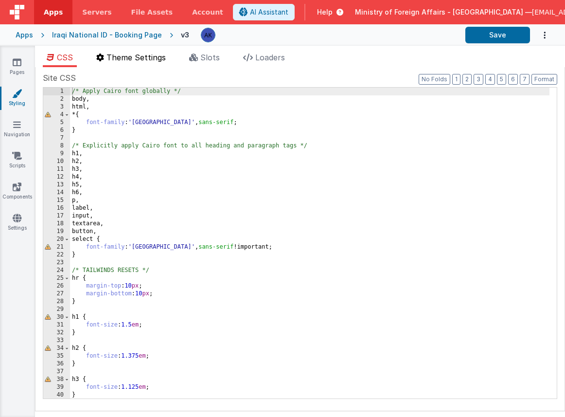
click at [164, 55] on span "Theme Settings" at bounding box center [136, 58] width 59 height 10
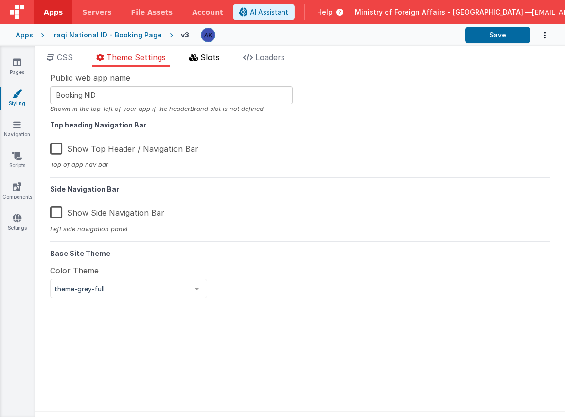
click at [198, 58] on icon at bounding box center [193, 58] width 9 height 8
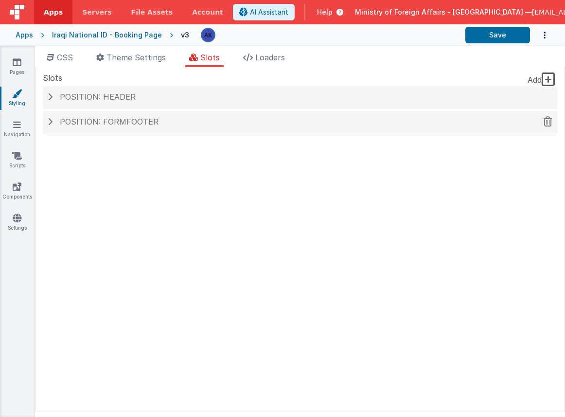
click at [181, 119] on h4 "Position: formFooter" at bounding box center [300, 122] width 505 height 9
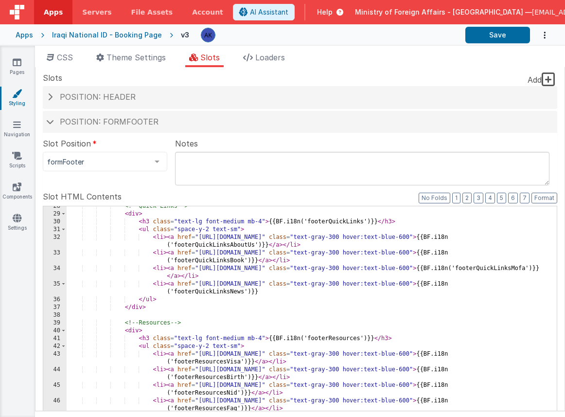
scroll to position [288, 0]
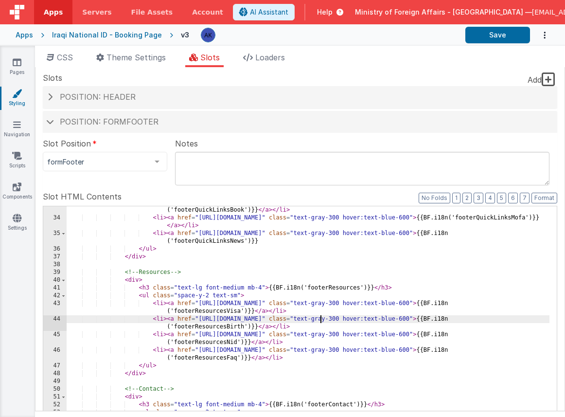
click at [322, 317] on div "< li > < a href = "https://icass.mofa.gov.iq/#/booking" class = "text-gray-300 …" at bounding box center [308, 367] width 483 height 339
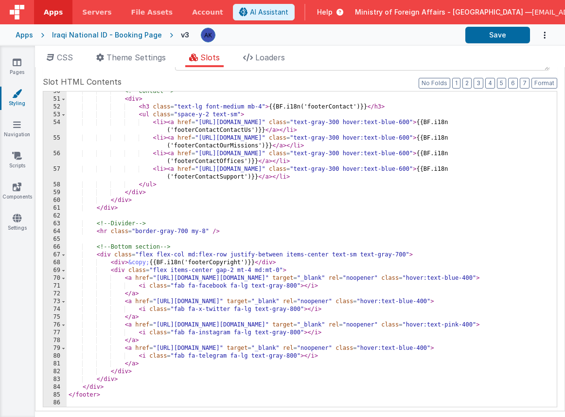
scroll to position [129, 0]
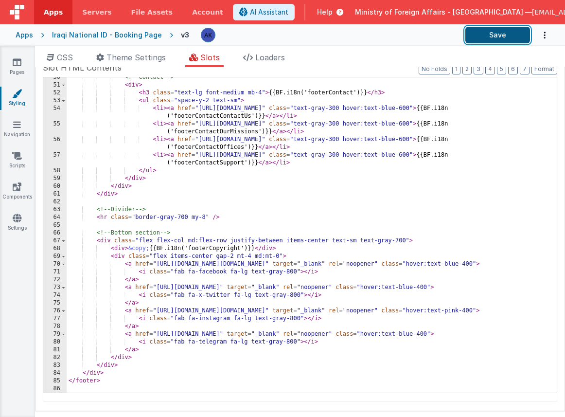
click at [499, 36] on button "Save" at bounding box center [497, 35] width 65 height 17
click at [141, 35] on div "Iraqi National ID - Booking Page" at bounding box center [107, 35] width 110 height 10
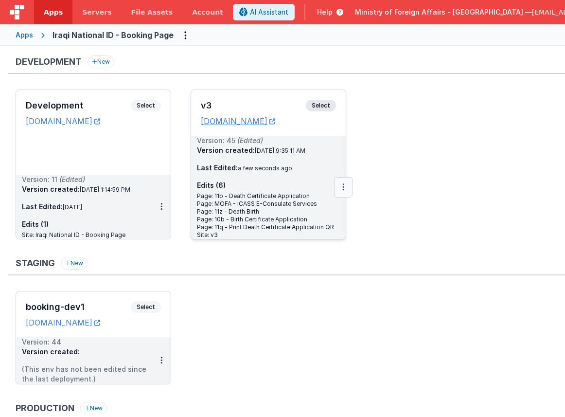
click at [338, 189] on button at bounding box center [343, 187] width 18 height 20
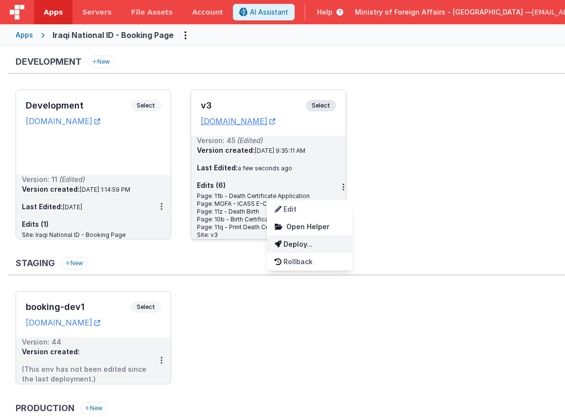
click at [297, 246] on link "Deploy..." at bounding box center [310, 244] width 86 height 18
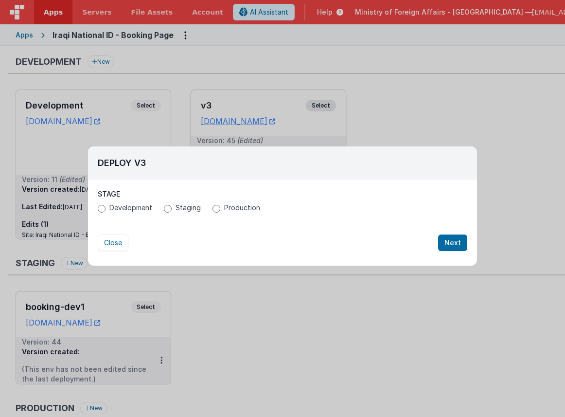
click at [219, 211] on label "Production" at bounding box center [237, 208] width 48 height 10
click at [219, 211] on input "Production" at bounding box center [217, 209] width 8 height 8
radio input "true"
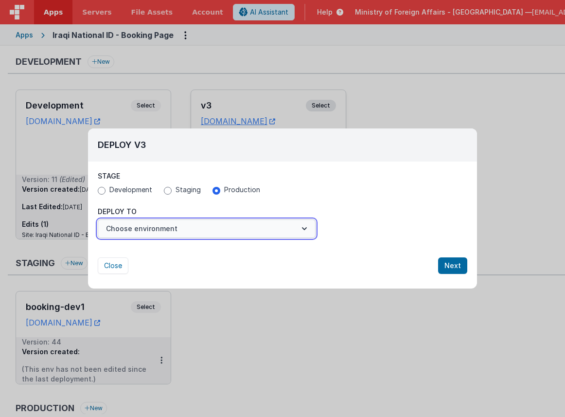
click at [261, 234] on button "Choose environment" at bounding box center [207, 228] width 218 height 18
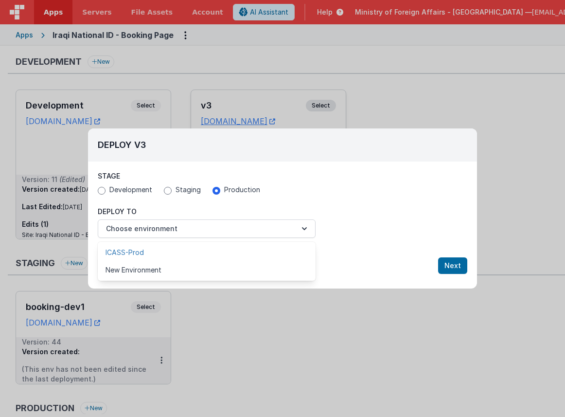
click at [245, 252] on link "ICASS-Prod" at bounding box center [207, 253] width 218 height 18
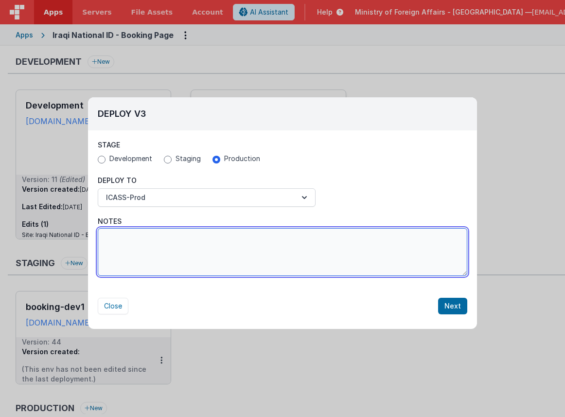
click at [291, 254] on textarea "Notes" at bounding box center [283, 252] width 370 height 48
type textarea "new death app"
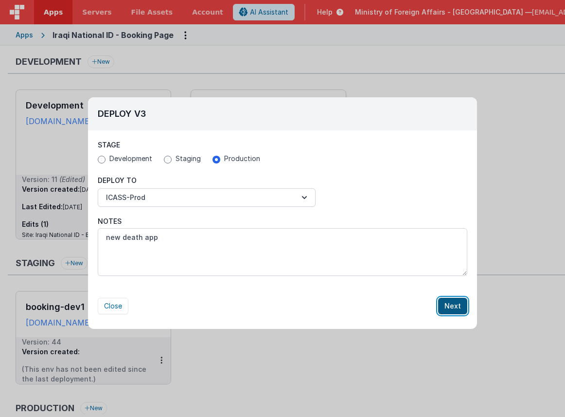
click at [444, 306] on button "Next" at bounding box center [452, 306] width 29 height 17
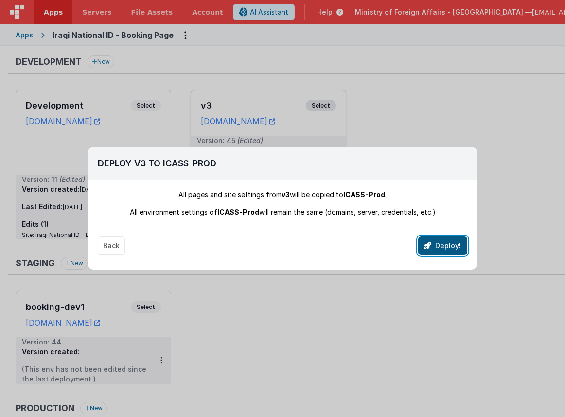
click at [449, 247] on button "Deploy!" at bounding box center [442, 245] width 49 height 18
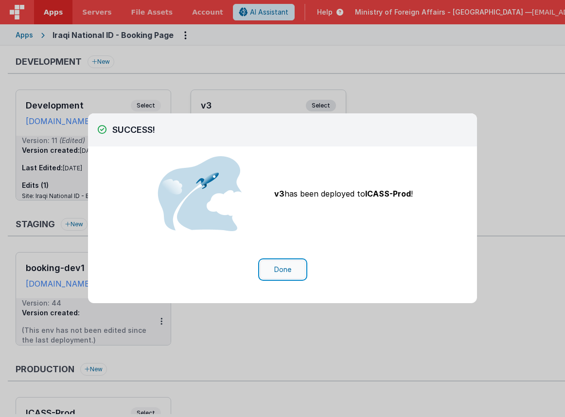
click at [284, 273] on button "Done" at bounding box center [282, 269] width 45 height 18
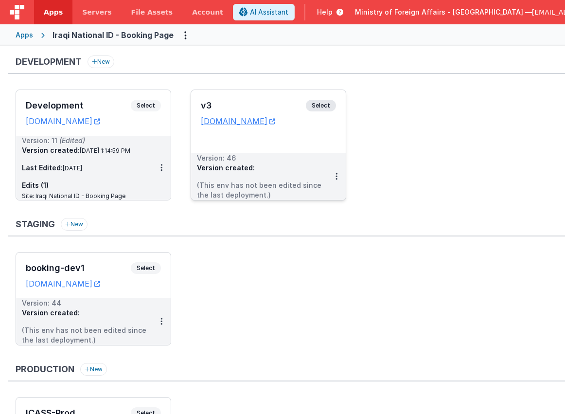
click at [554, 34] on div "Apps Iraqi National ID - Booking Page" at bounding box center [282, 34] width 565 height 21
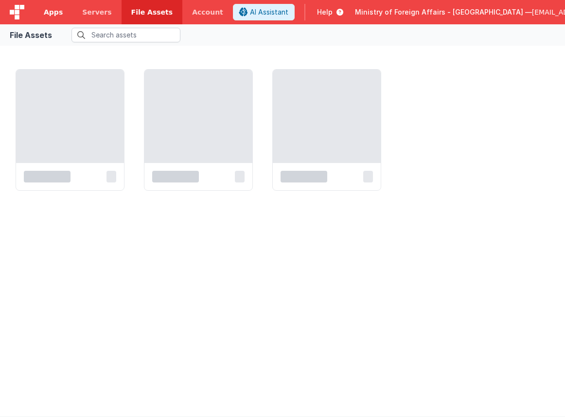
click at [46, 14] on span "Apps" at bounding box center [53, 12] width 19 height 10
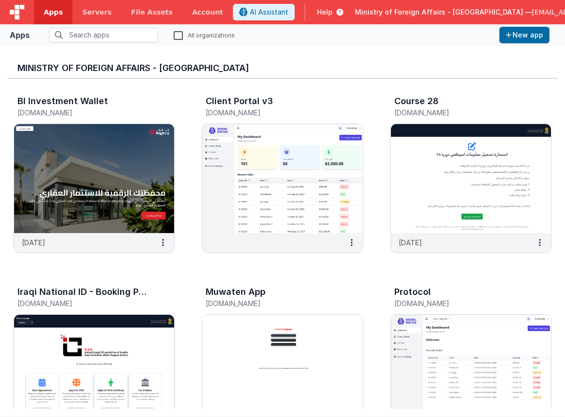
click at [150, 331] on img at bounding box center [94, 369] width 160 height 109
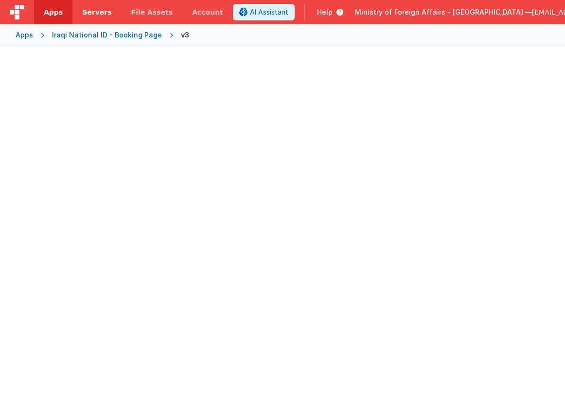
click at [95, 12] on span "Servers" at bounding box center [96, 12] width 29 height 10
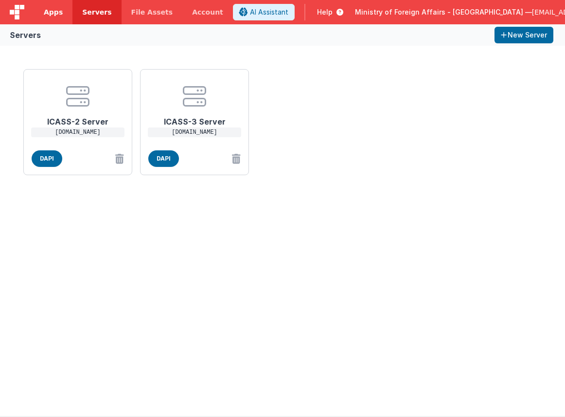
click at [50, 11] on span "Apps" at bounding box center [53, 12] width 19 height 10
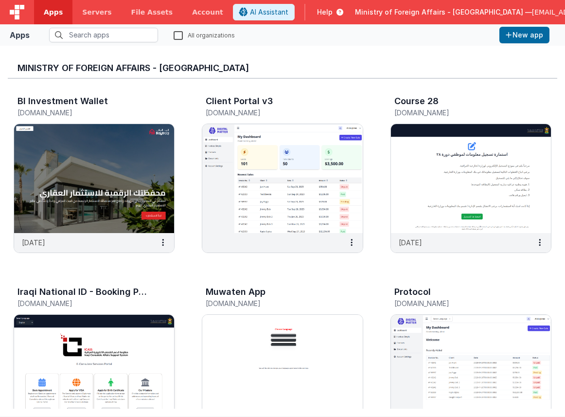
click at [148, 321] on img at bounding box center [94, 369] width 160 height 109
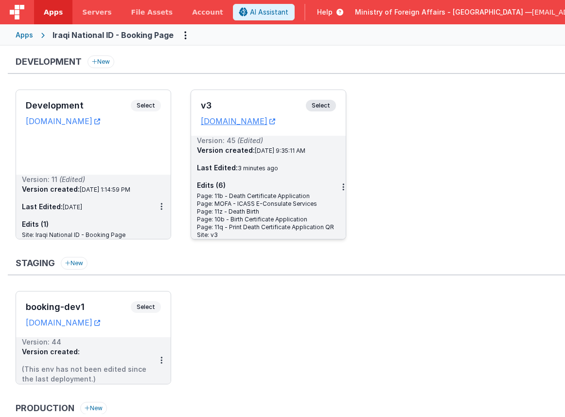
click at [321, 107] on span "Select" at bounding box center [321, 106] width 30 height 12
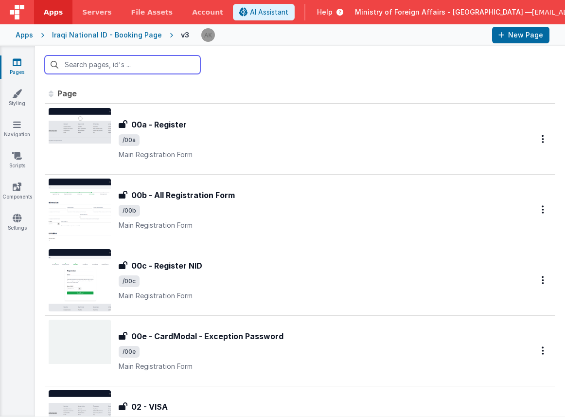
click at [101, 70] on input "text" at bounding box center [123, 64] width 156 height 18
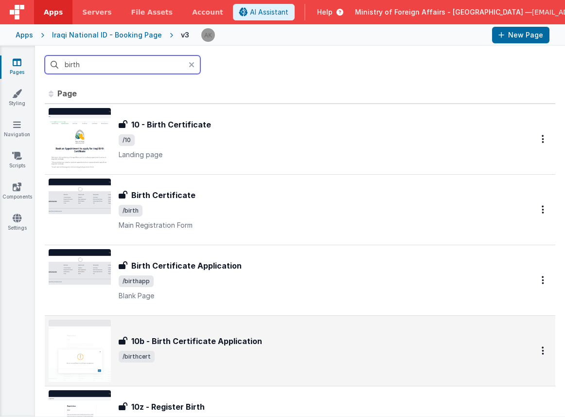
type input "birth"
click at [87, 348] on img at bounding box center [80, 351] width 62 height 62
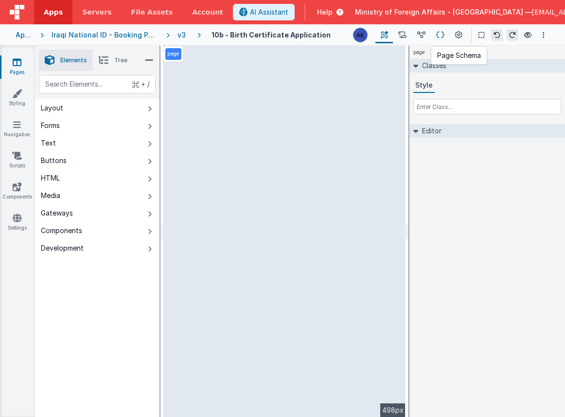
click at [436, 33] on icon at bounding box center [440, 35] width 8 height 10
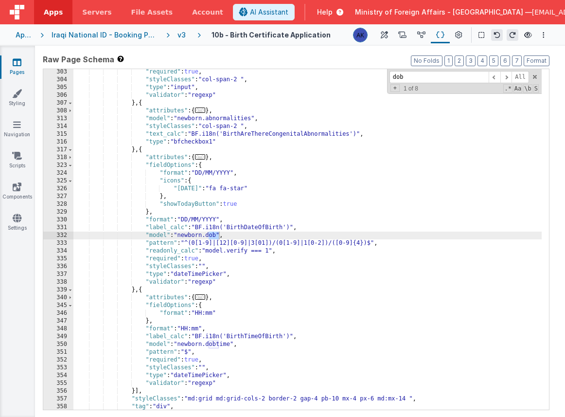
scroll to position [789, 0]
type input "dob"
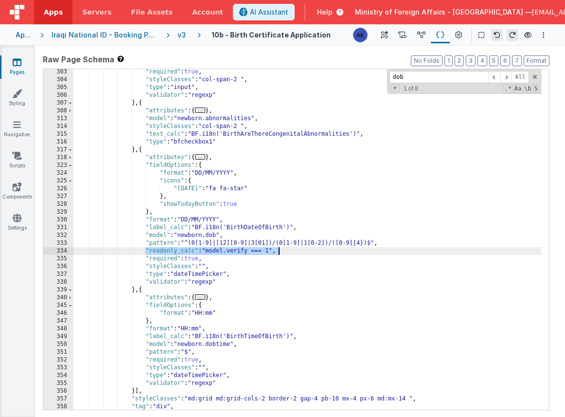
drag, startPoint x: 144, startPoint y: 250, endPoint x: 303, endPoint y: 253, distance: 158.6
click at [303, 253] on div ""required" : true , "styleClasses" : "col-span-2 " , "type" : "input" , "valida…" at bounding box center [307, 246] width 468 height 356
